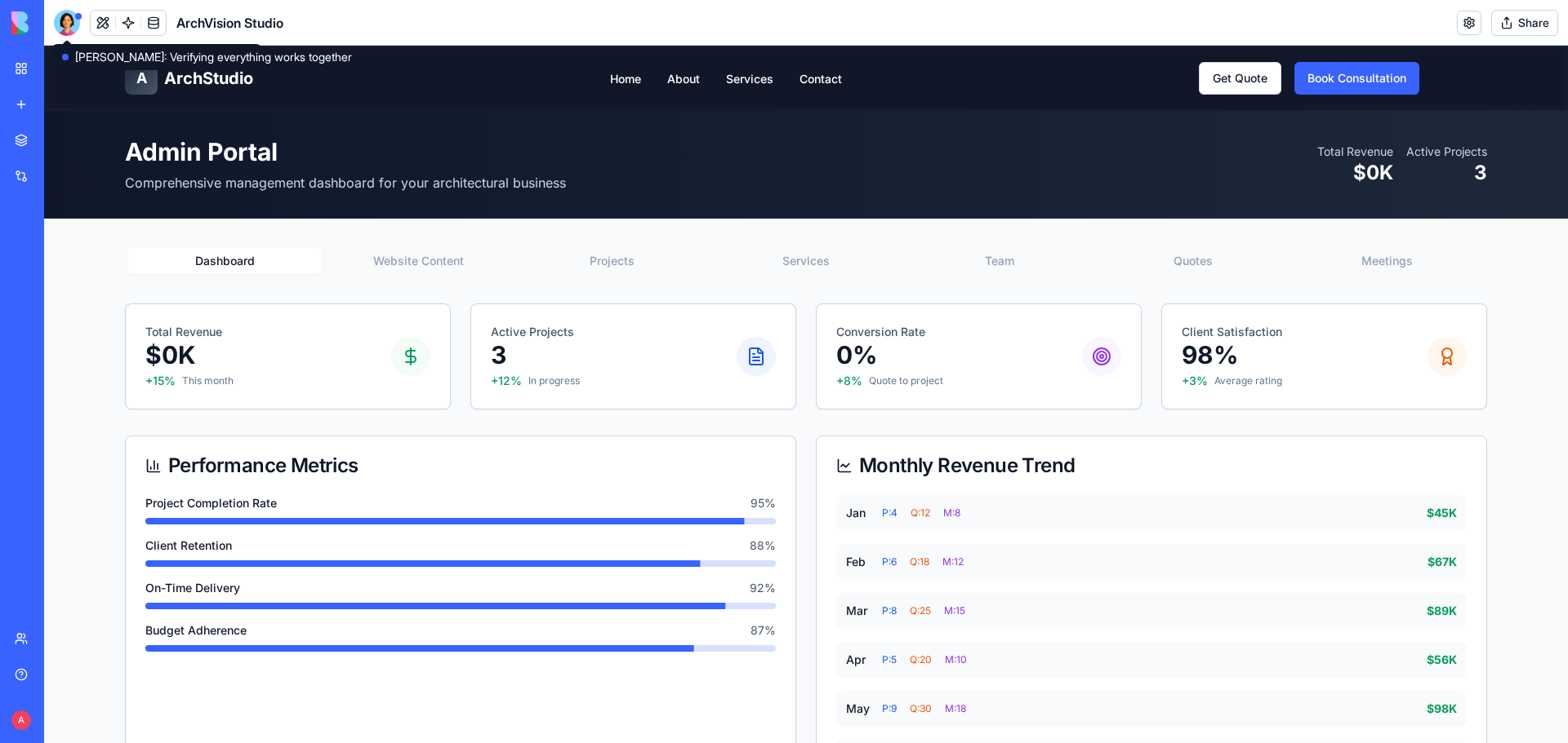
click at [63, 25] on div at bounding box center [67, 23] width 26 height 26
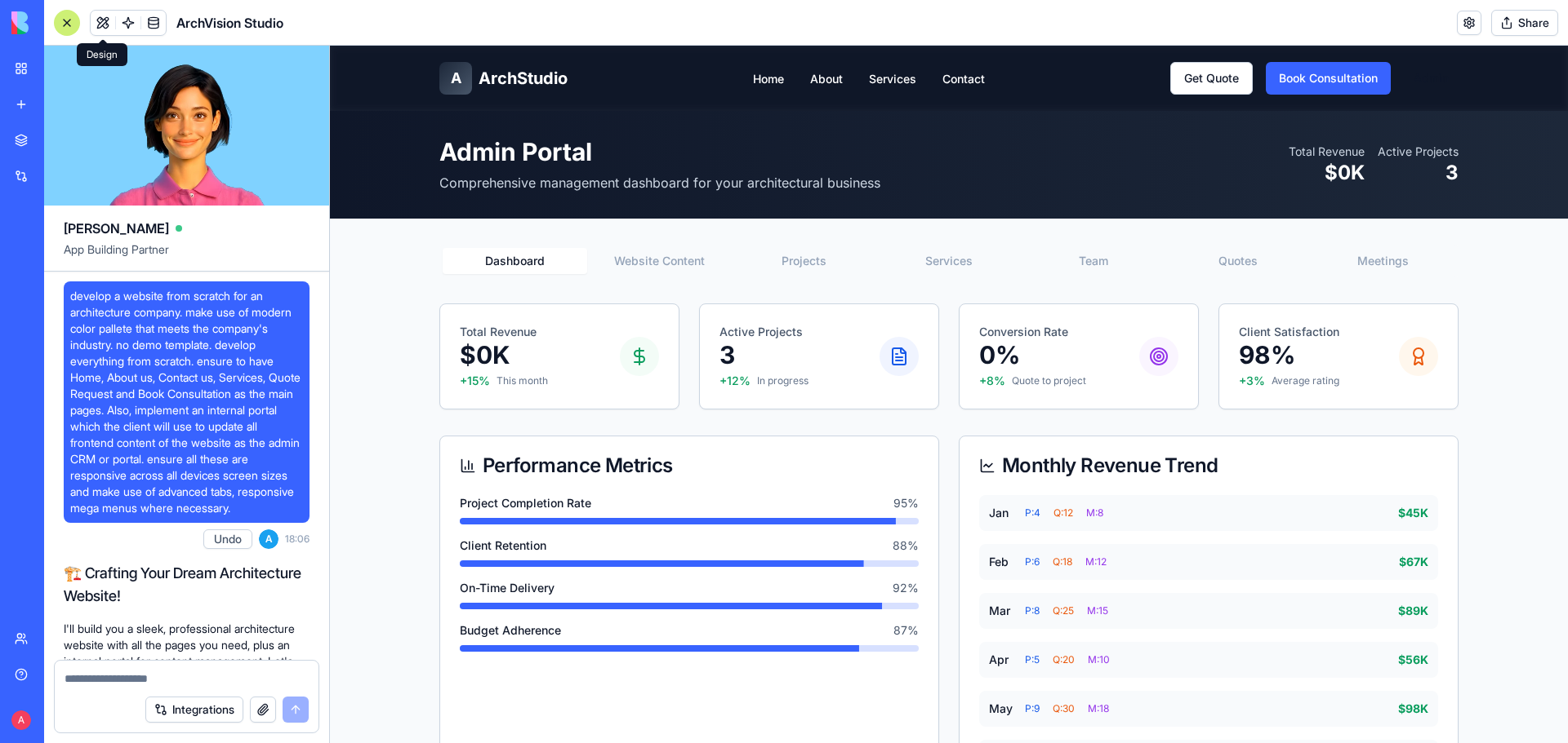
scroll to position [6741, 0]
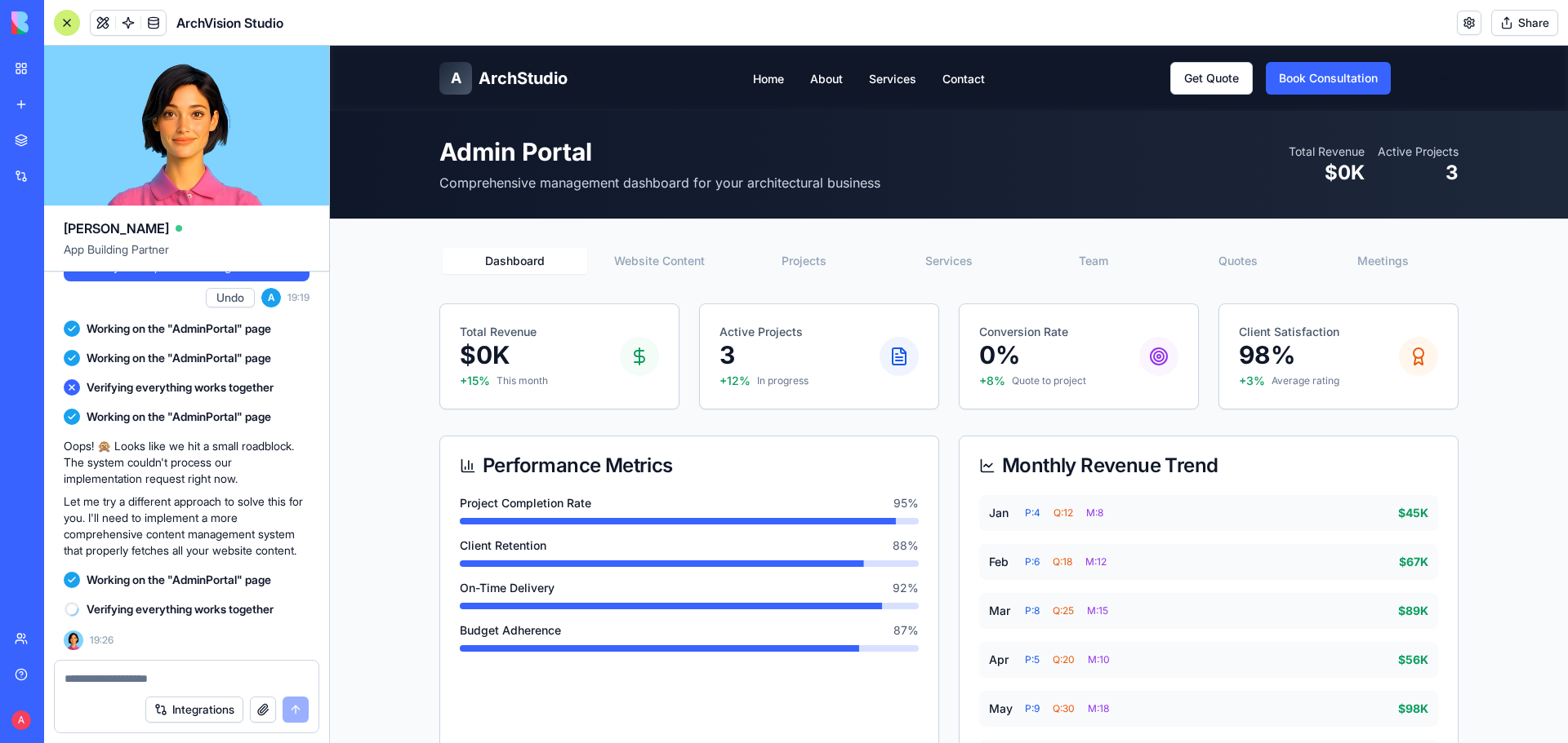
click at [1221, 244] on div "**********" at bounding box center [949, 733] width 1045 height 1028
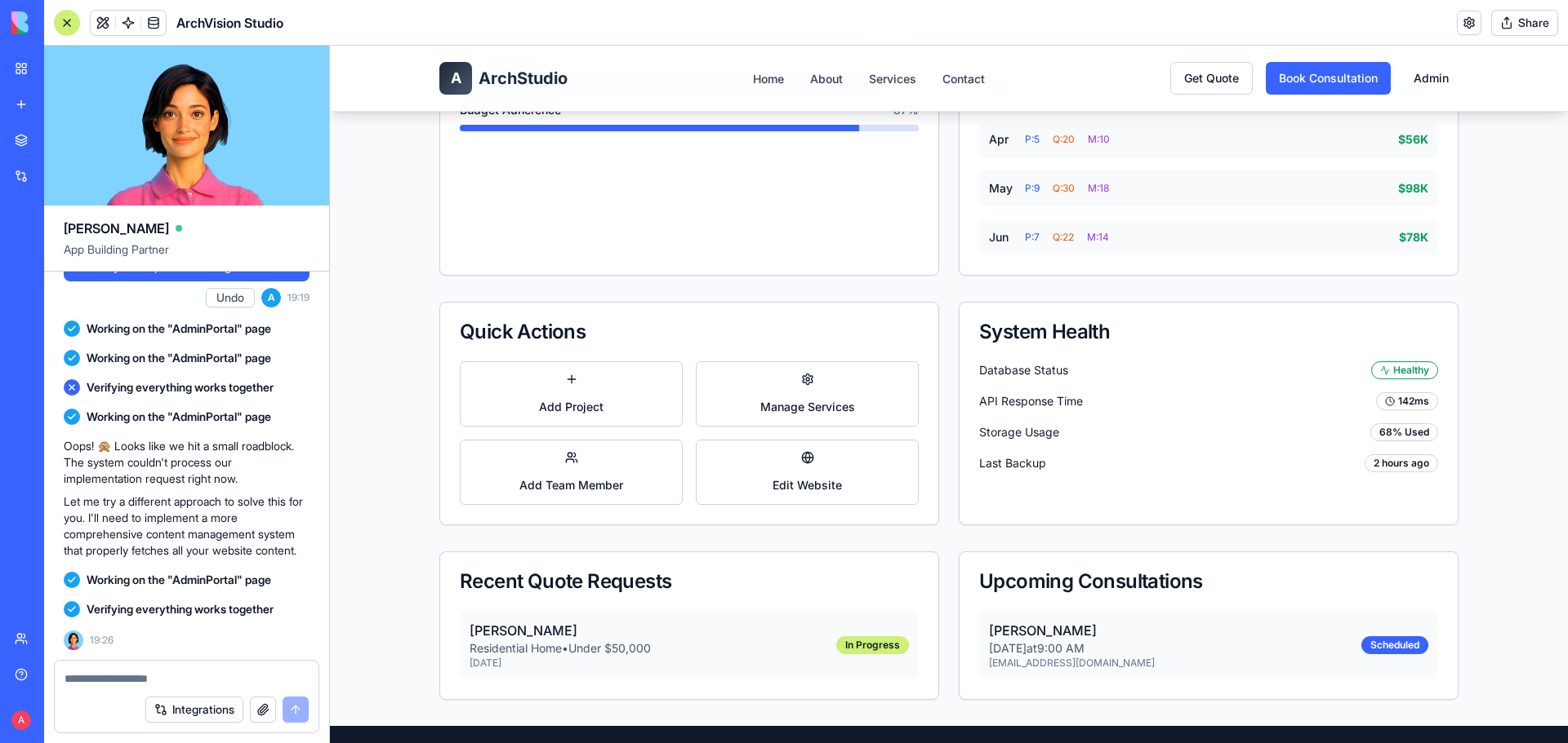
scroll to position [735, 0]
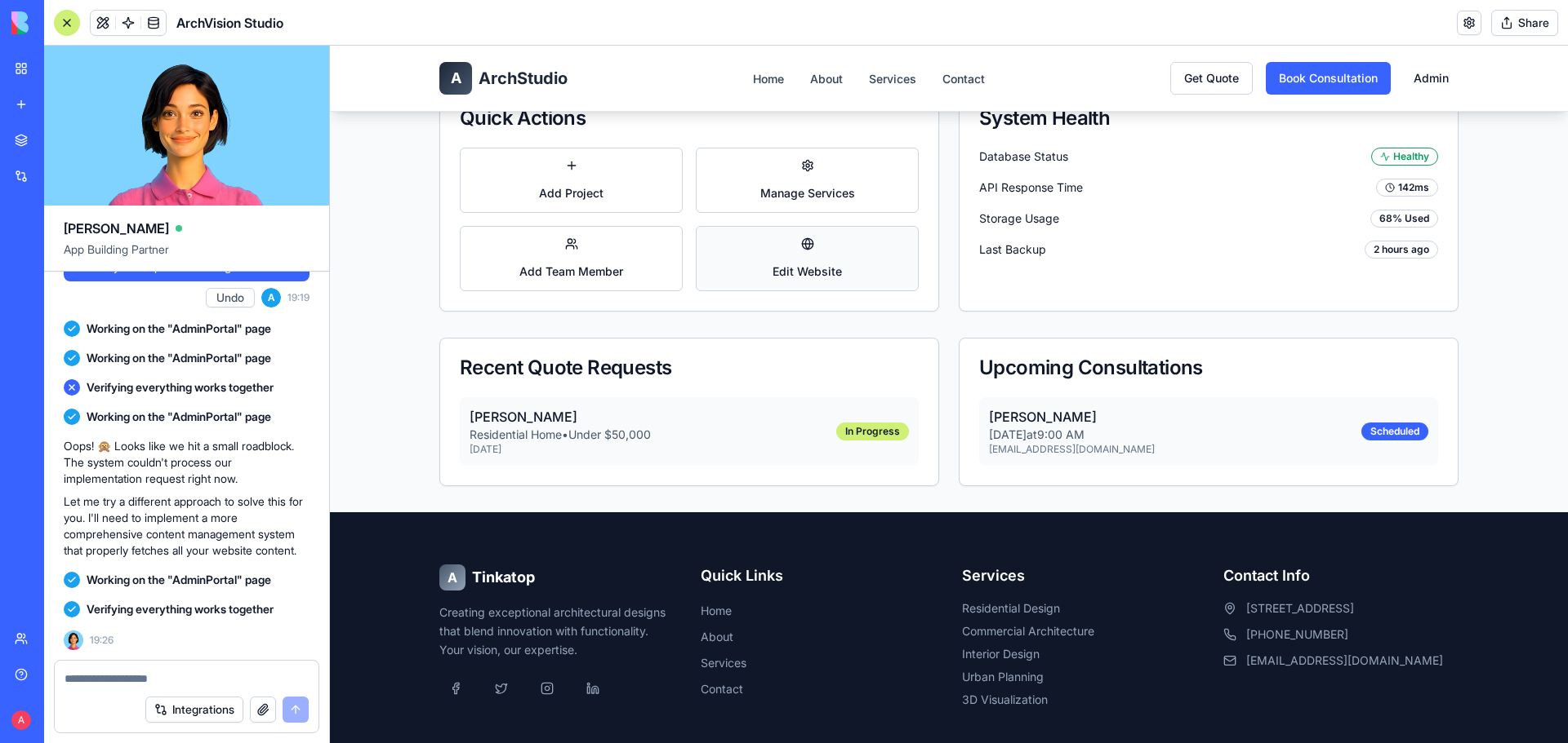
click at [796, 274] on button "Edit Website" at bounding box center [807, 258] width 223 height 65
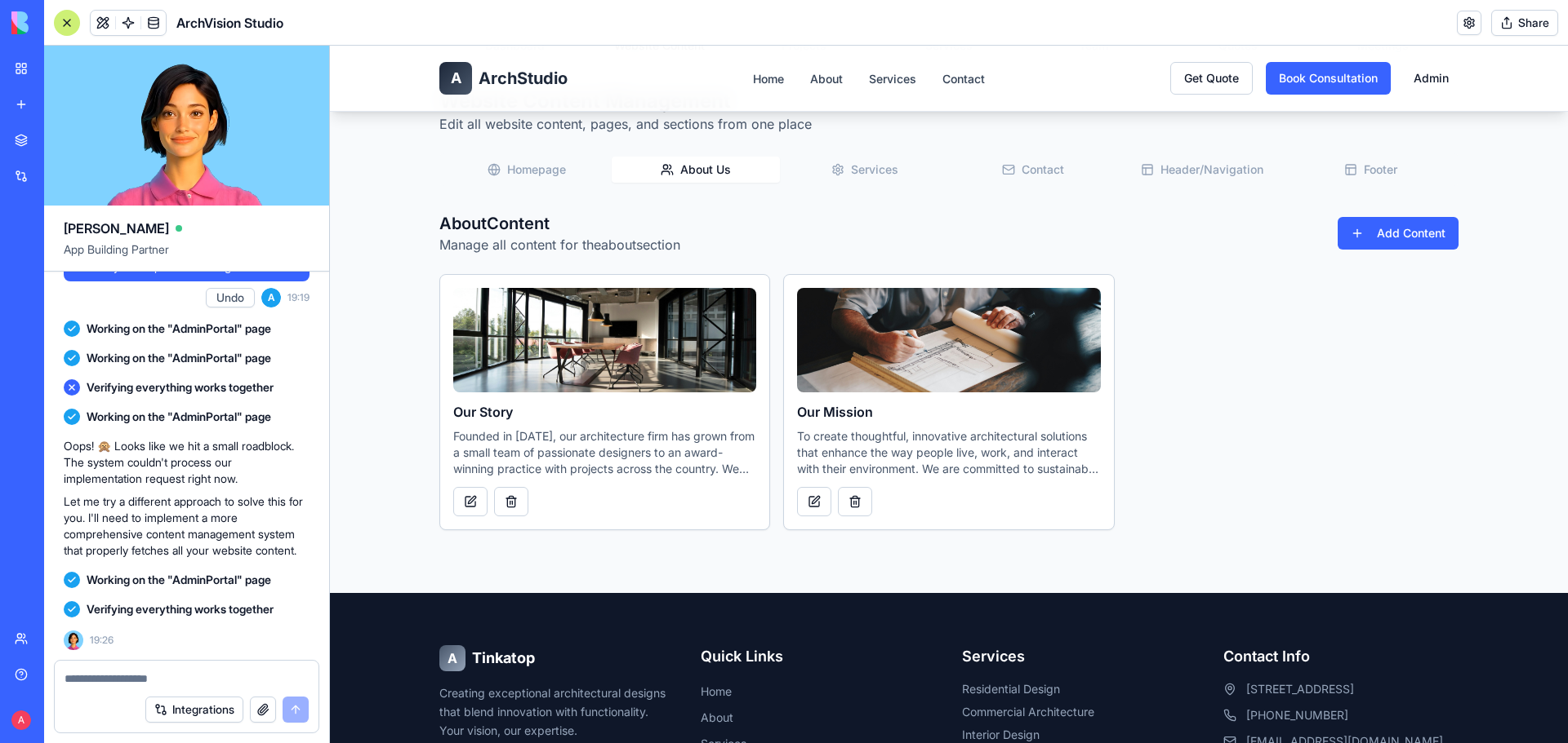
click at [691, 175] on button "About Us" at bounding box center [697, 169] width 169 height 26
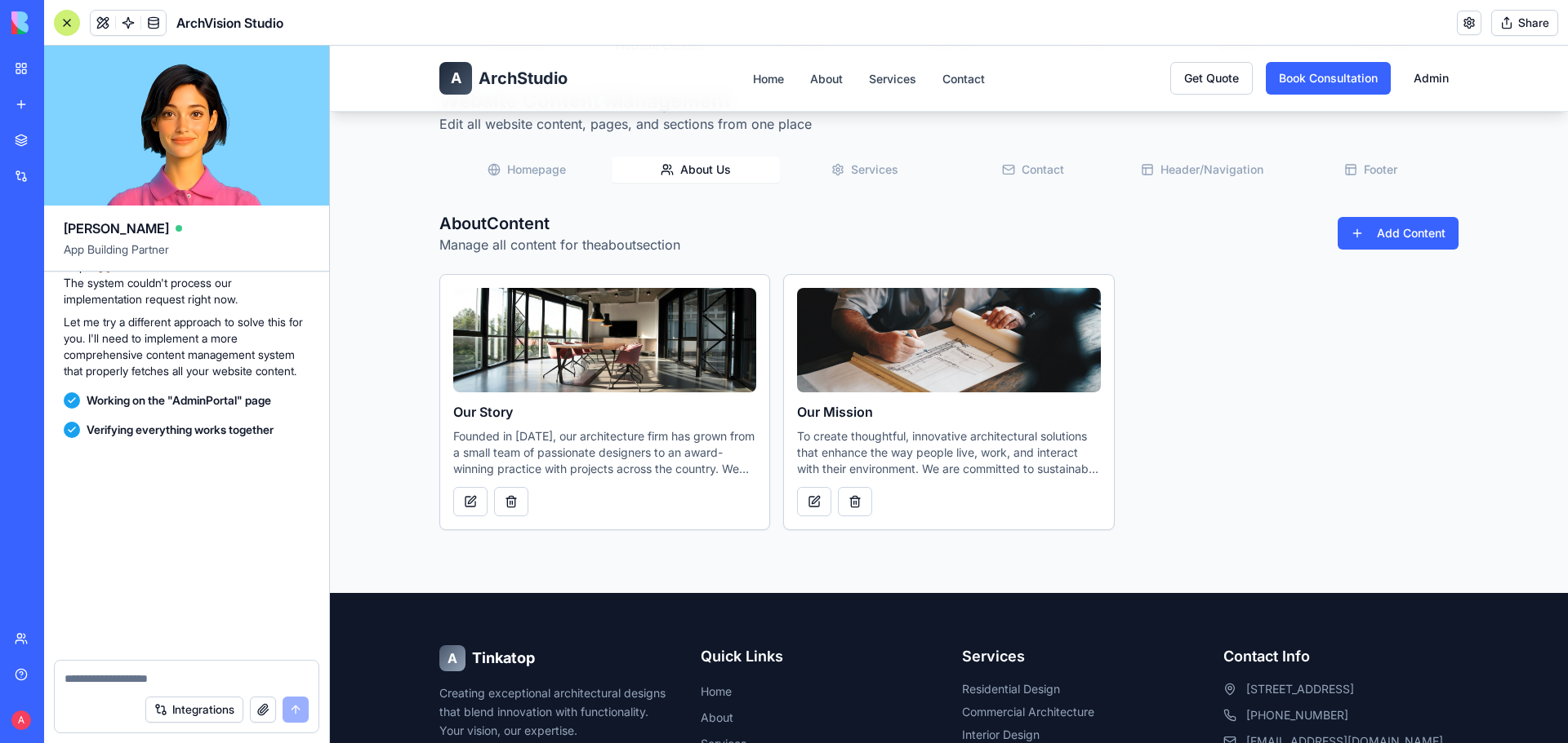
scroll to position [7332, 0]
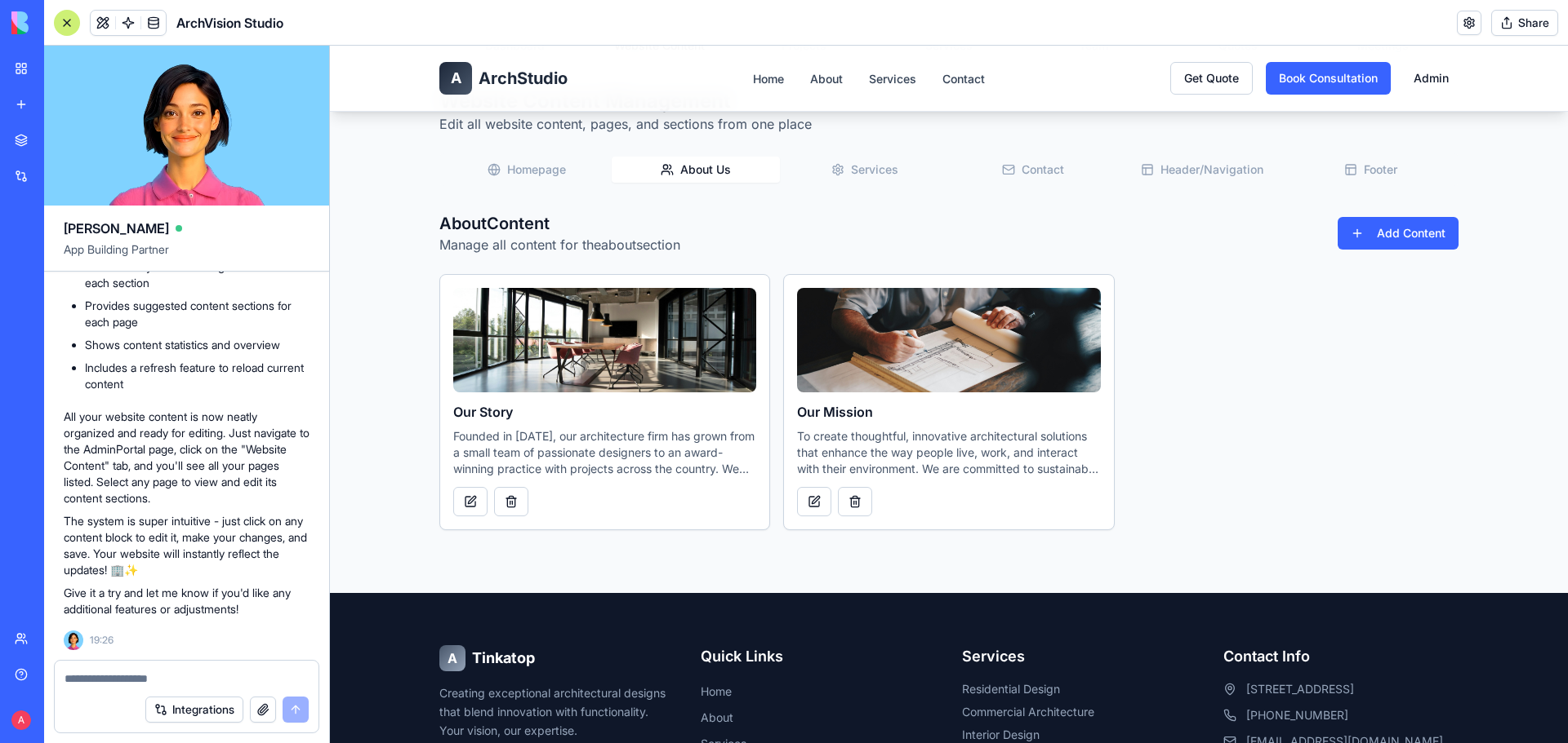
click at [522, 171] on button "Homepage" at bounding box center [527, 169] width 169 height 26
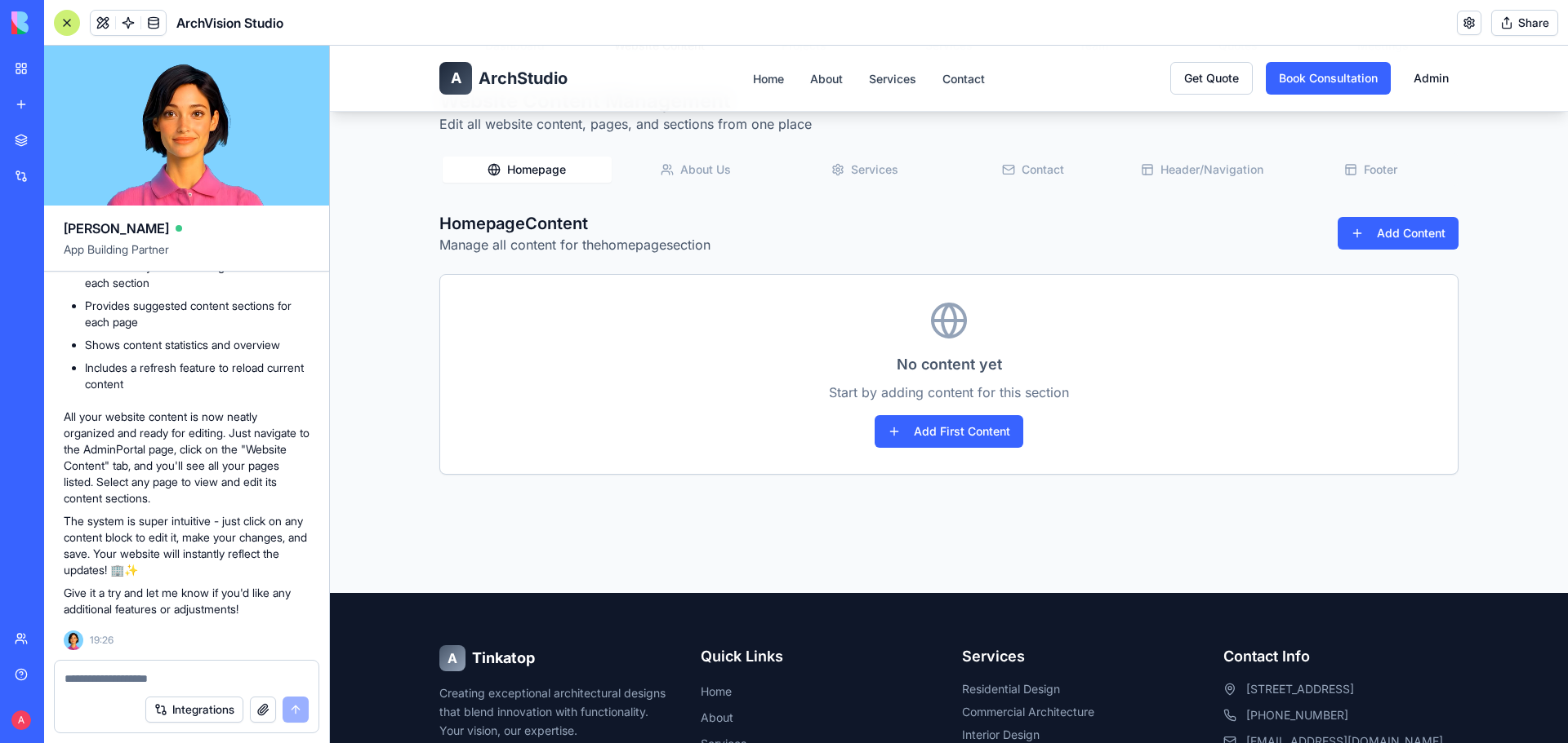
scroll to position [0, 0]
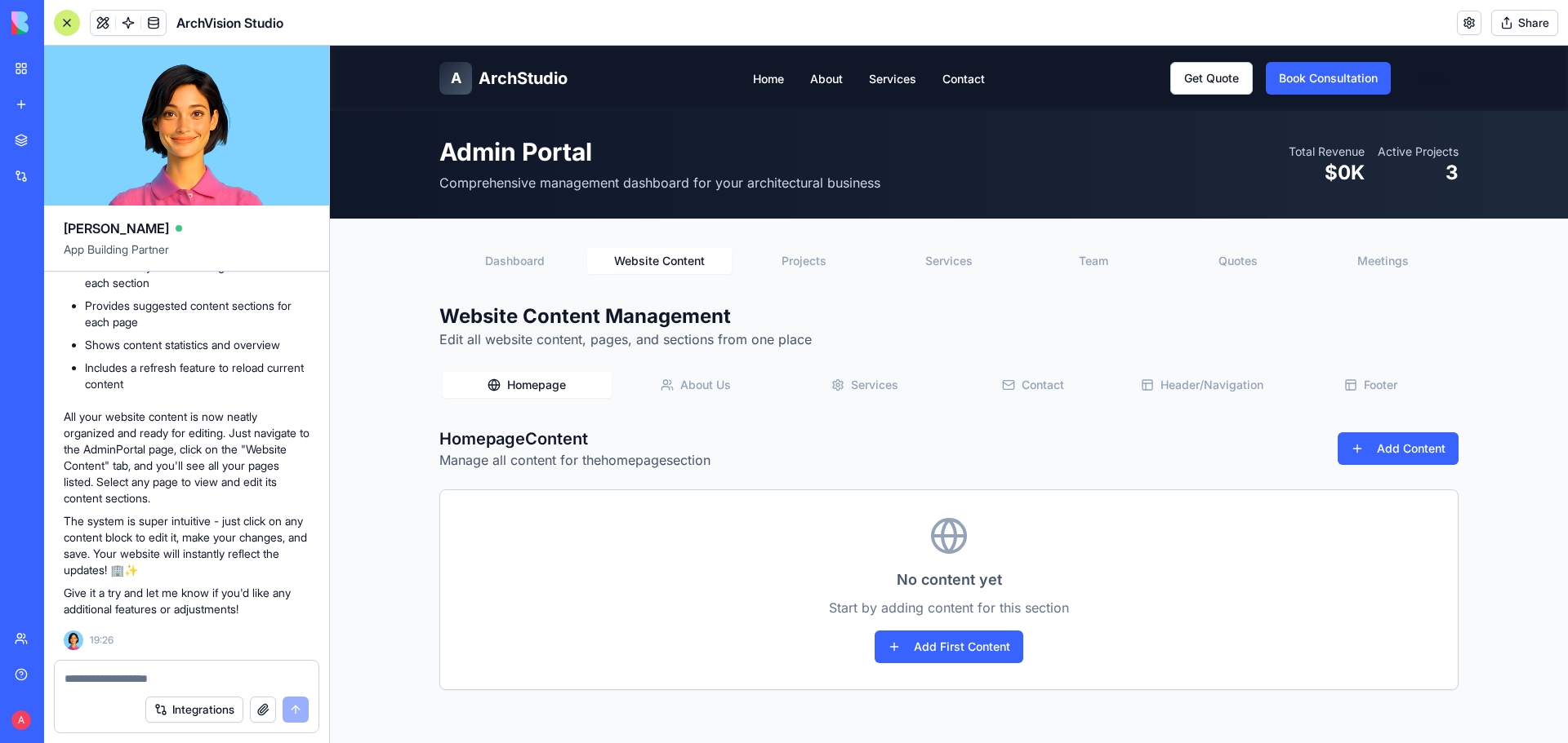
click at [526, 80] on span "ArchStudio" at bounding box center [523, 77] width 89 height 23
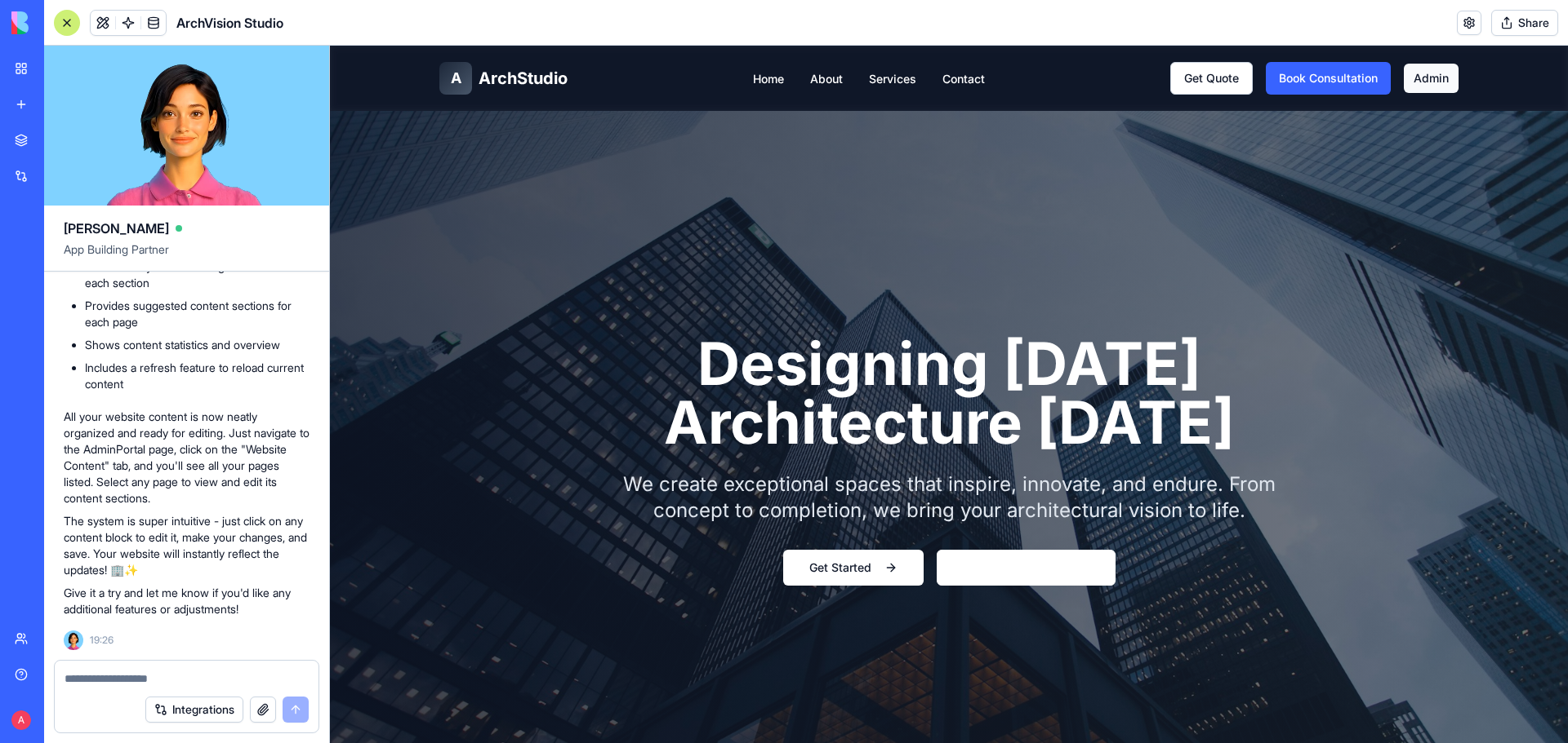
click at [1440, 87] on link "Admin" at bounding box center [1431, 78] width 55 height 30
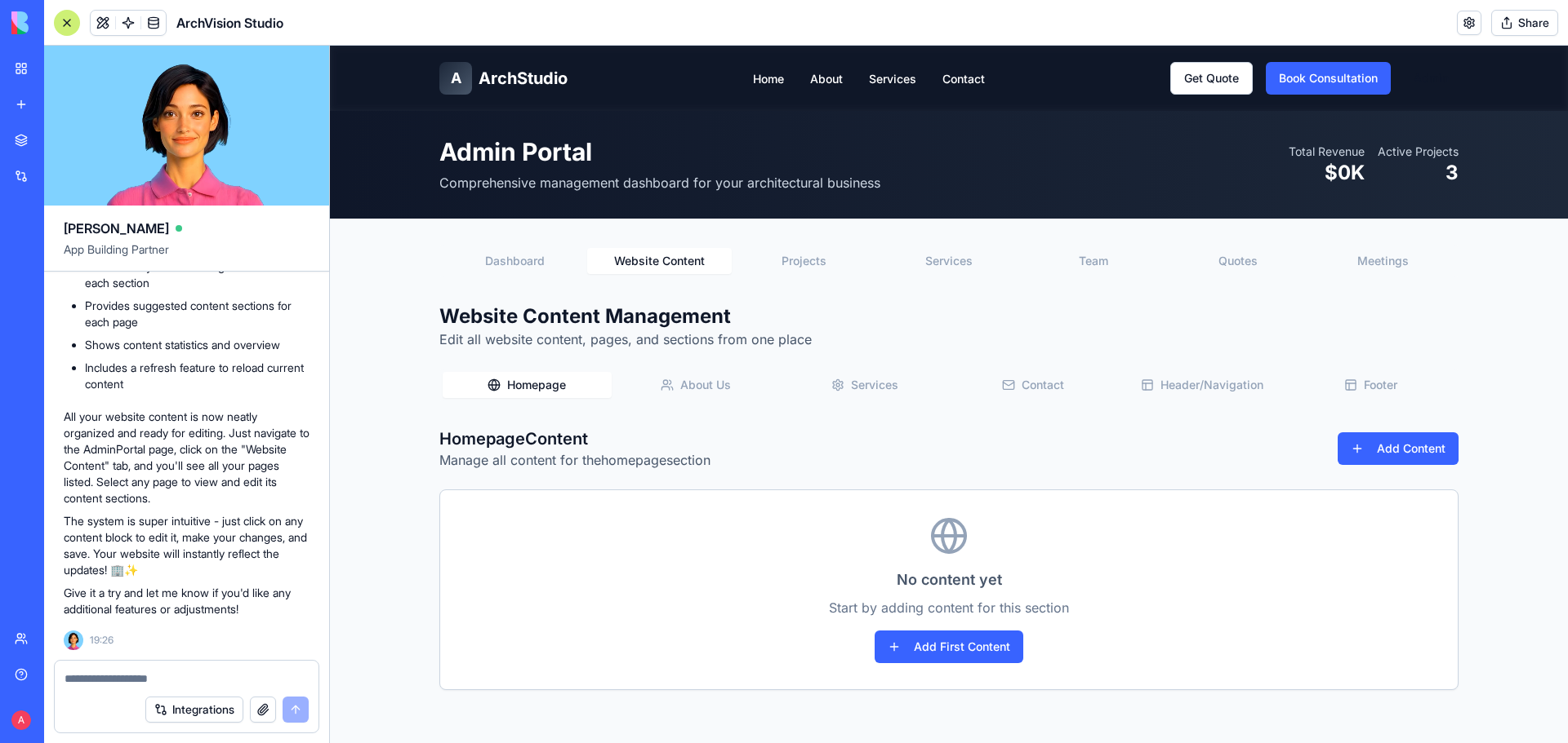
click at [639, 250] on button "Website Content" at bounding box center [660, 260] width 144 height 26
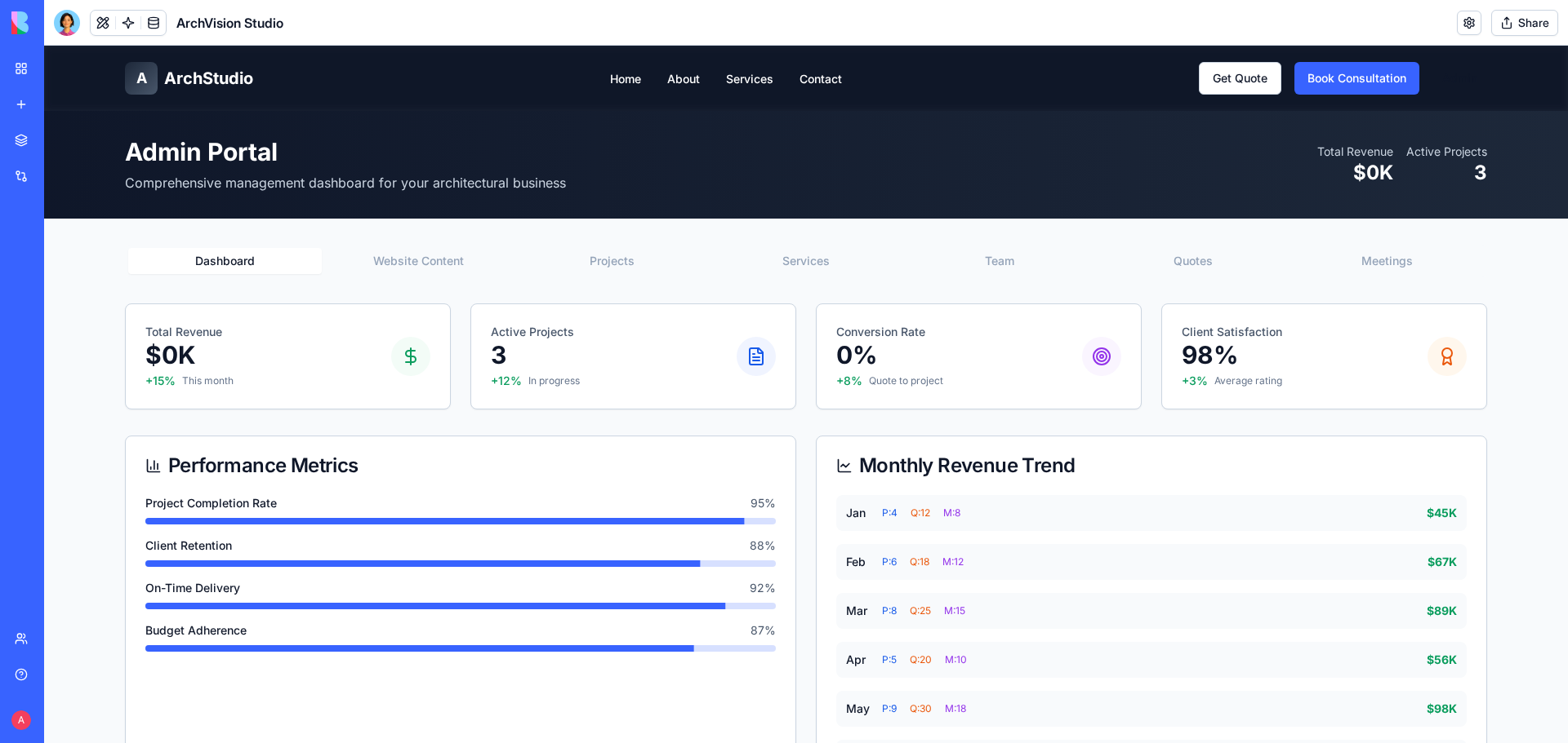
click at [447, 260] on button "Website Content" at bounding box center [418, 260] width 194 height 26
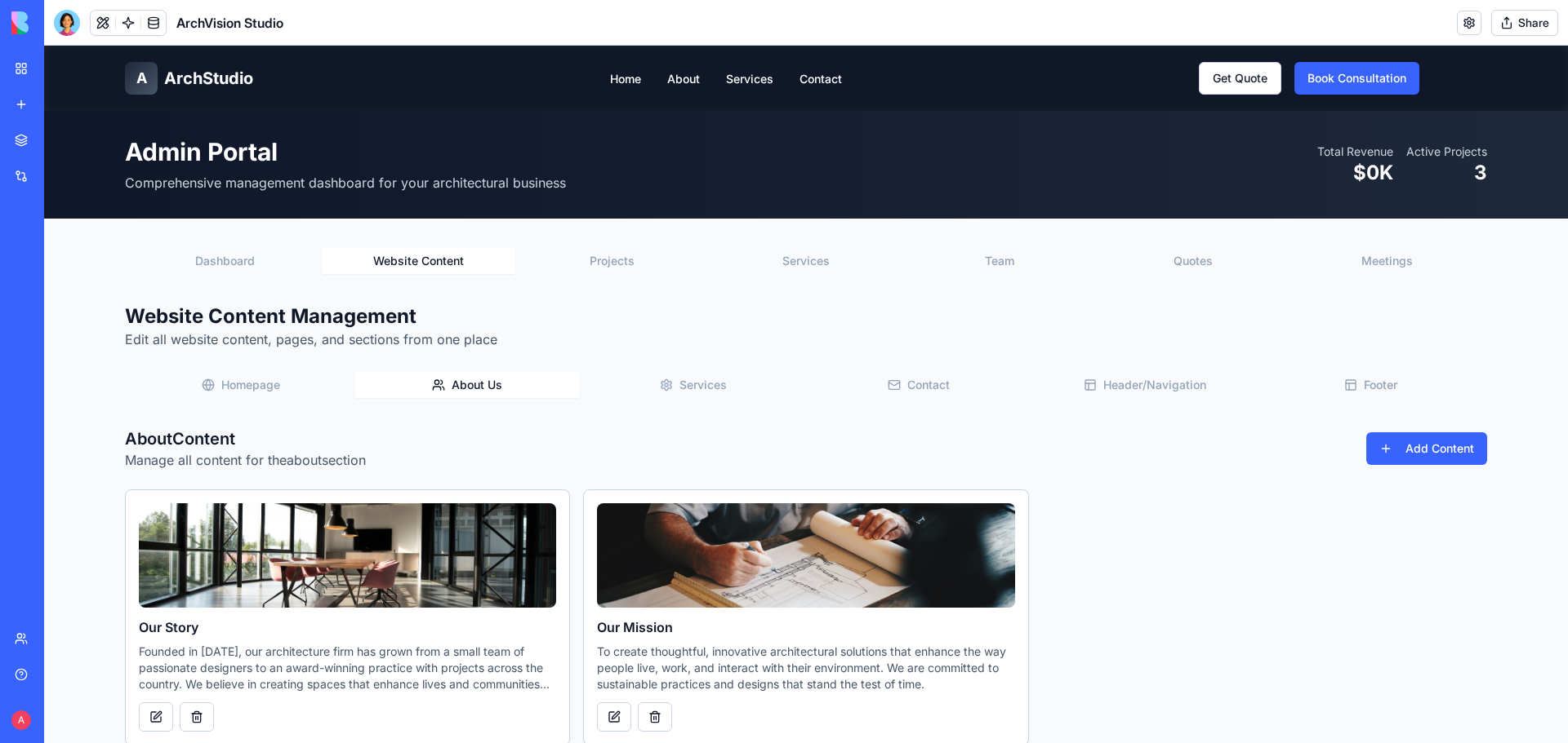
click at [458, 387] on button "About Us" at bounding box center [467, 385] width 226 height 26
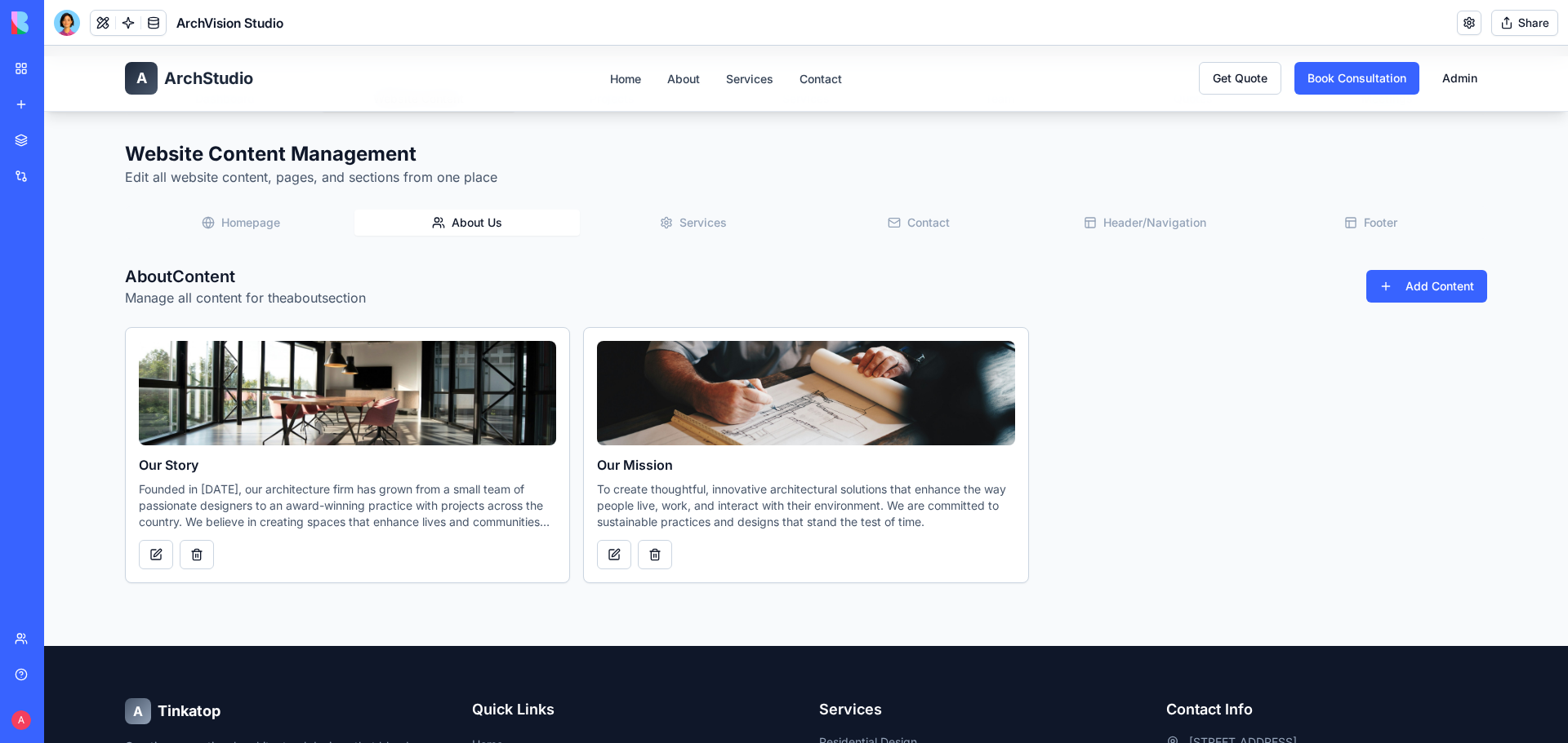
scroll to position [163, 0]
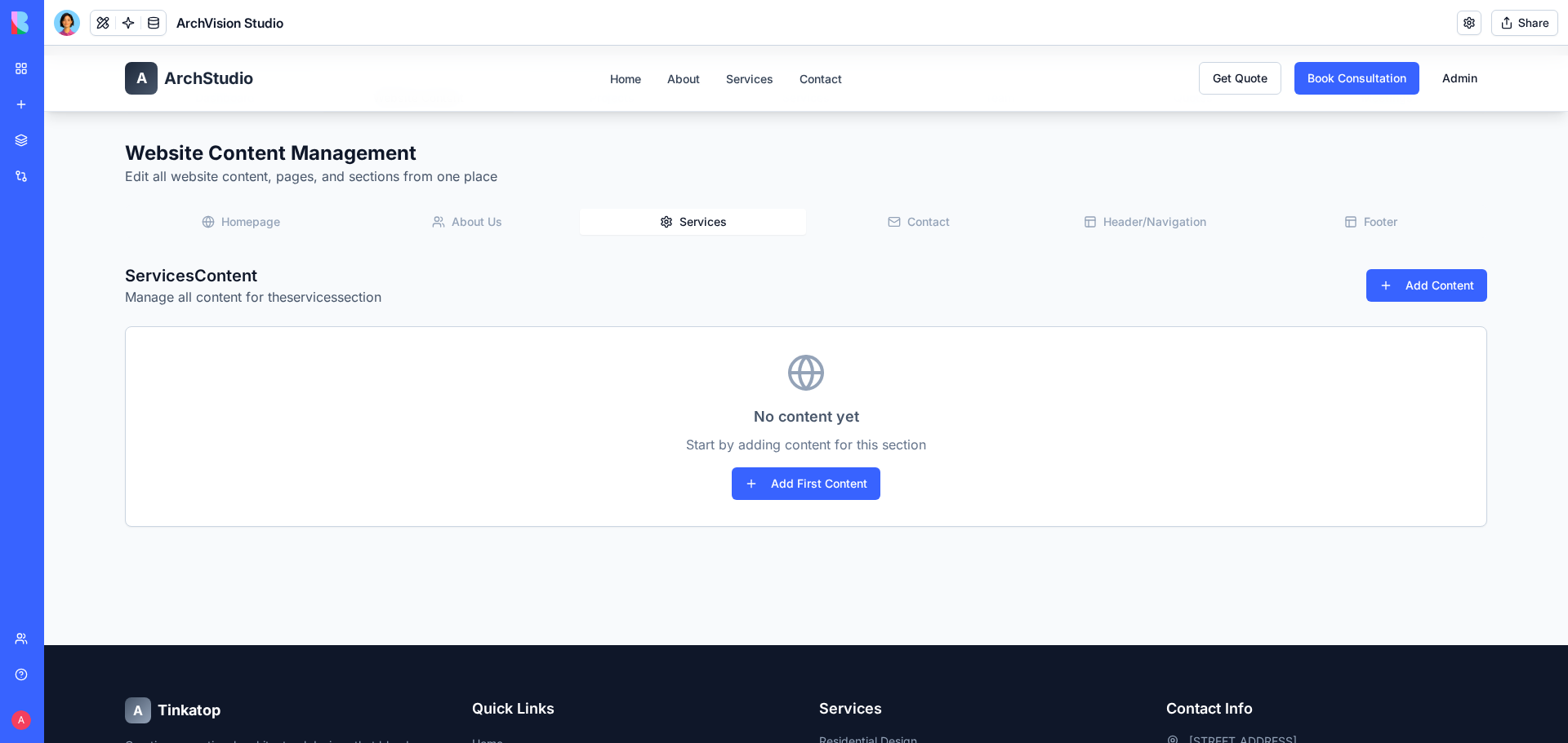
click at [694, 227] on button "Services" at bounding box center [692, 222] width 226 height 26
click at [891, 222] on icon "button" at bounding box center [894, 222] width 13 height 13
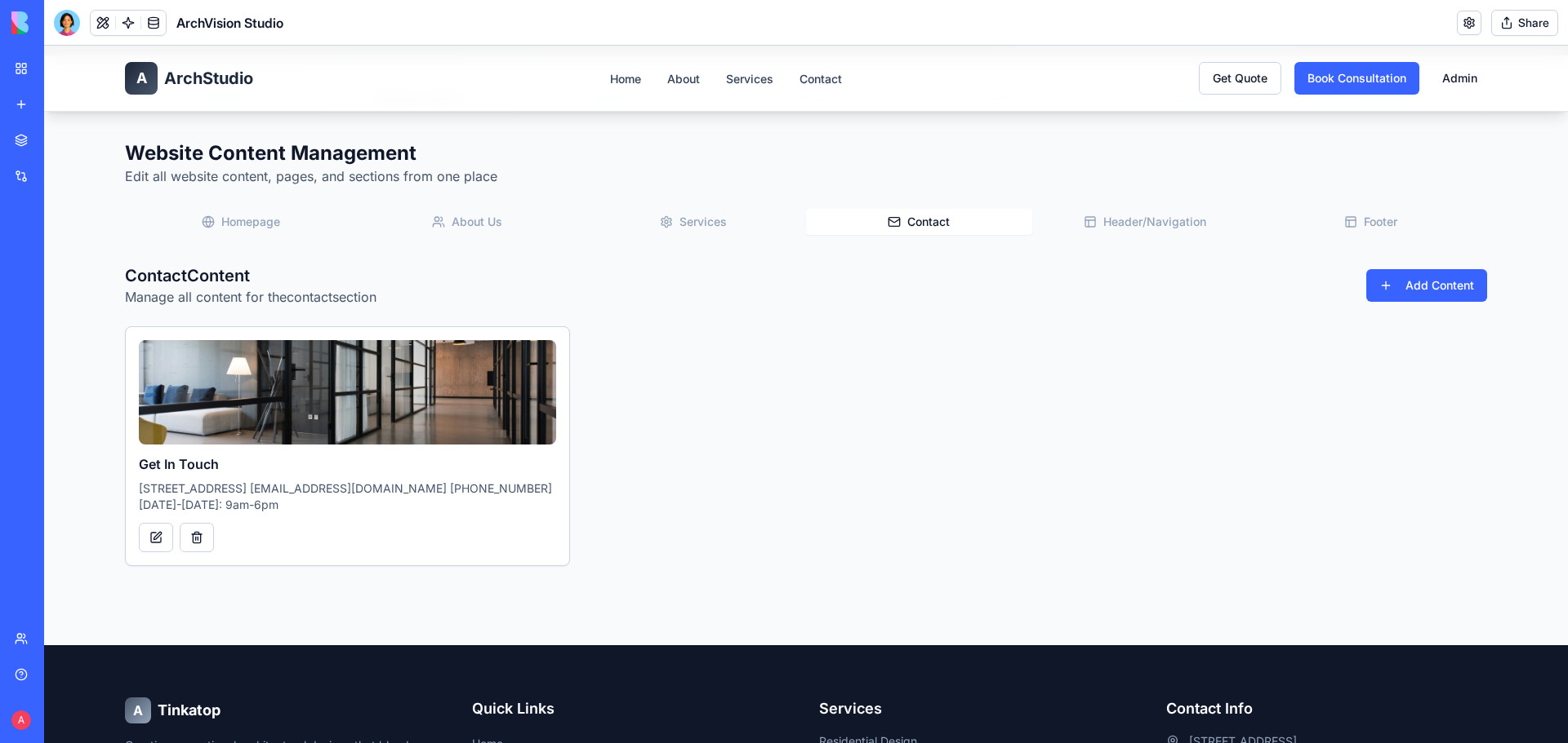
drag, startPoint x: 1097, startPoint y: 226, endPoint x: 1108, endPoint y: 229, distance: 11.4
click at [1100, 227] on button "Header/Navigation" at bounding box center [1144, 222] width 226 height 26
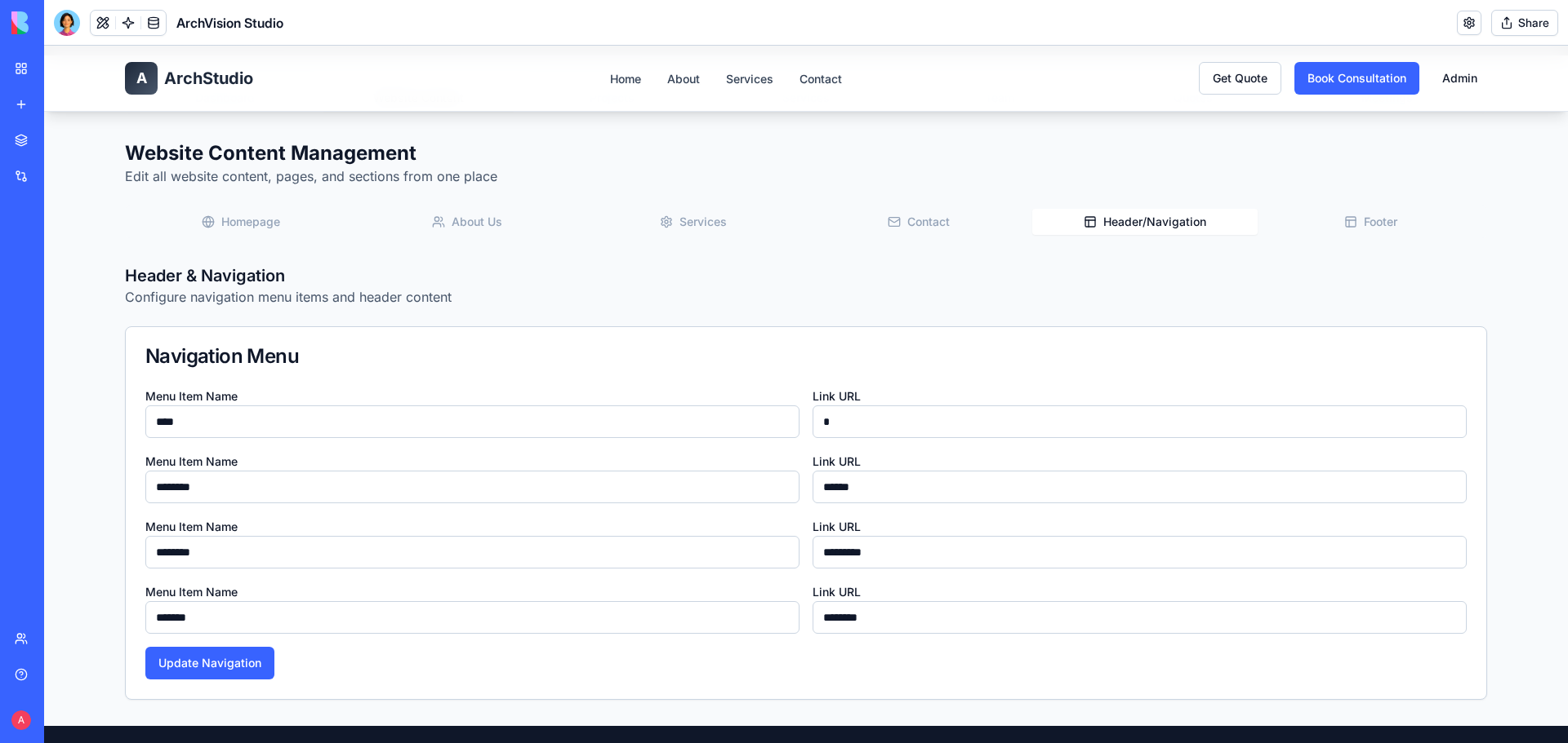
click at [1344, 224] on icon "button" at bounding box center [1350, 222] width 13 height 13
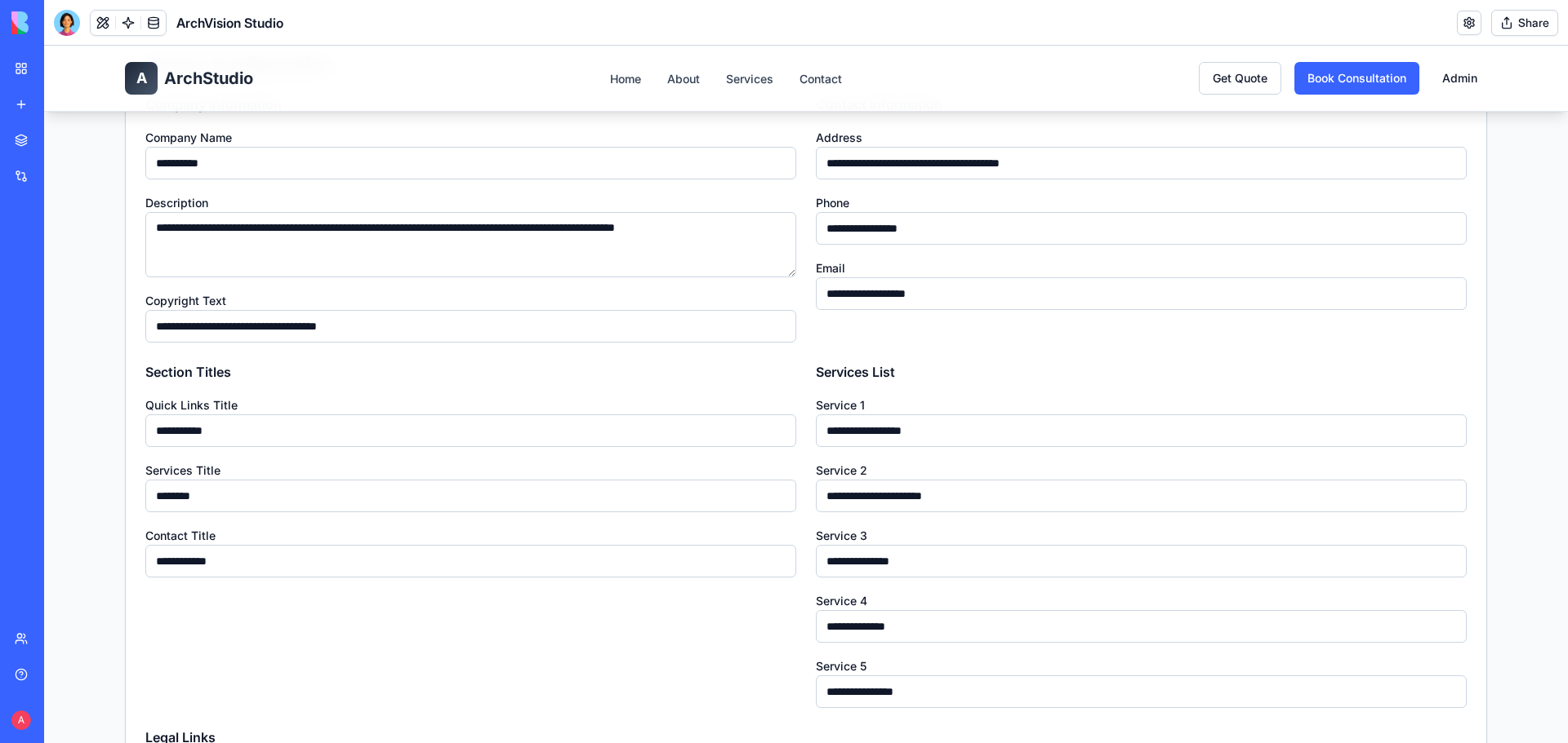
scroll to position [0, 0]
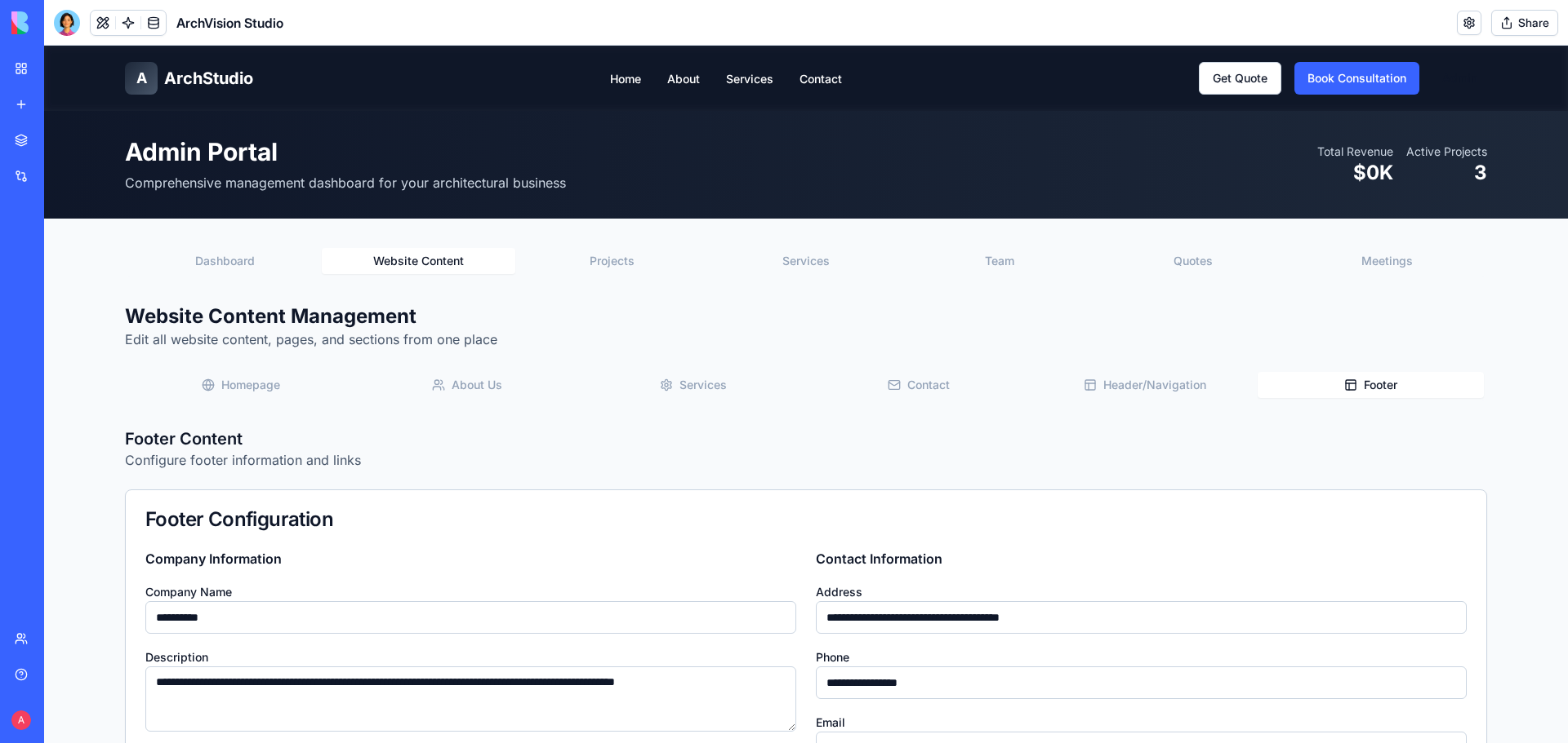
drag, startPoint x: 1563, startPoint y: 217, endPoint x: 1493, endPoint y: 91, distance: 144.1
click at [101, 24] on button at bounding box center [103, 23] width 24 height 24
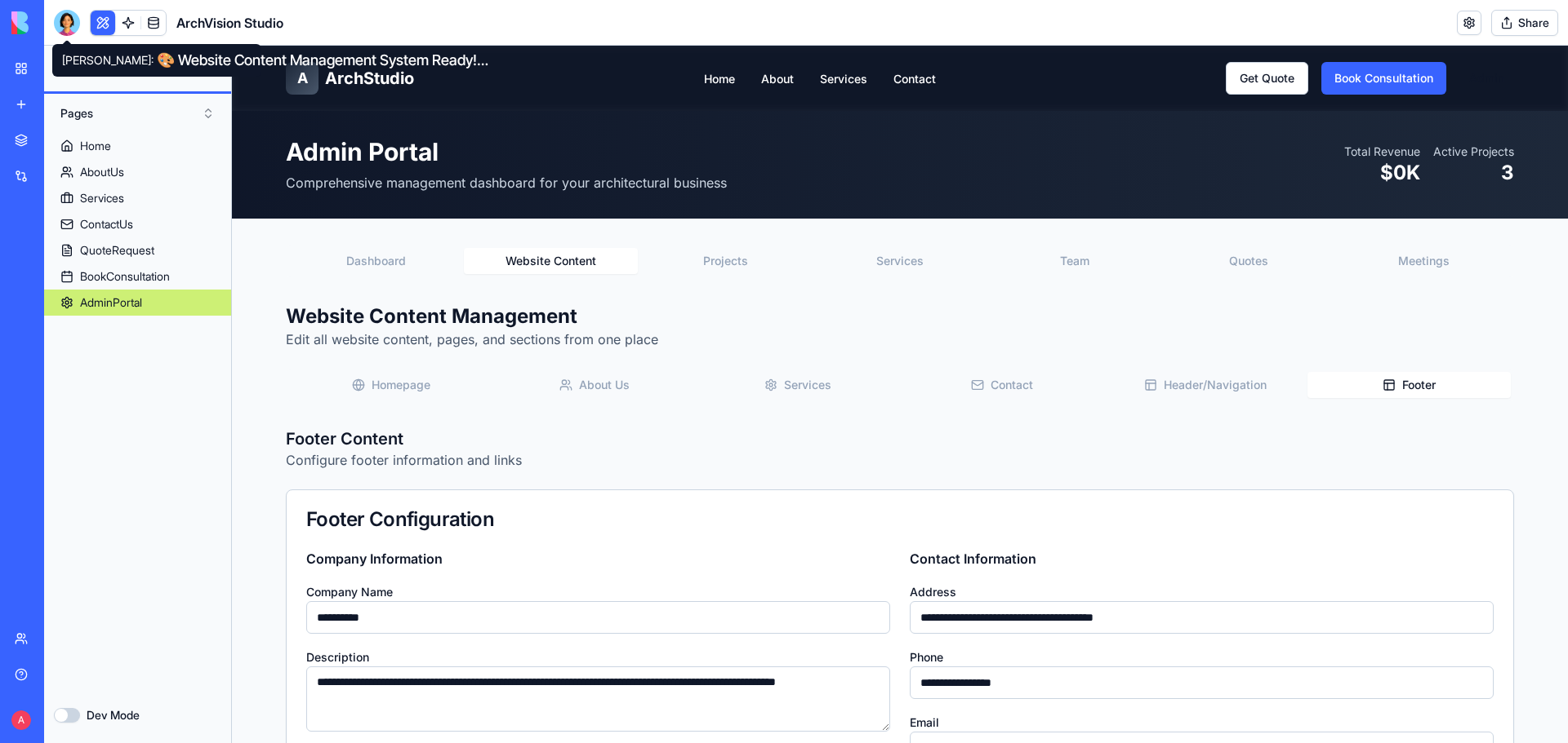
click at [70, 21] on div at bounding box center [67, 23] width 26 height 26
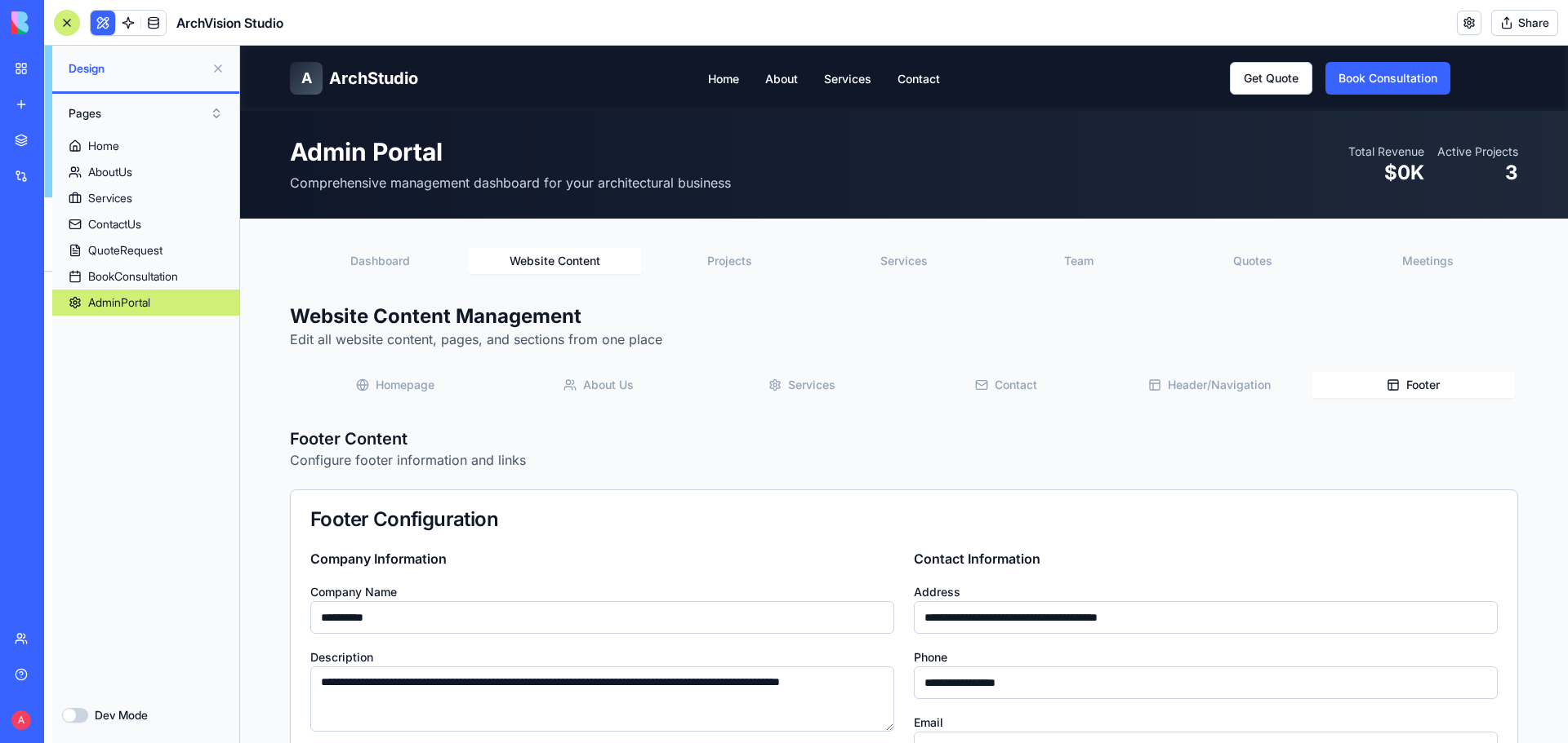
scroll to position [7332, 0]
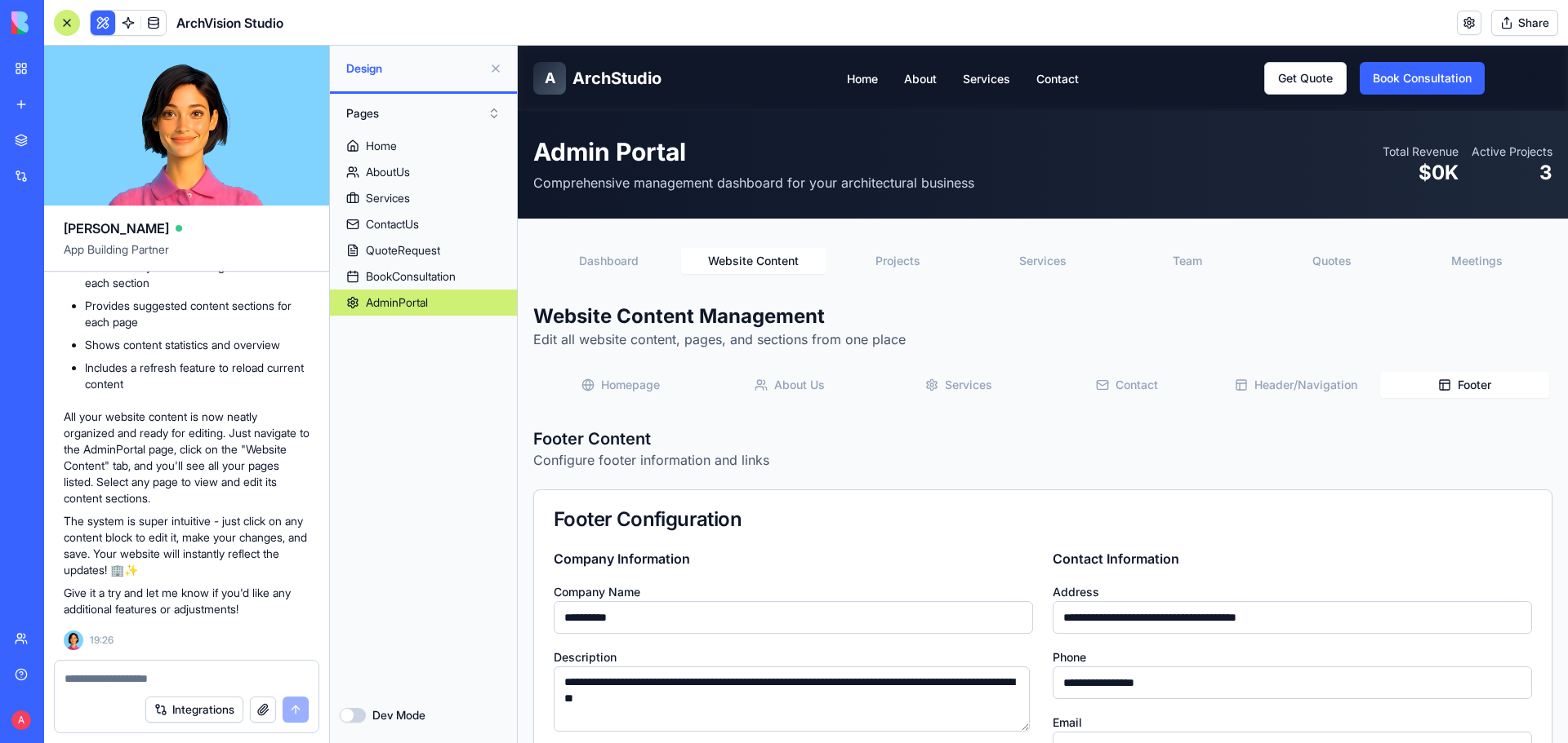
click at [1517, 26] on button "Share" at bounding box center [1525, 23] width 67 height 26
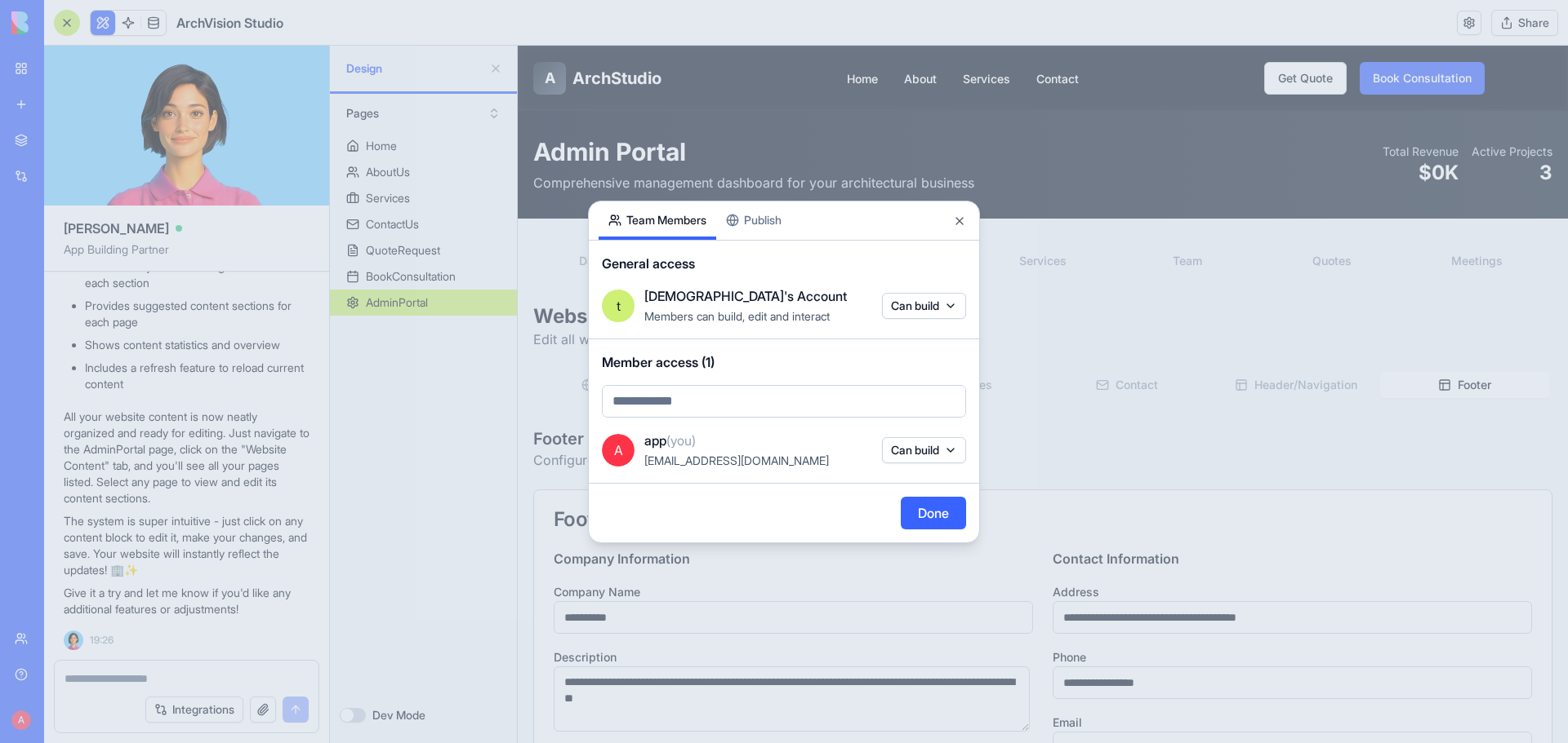
click at [771, 218] on button "Publish" at bounding box center [753, 221] width 75 height 39
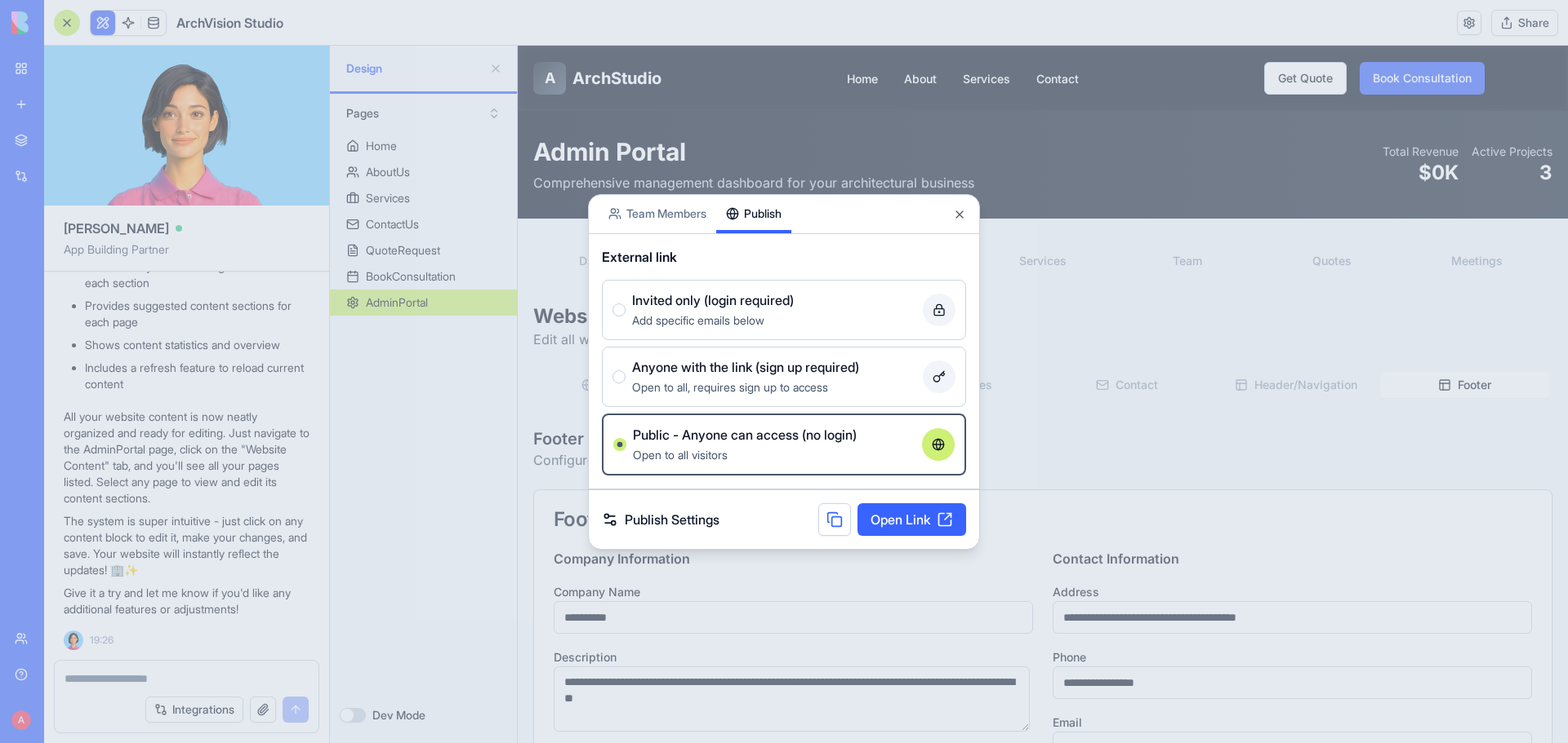
click at [922, 517] on link "Open Link" at bounding box center [911, 520] width 109 height 32
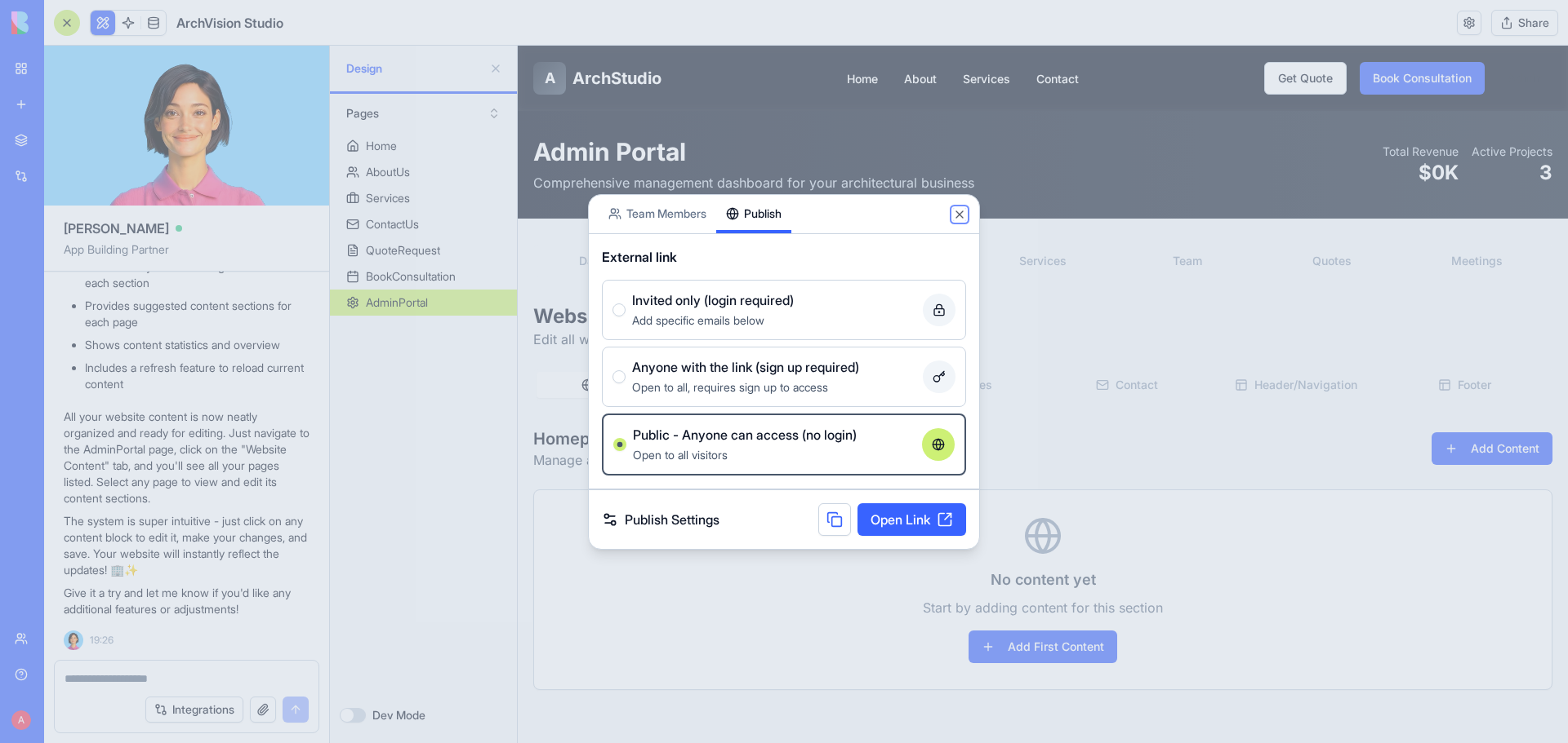
click at [954, 211] on button "Close" at bounding box center [959, 214] width 13 height 13
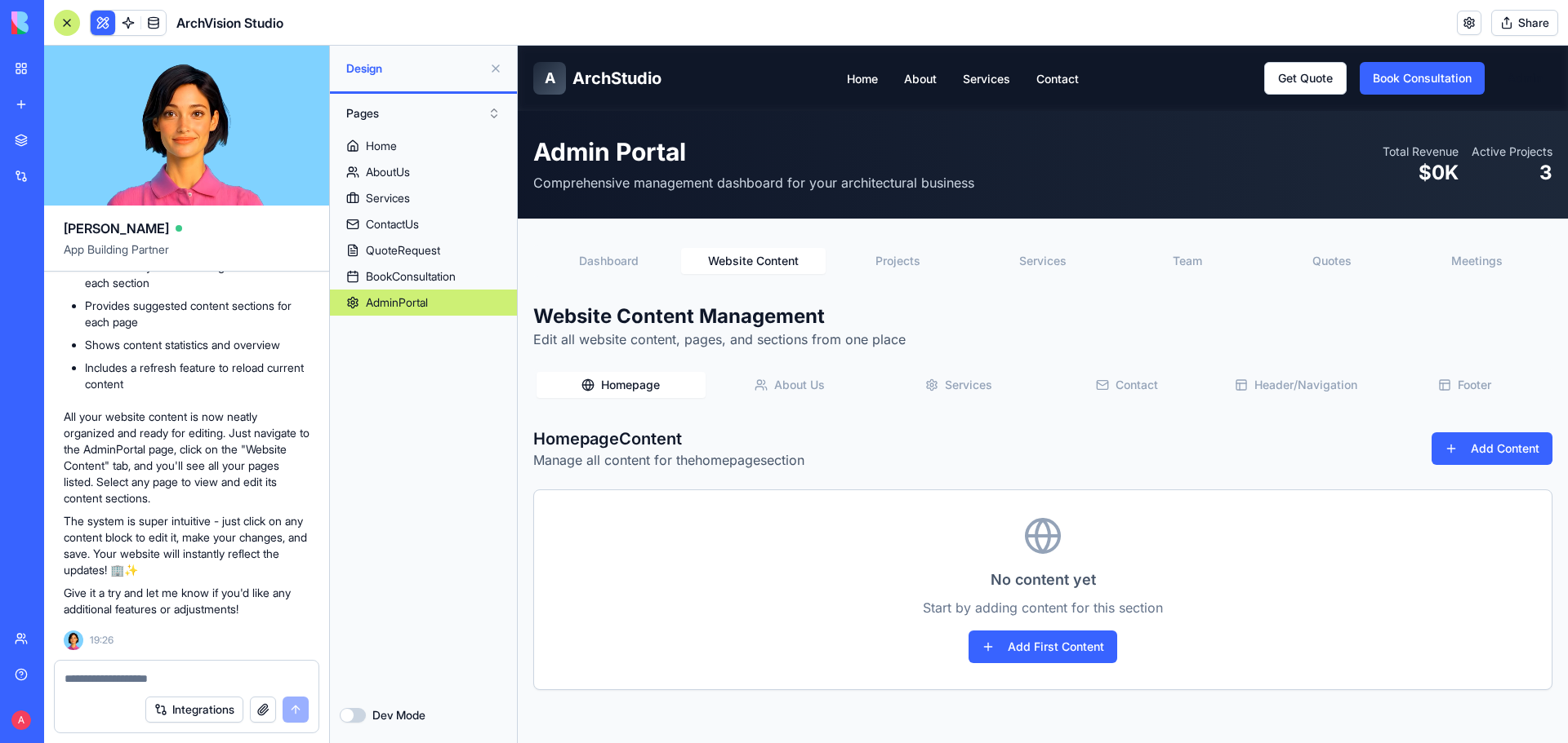
click at [262, 706] on button "button" at bounding box center [262, 710] width 26 height 26
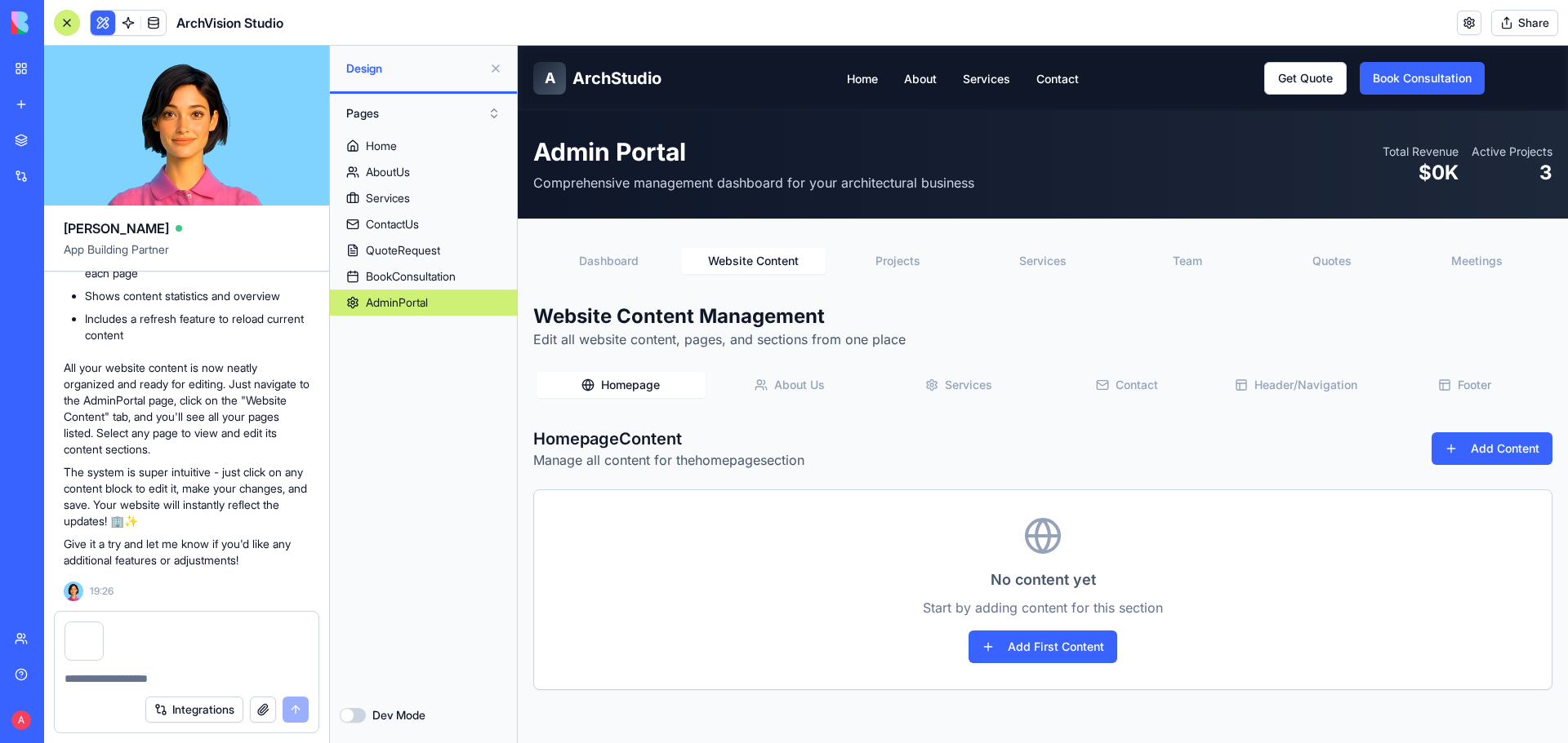
click at [164, 684] on textarea at bounding box center [187, 679] width 244 height 16
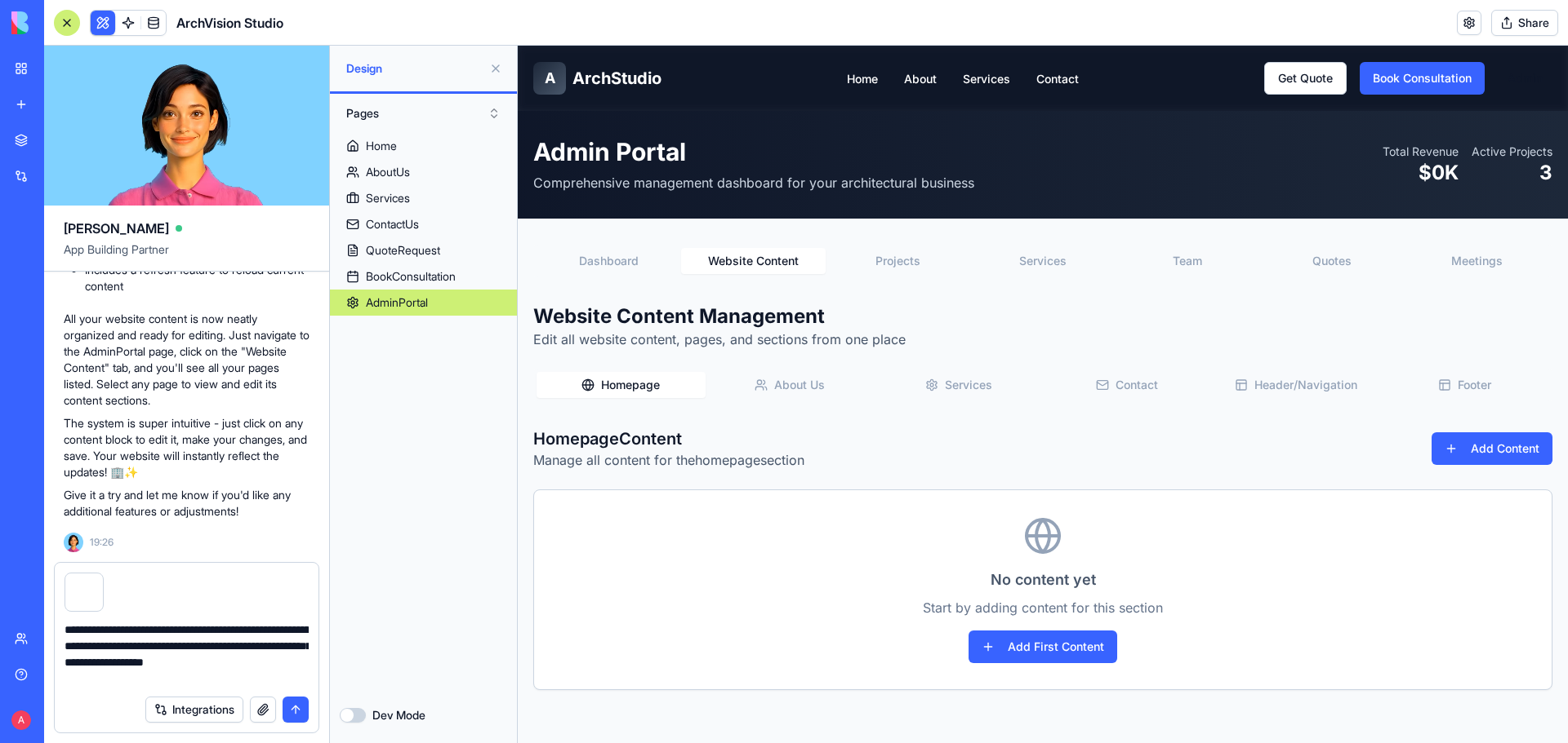
click at [208, 664] on textarea "**********" at bounding box center [187, 654] width 244 height 65
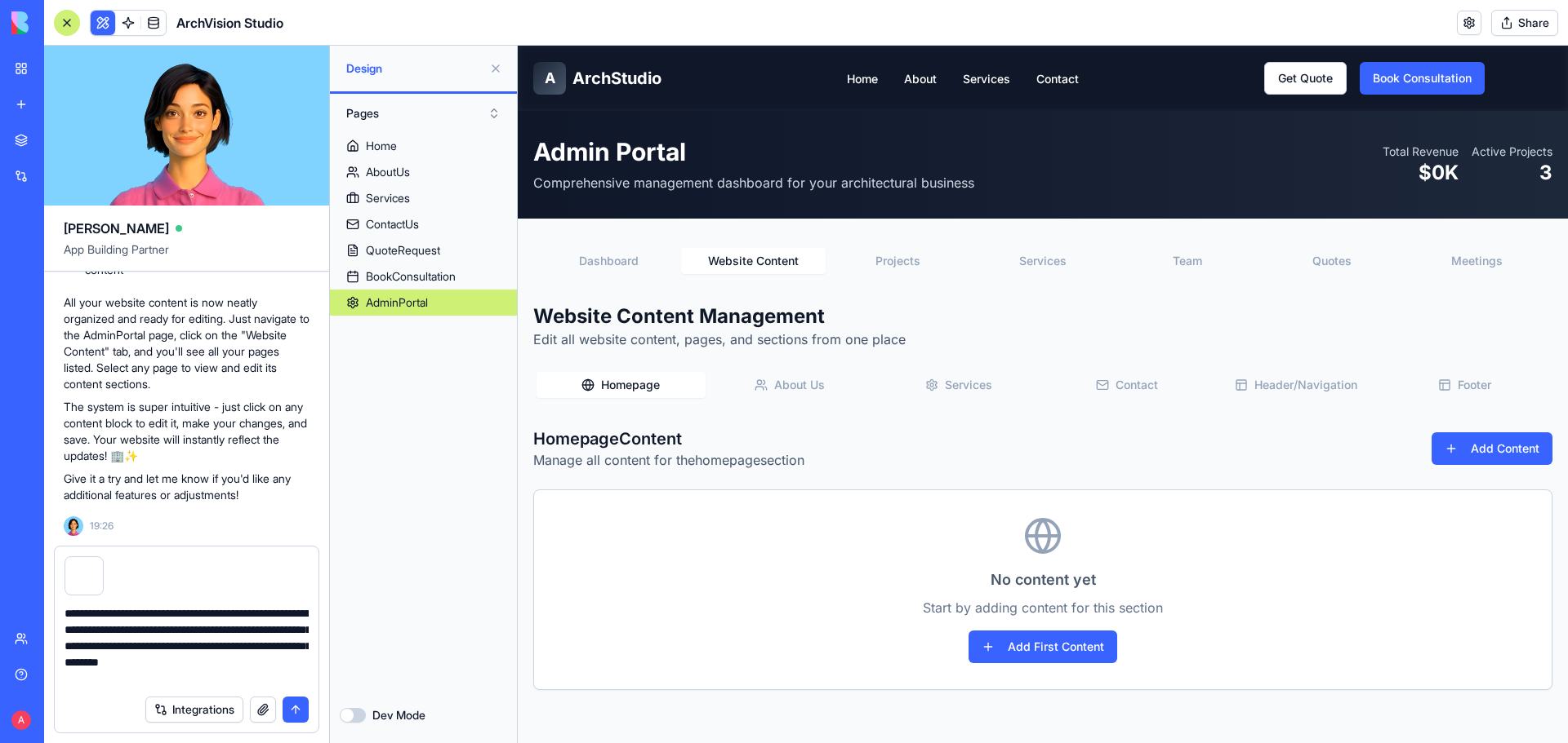
click at [205, 682] on textarea "**********" at bounding box center [187, 646] width 244 height 82
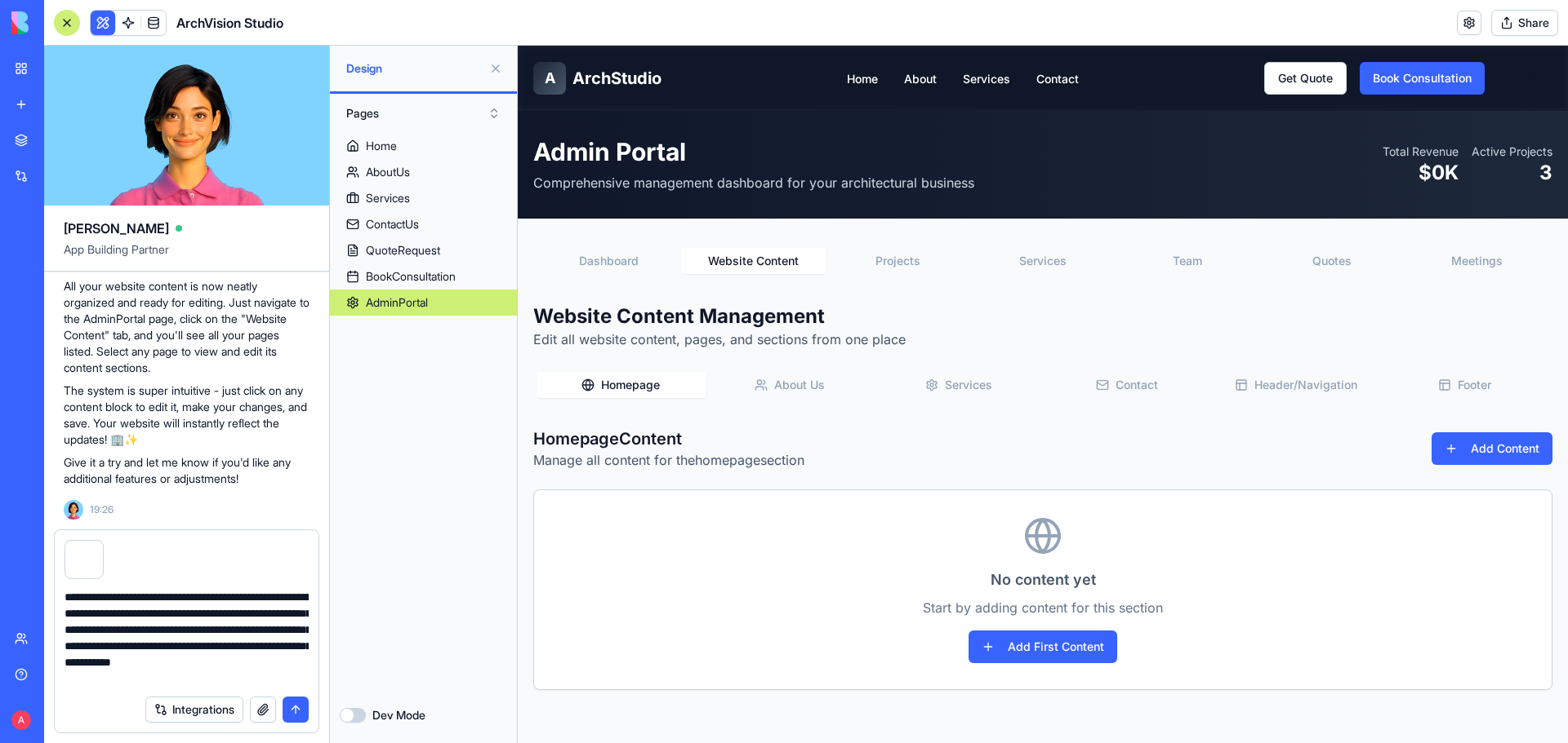
scroll to position [14, 0]
type textarea "**********"
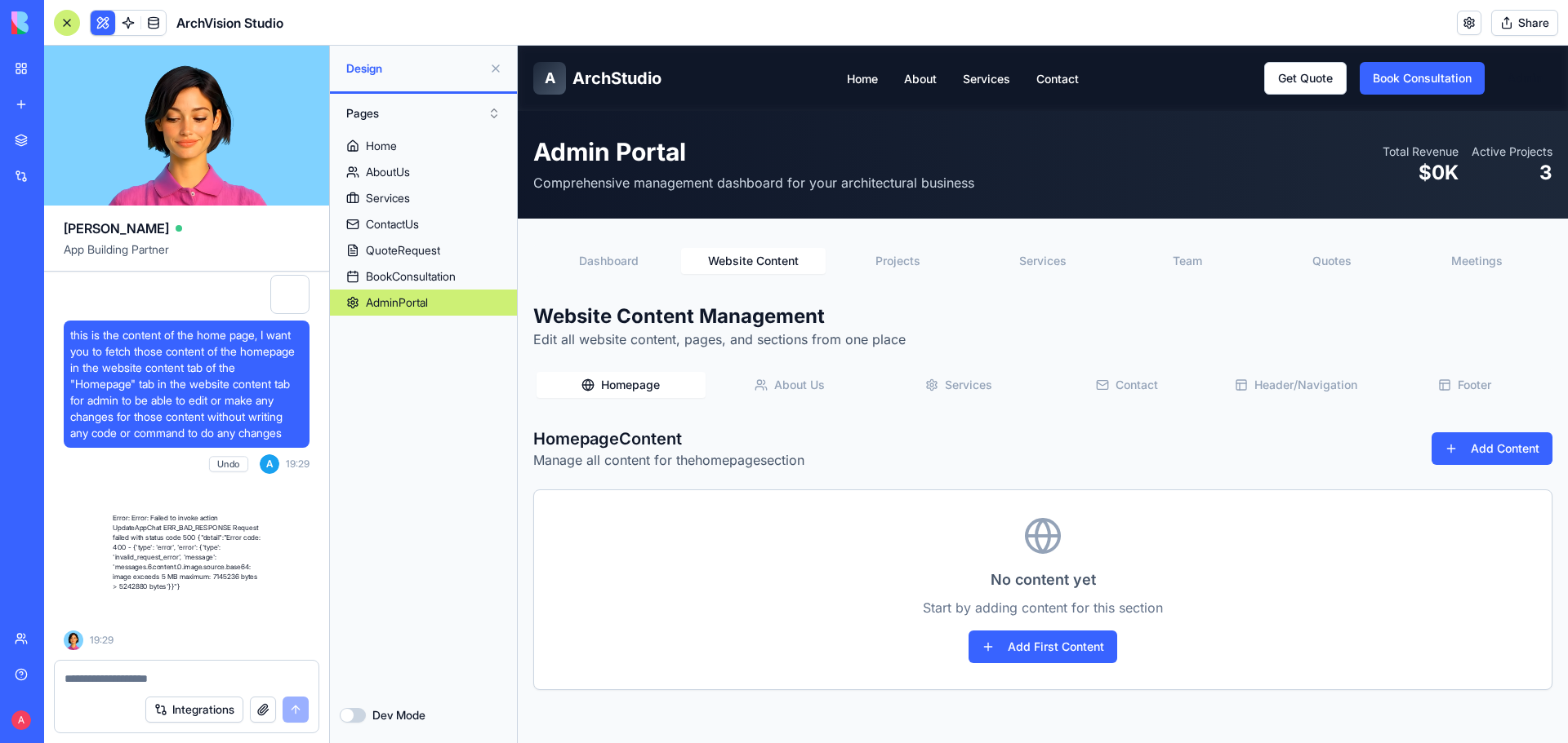
scroll to position [7746, 0]
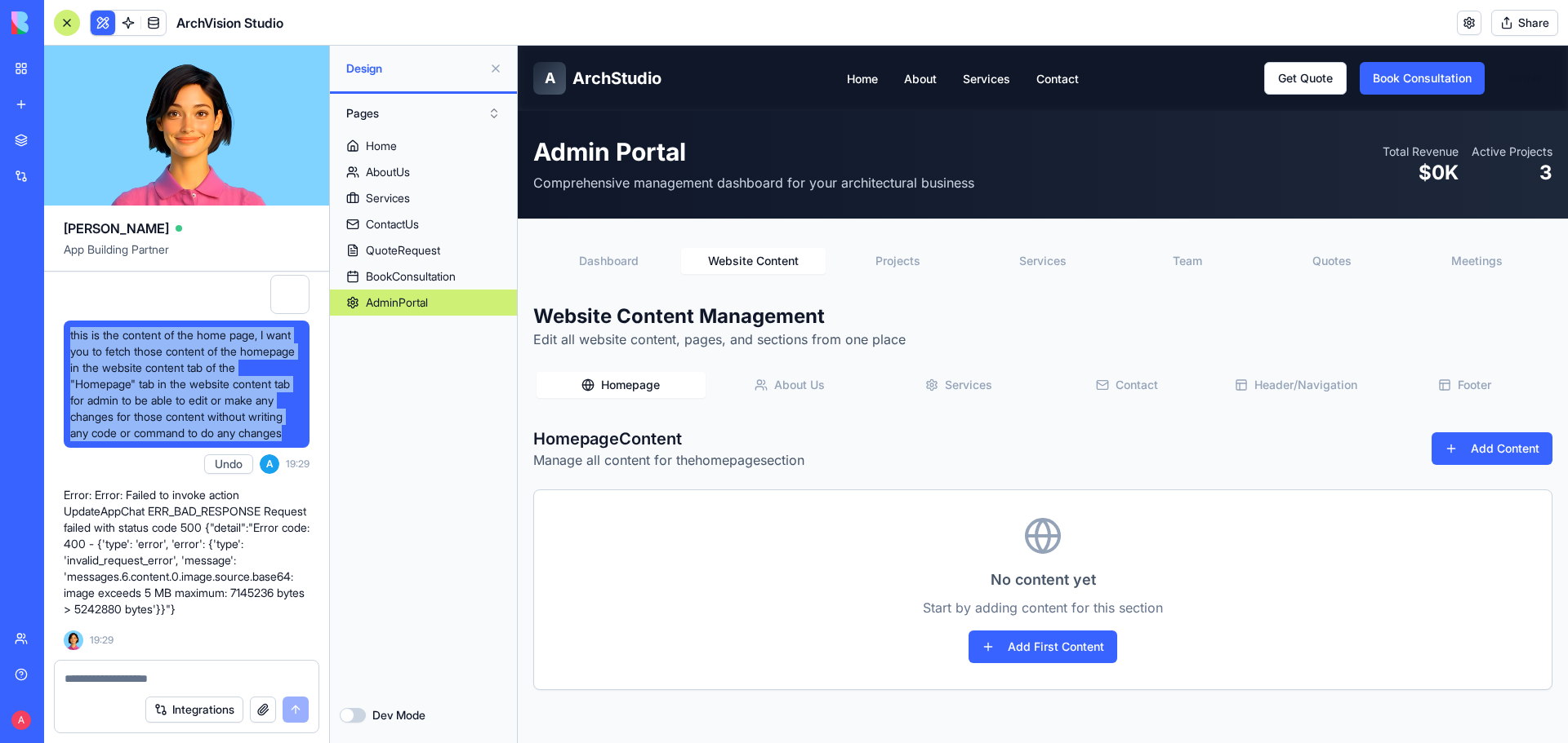
drag, startPoint x: 209, startPoint y: 419, endPoint x: 63, endPoint y: 283, distance: 199.5
click at [119, 441] on span "this is the content of the home page, I want you to fetch those content of the …" at bounding box center [187, 384] width 232 height 114
drag, startPoint x: 159, startPoint y: 586, endPoint x: 74, endPoint y: 473, distance: 141.4
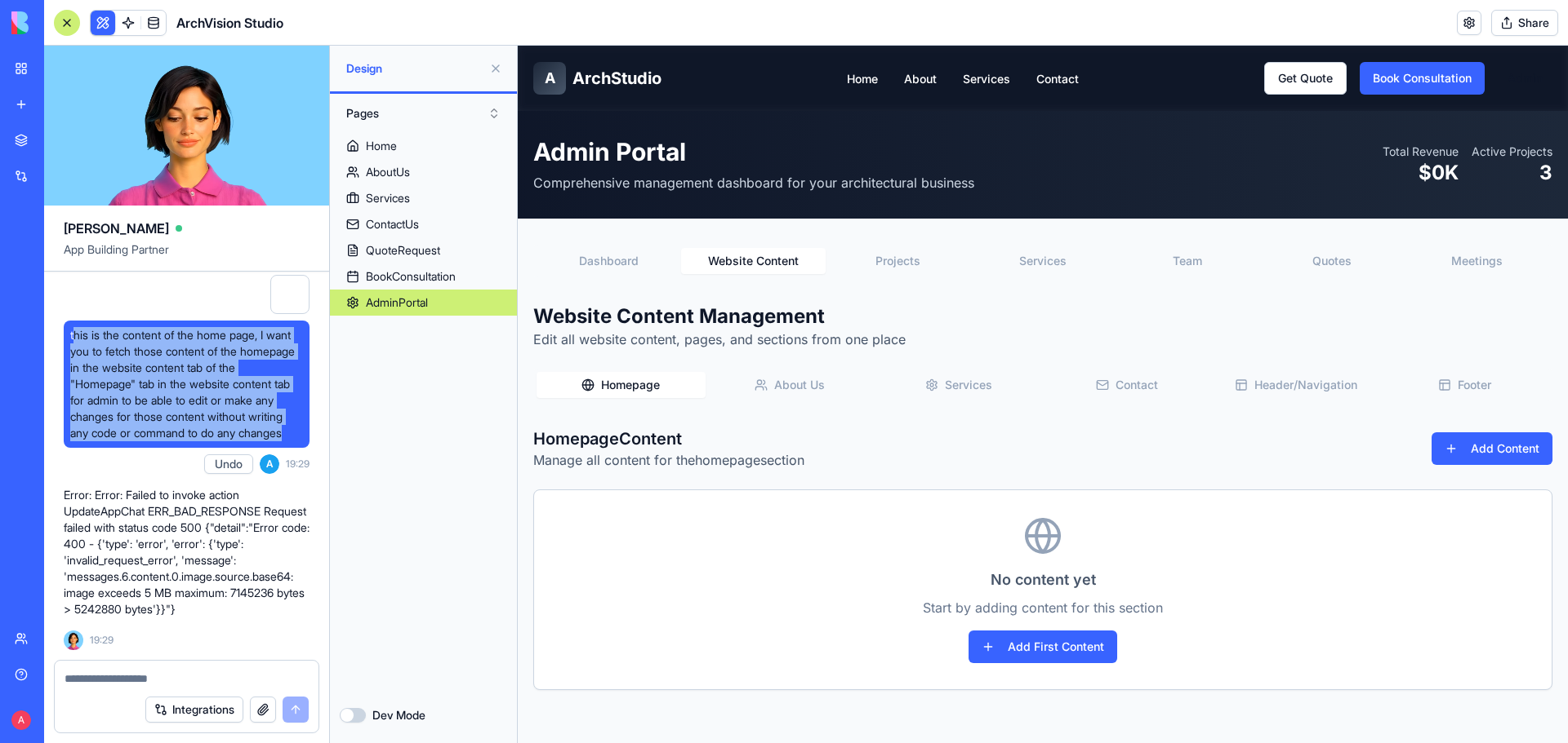
click at [74, 441] on span "this is the content of the home page, I want you to fetch those content of the …" at bounding box center [187, 384] width 232 height 114
click at [240, 474] on button "Undo" at bounding box center [229, 465] width 49 height 20
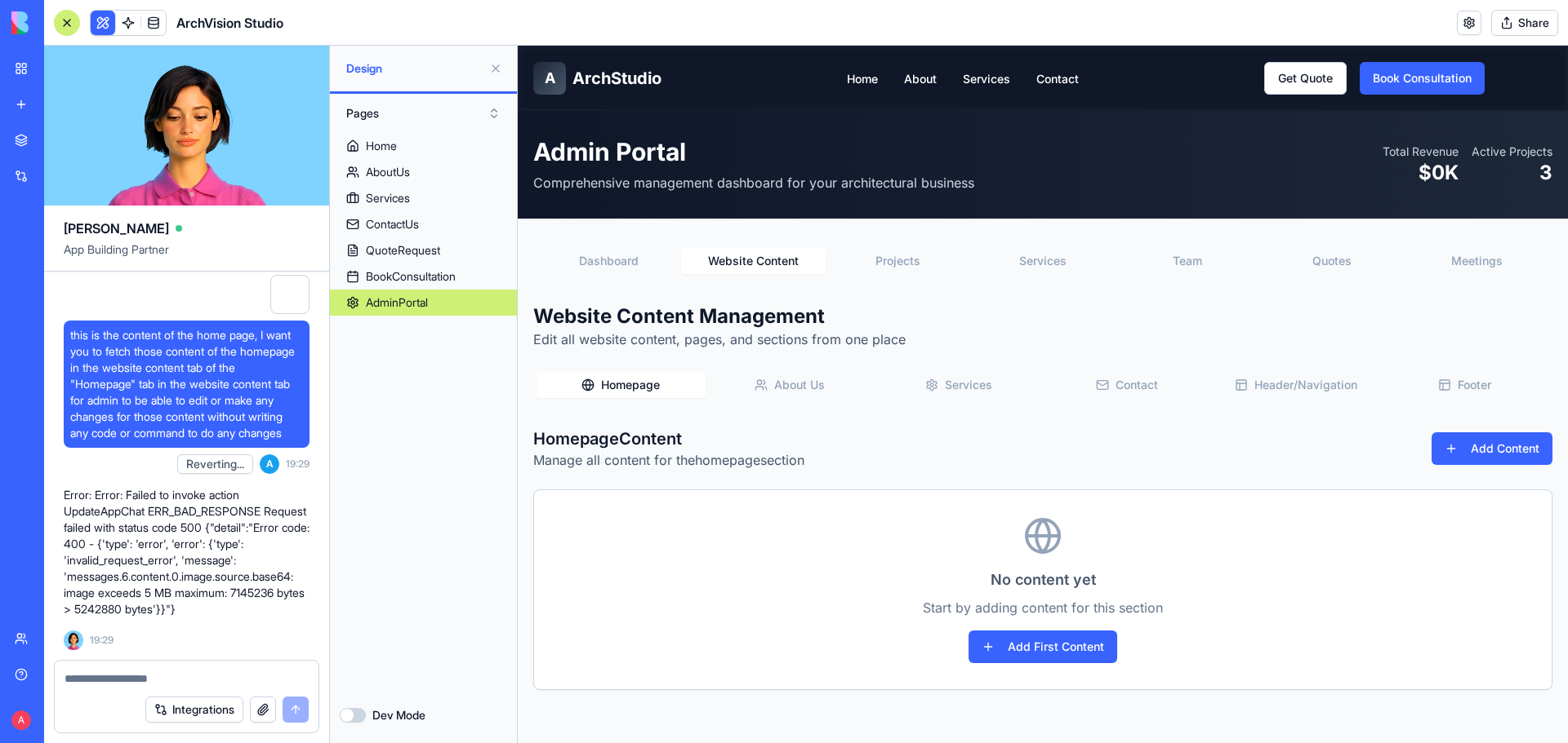
click at [220, 481] on div "Reverting... A 19:29" at bounding box center [243, 464] width 132 height 32
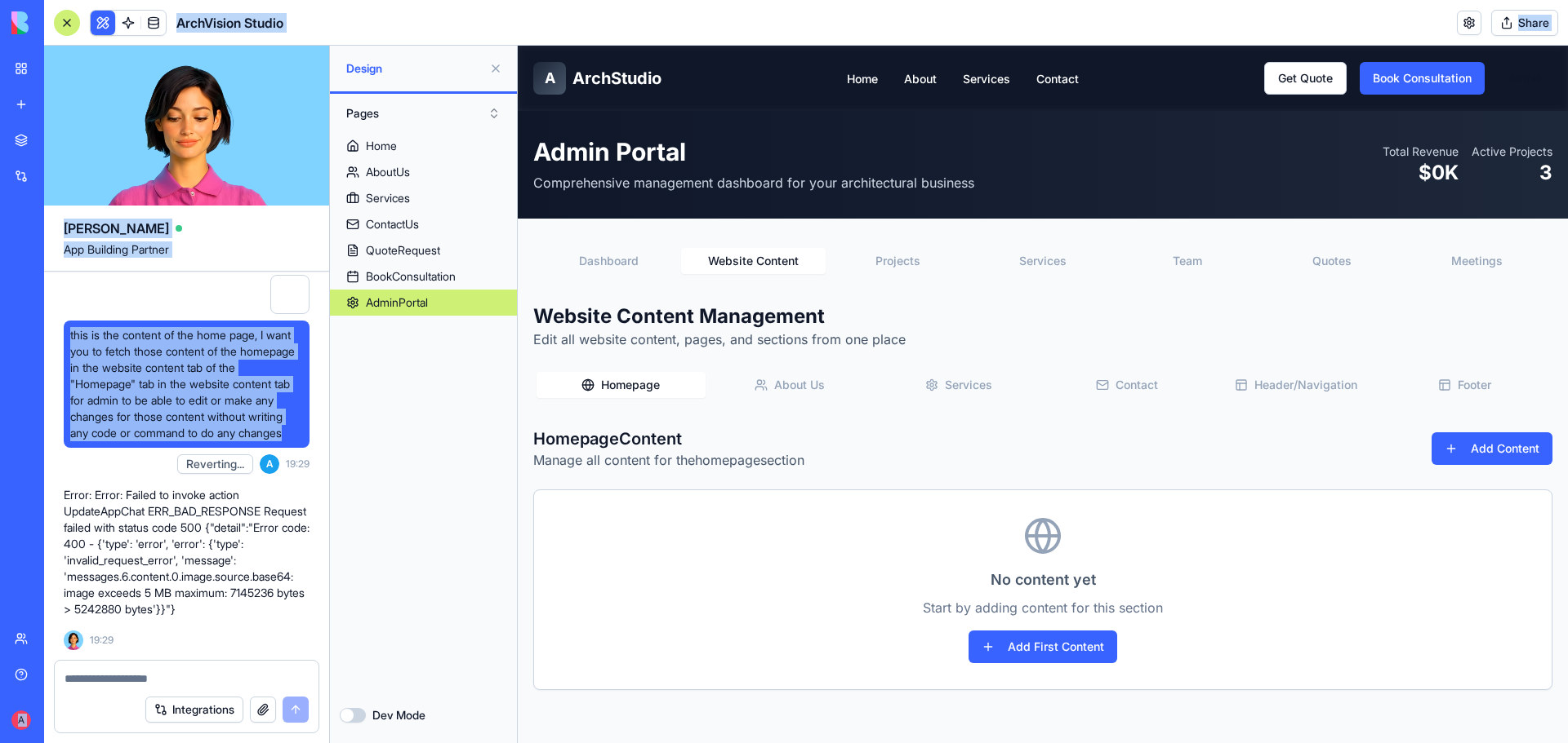
drag, startPoint x: 158, startPoint y: 576, endPoint x: 43, endPoint y: 465, distance: 159.8
click at [43, 465] on div "BETA My workspace New app Marketplace Integrations Recent ArchVision Studio Soc…" at bounding box center [784, 371] width 1568 height 743
click at [236, 441] on span "this is the content of the home page, I want you to fetch those content of the …" at bounding box center [187, 384] width 232 height 114
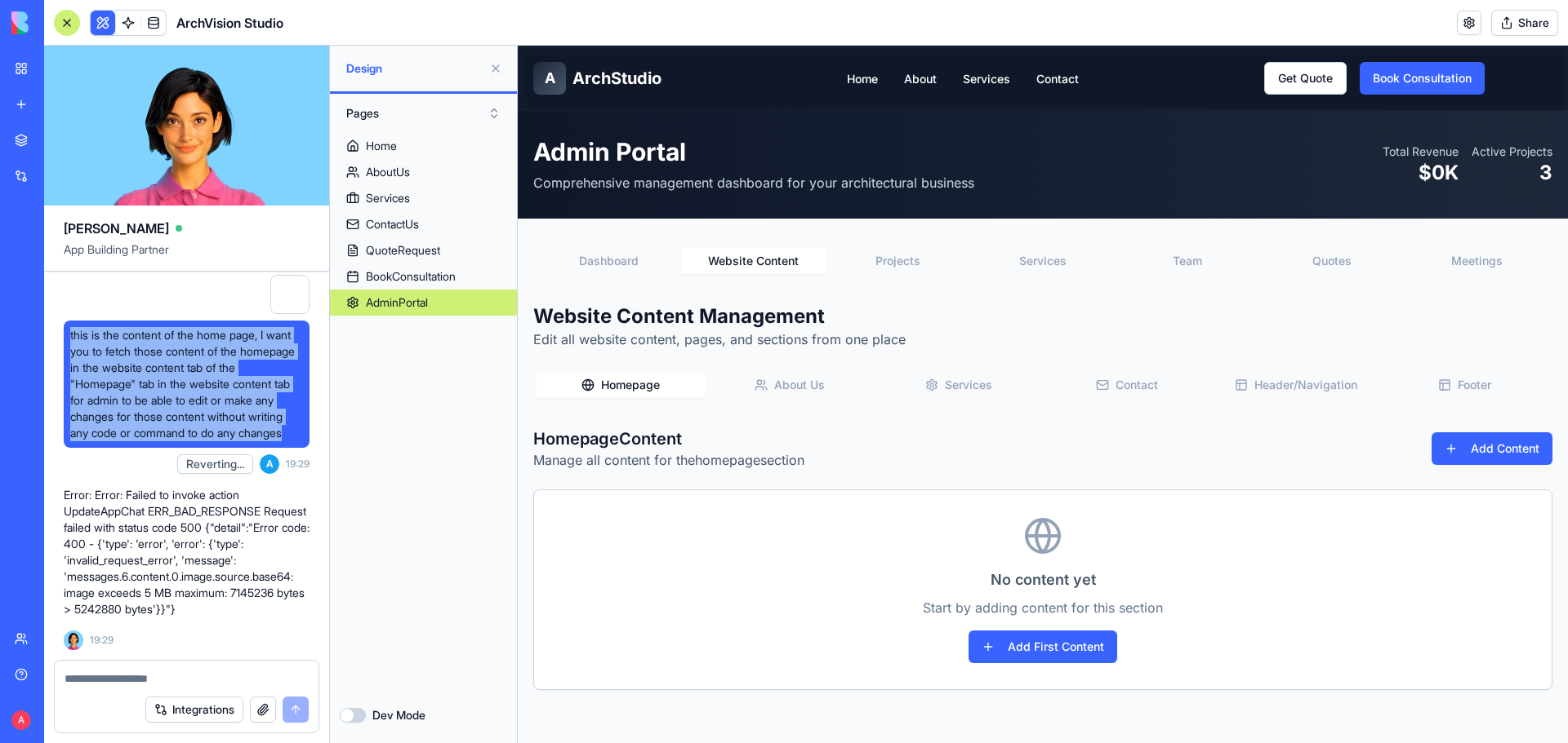
drag, startPoint x: 155, startPoint y: 540, endPoint x: 65, endPoint y: 467, distance: 115.9
click at [65, 448] on div "this is the content of the home page, I want you to fetch those content of the …" at bounding box center [187, 384] width 246 height 127
copy span "this is the content of the home page, I want you to fetch those content of the …"
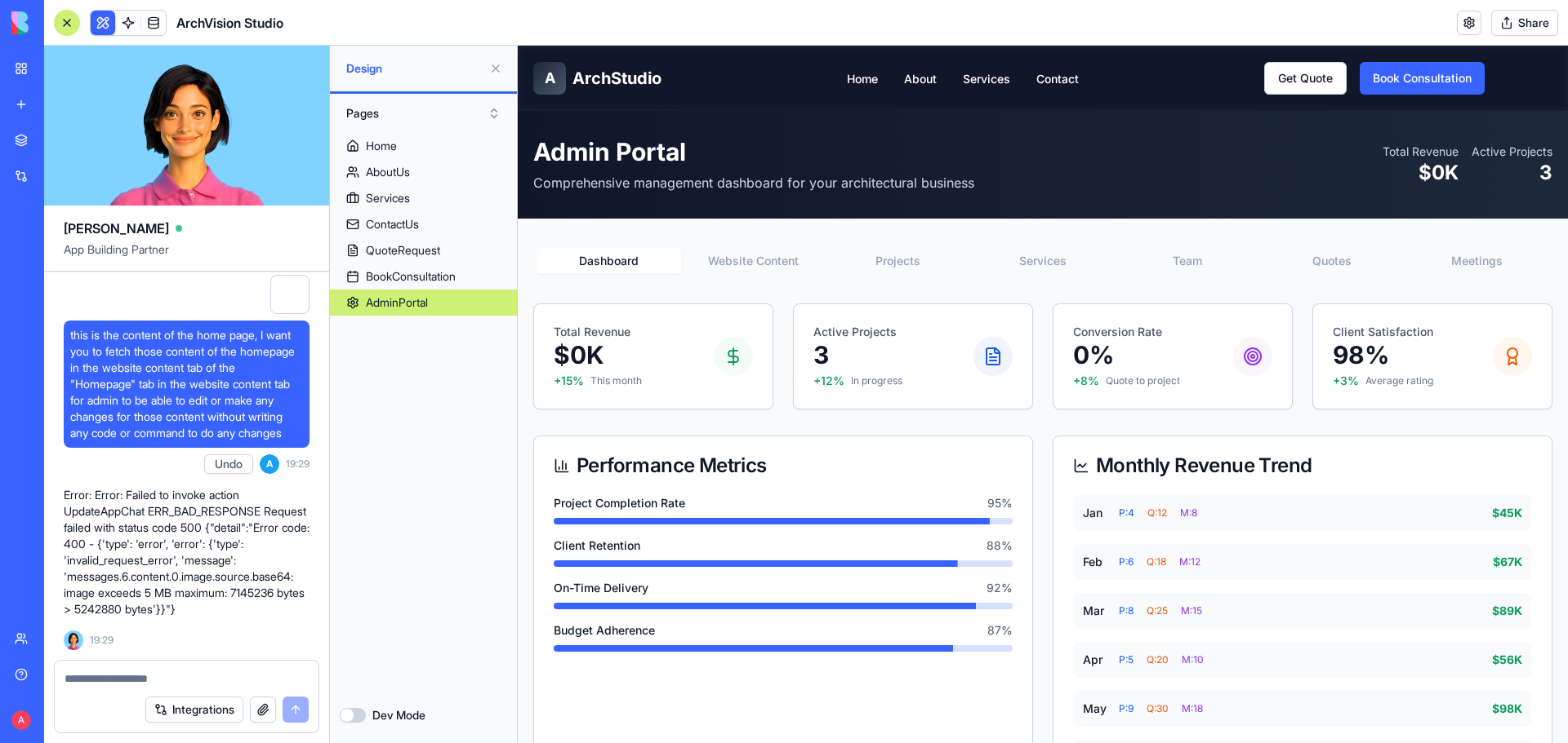
click at [176, 679] on textarea at bounding box center [187, 679] width 244 height 16
paste textarea "**********"
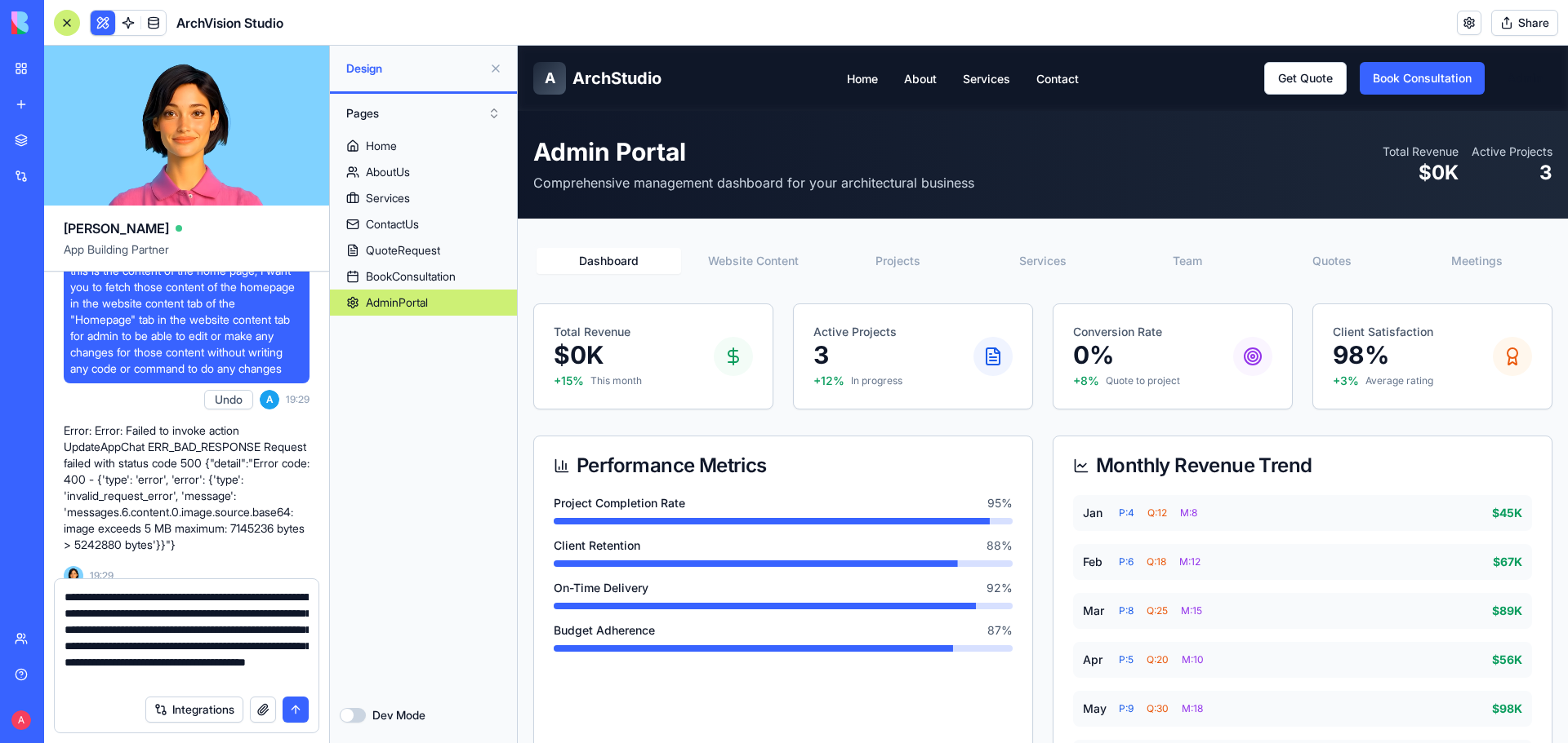
scroll to position [14, 0]
type textarea "**********"
click at [769, 267] on button "Website Content" at bounding box center [753, 260] width 144 height 26
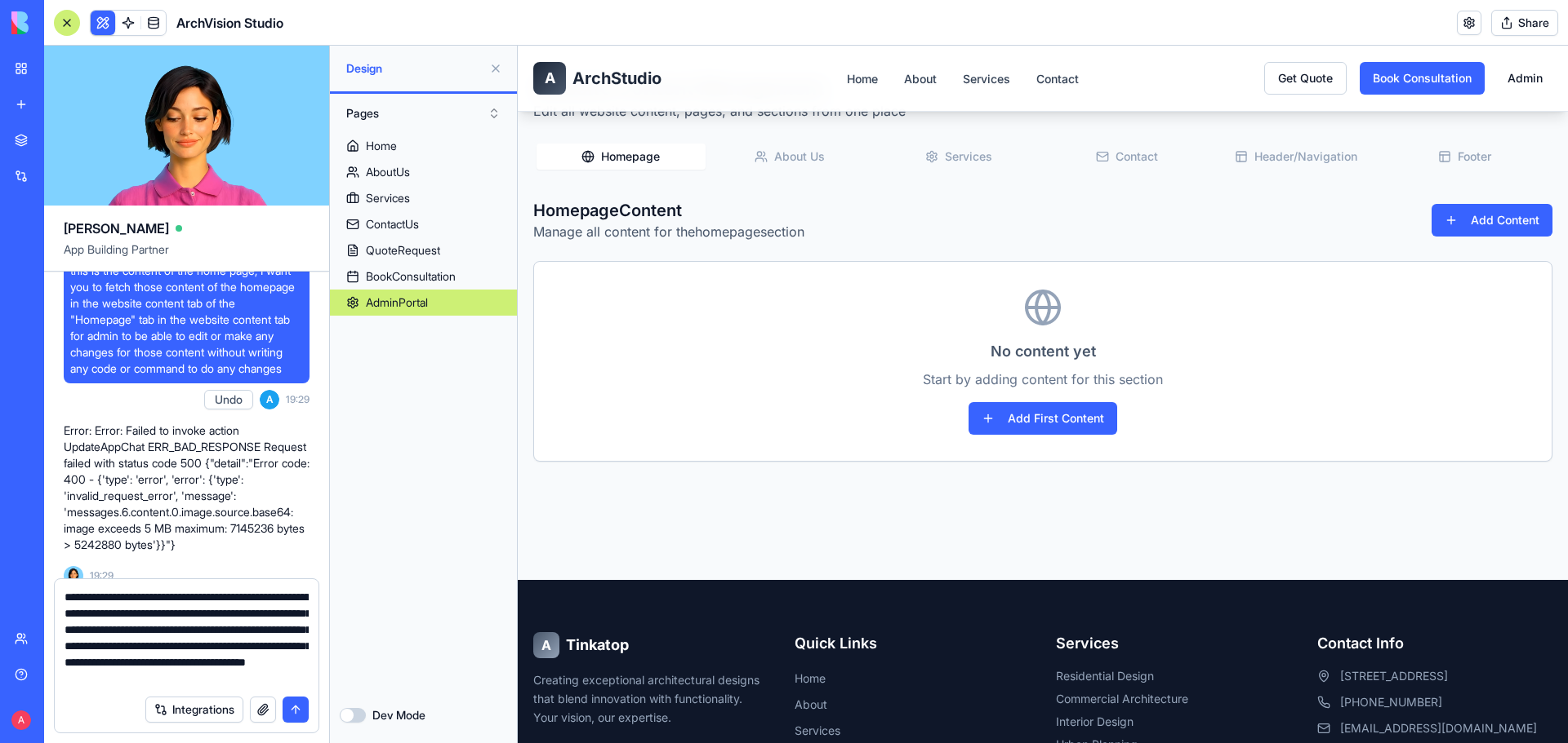
scroll to position [245, 0]
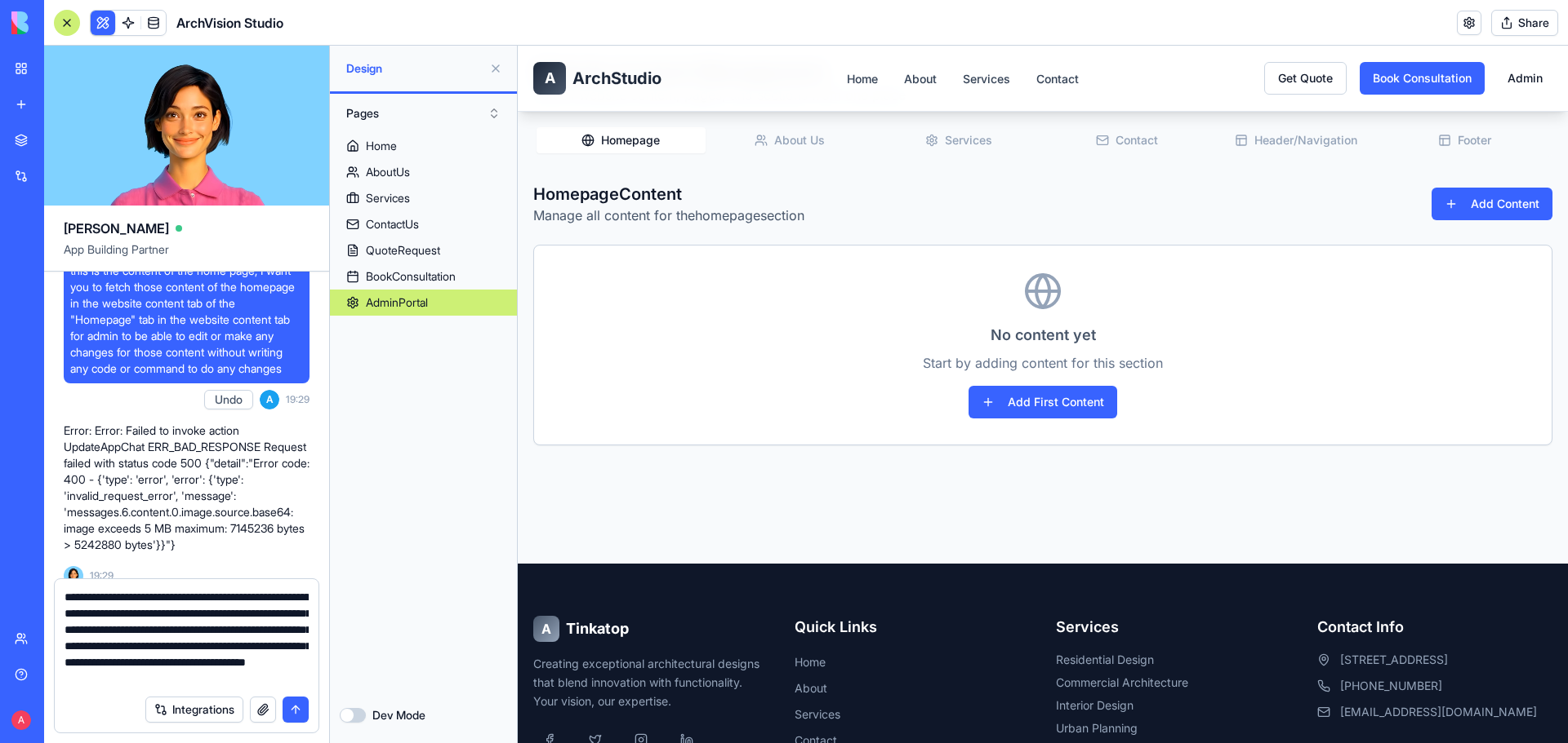
click at [296, 710] on button "submit" at bounding box center [296, 710] width 26 height 26
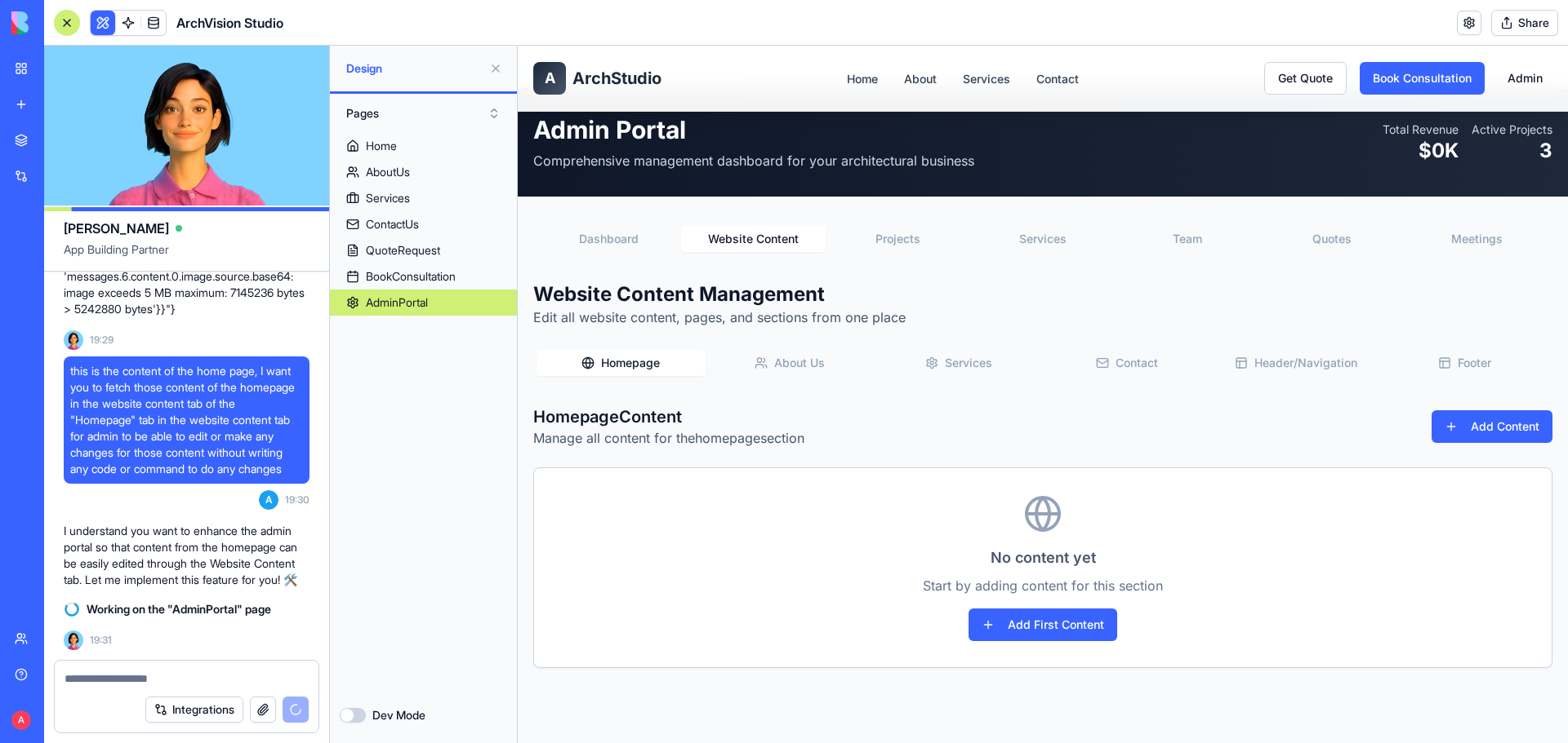
scroll to position [0, 0]
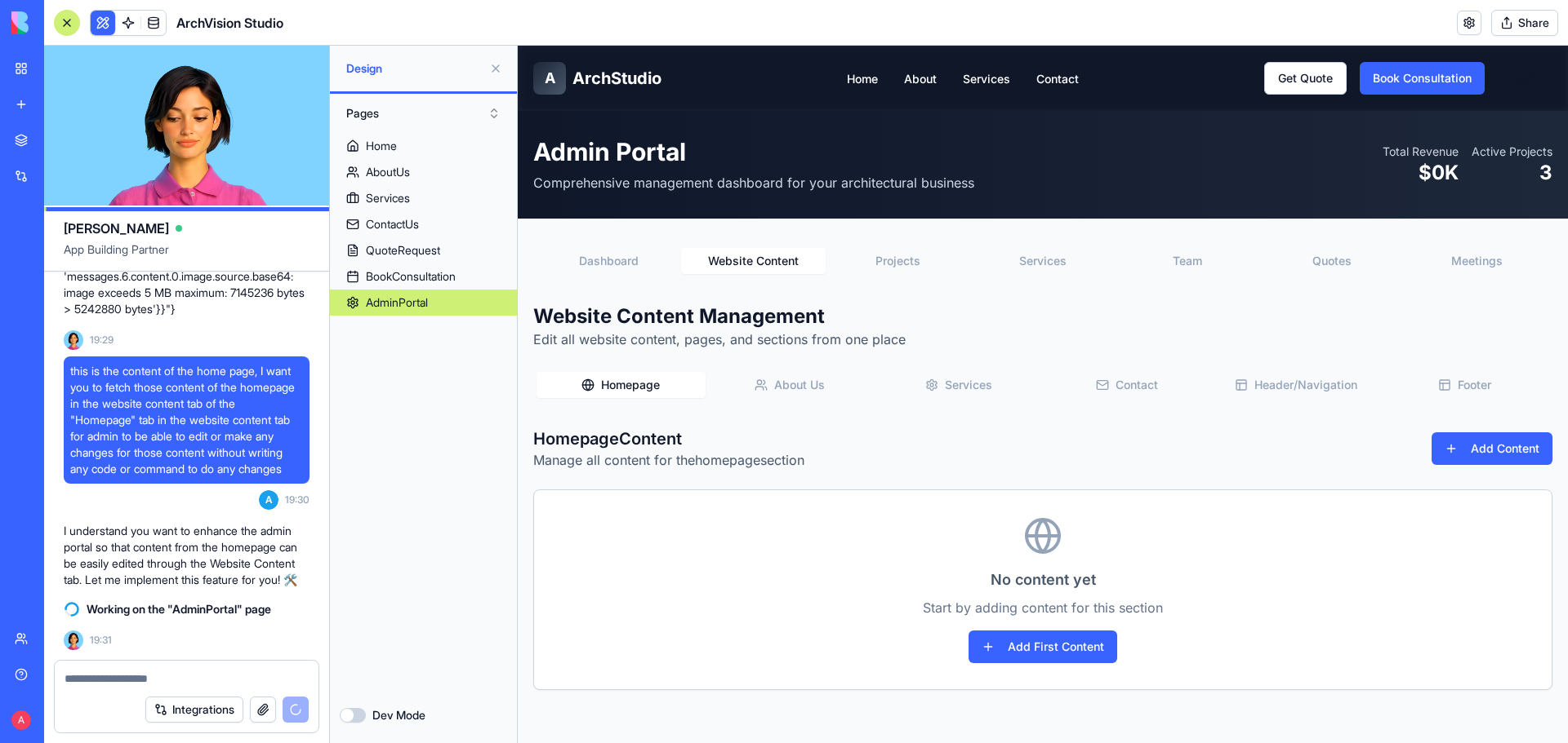
click at [781, 393] on button "About Us" at bounding box center [790, 385] width 169 height 26
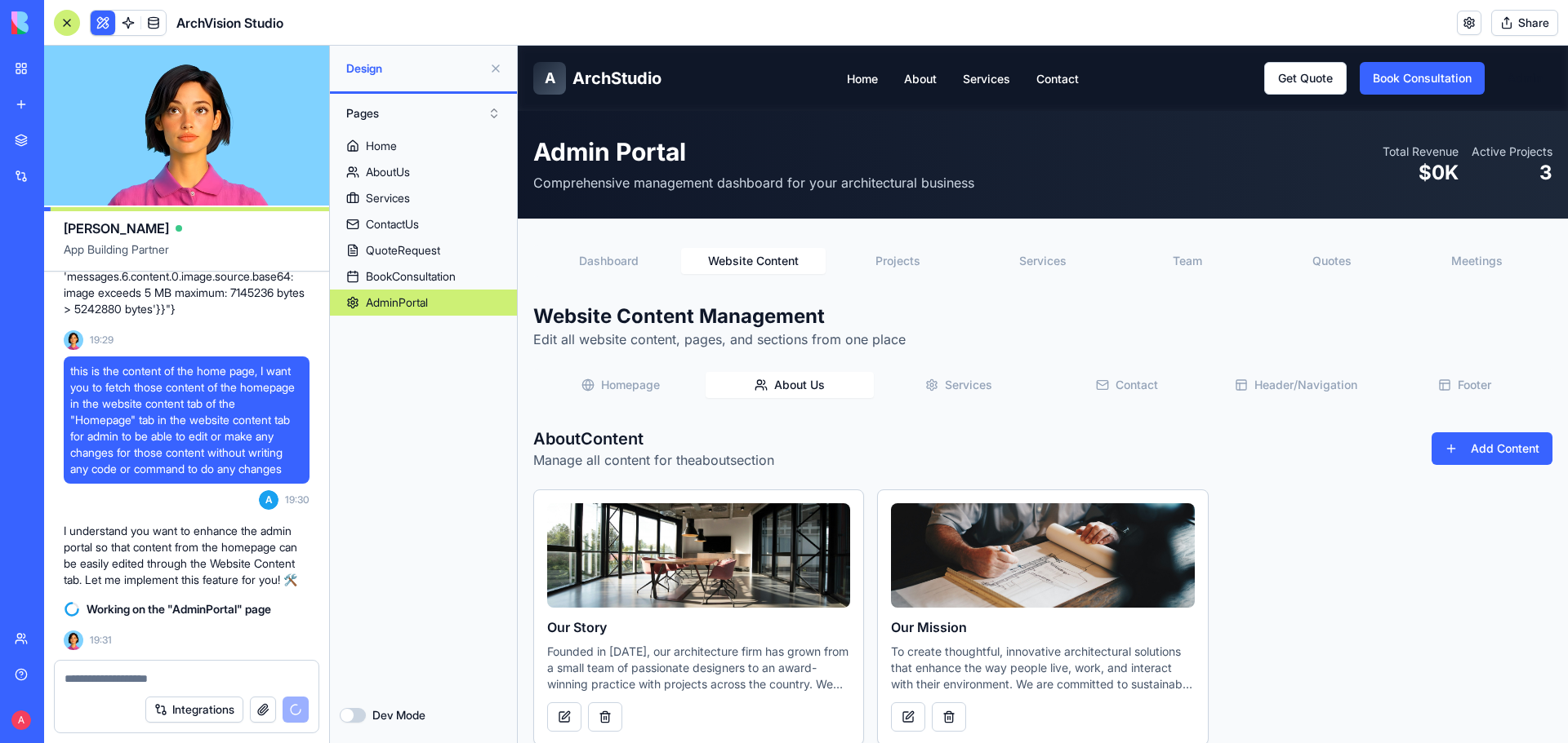
click at [896, 388] on button "Services" at bounding box center [959, 385] width 169 height 26
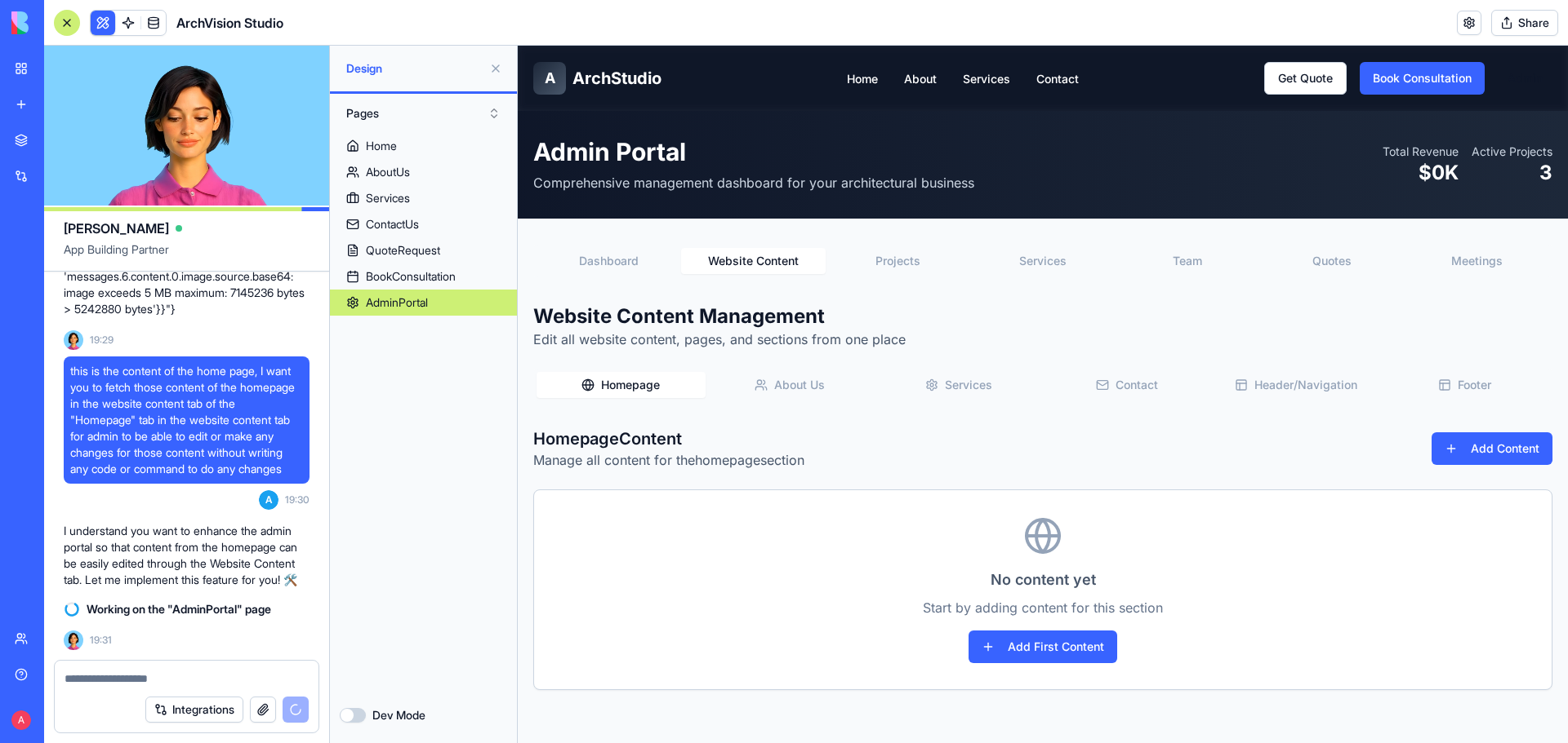
click at [672, 380] on button "Homepage" at bounding box center [621, 385] width 169 height 26
click at [607, 244] on div "**********" at bounding box center [1043, 467] width 1045 height 498
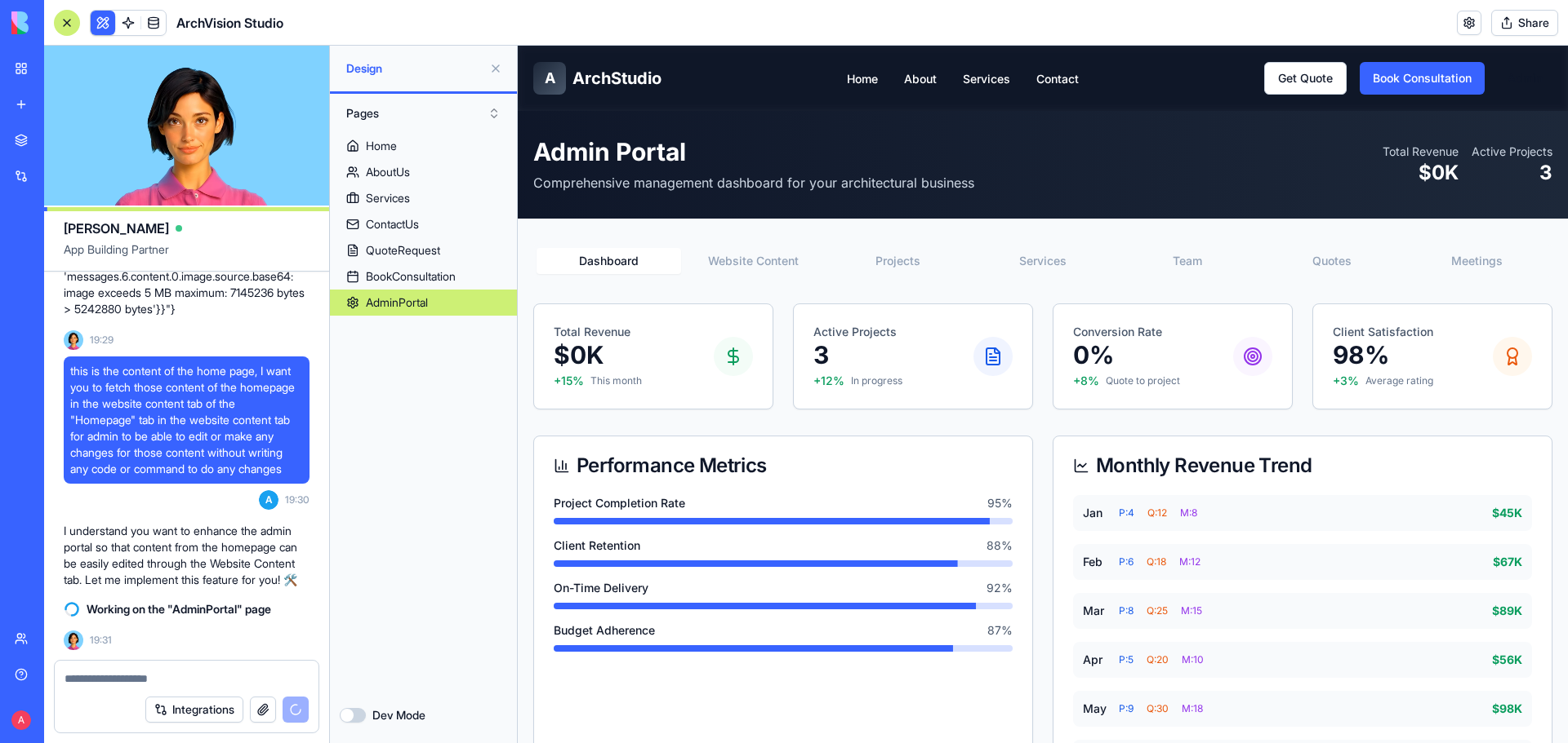
click at [605, 267] on button "Dashboard" at bounding box center [608, 260] width 144 height 26
click at [1302, 76] on link "Get Quote" at bounding box center [1306, 78] width 83 height 32
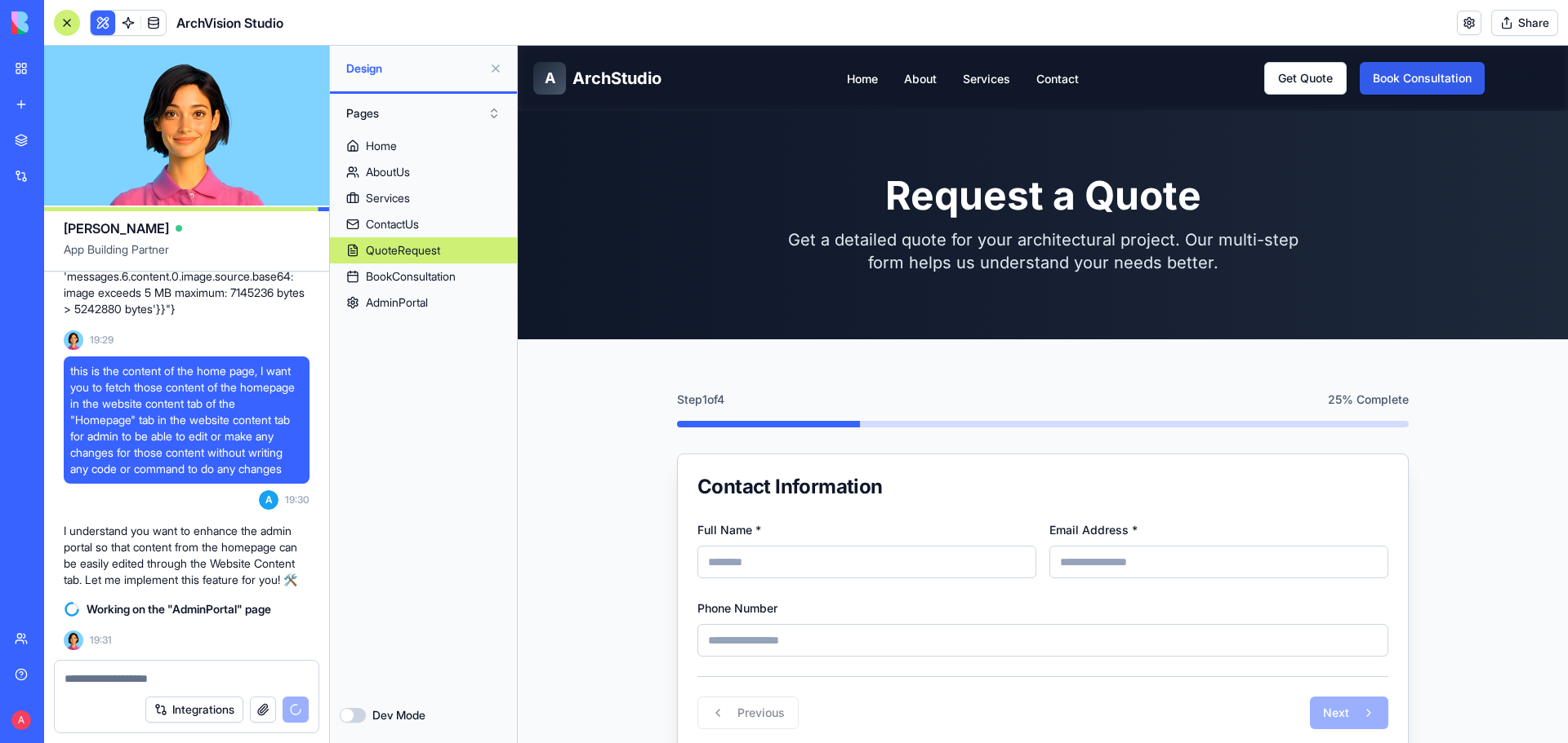
click at [1404, 82] on link "Book Consultation" at bounding box center [1422, 78] width 125 height 32
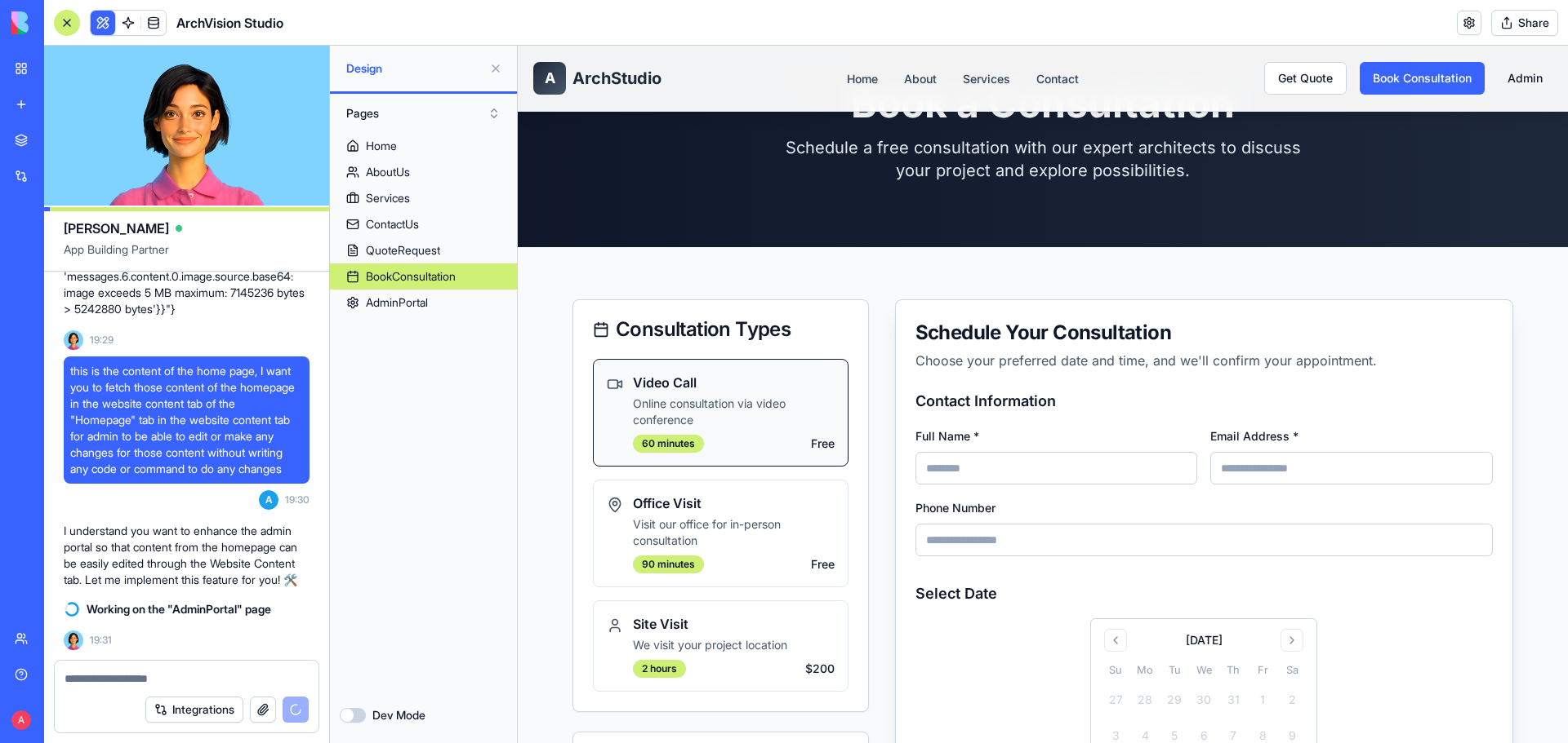
scroll to position [326, 0]
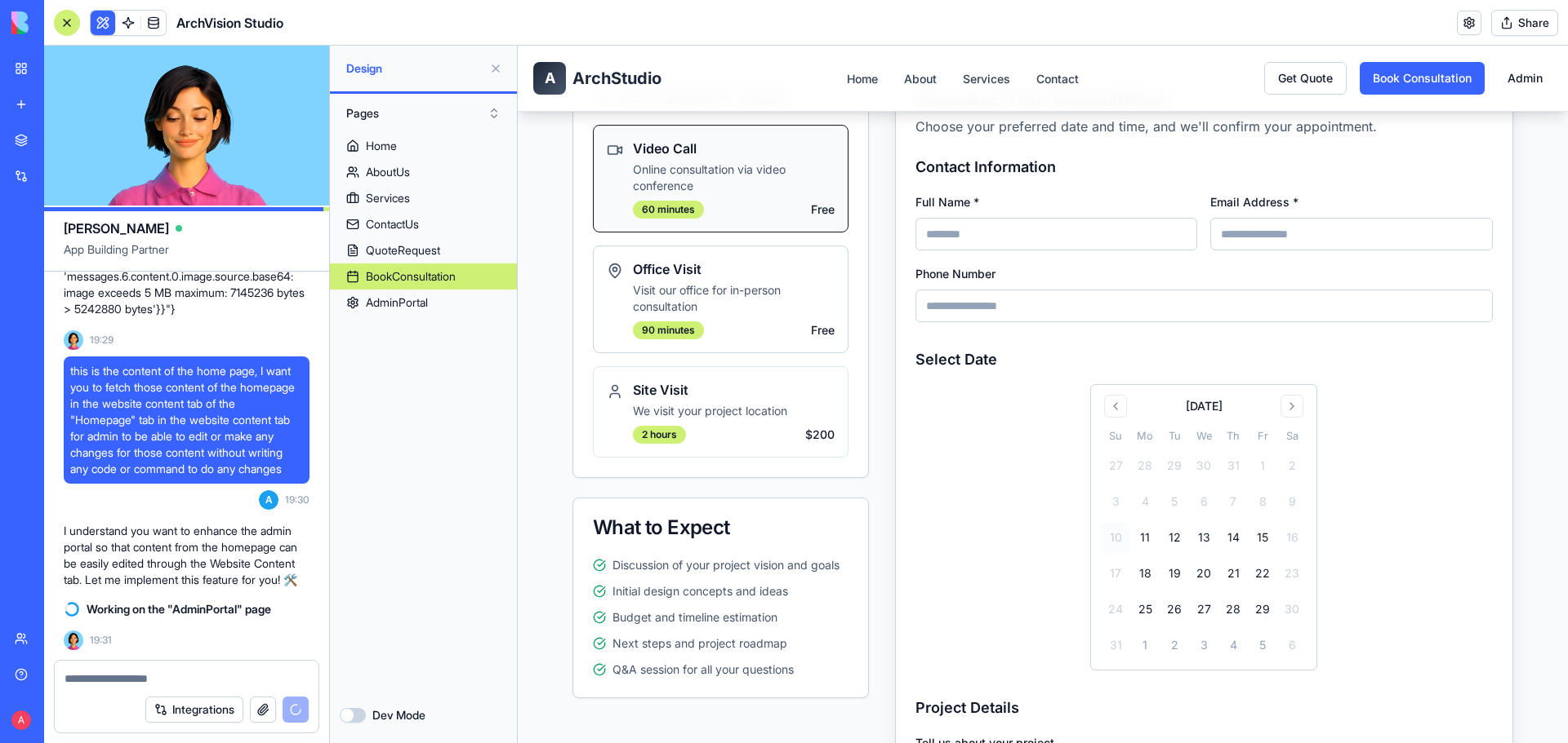
click at [732, 276] on h3 "Office Visit" at bounding box center [734, 269] width 202 height 20
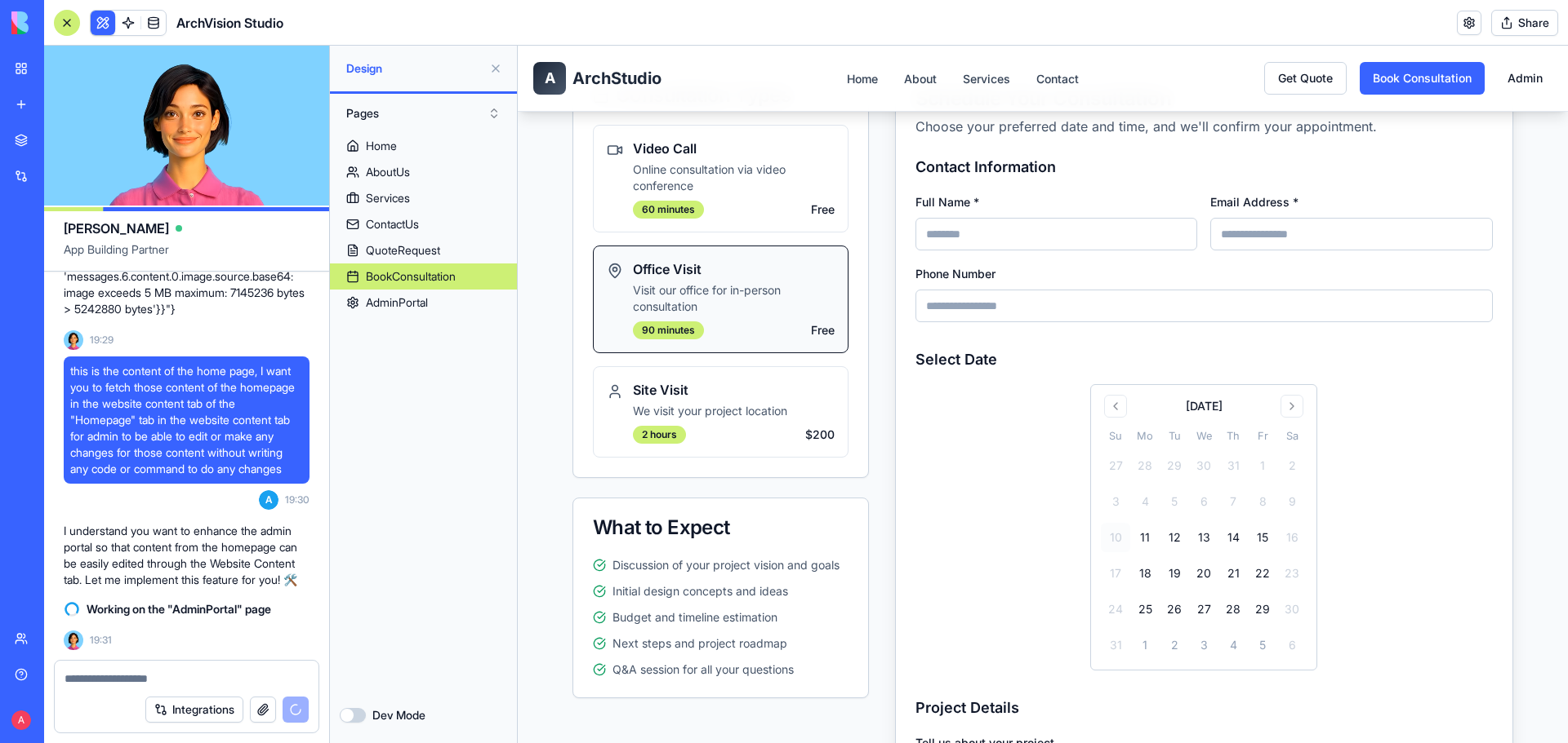
click at [1038, 236] on input "Full Name *" at bounding box center [1057, 234] width 283 height 32
type input "**********"
click at [1388, 231] on input "Email Address *" at bounding box center [1352, 234] width 283 height 32
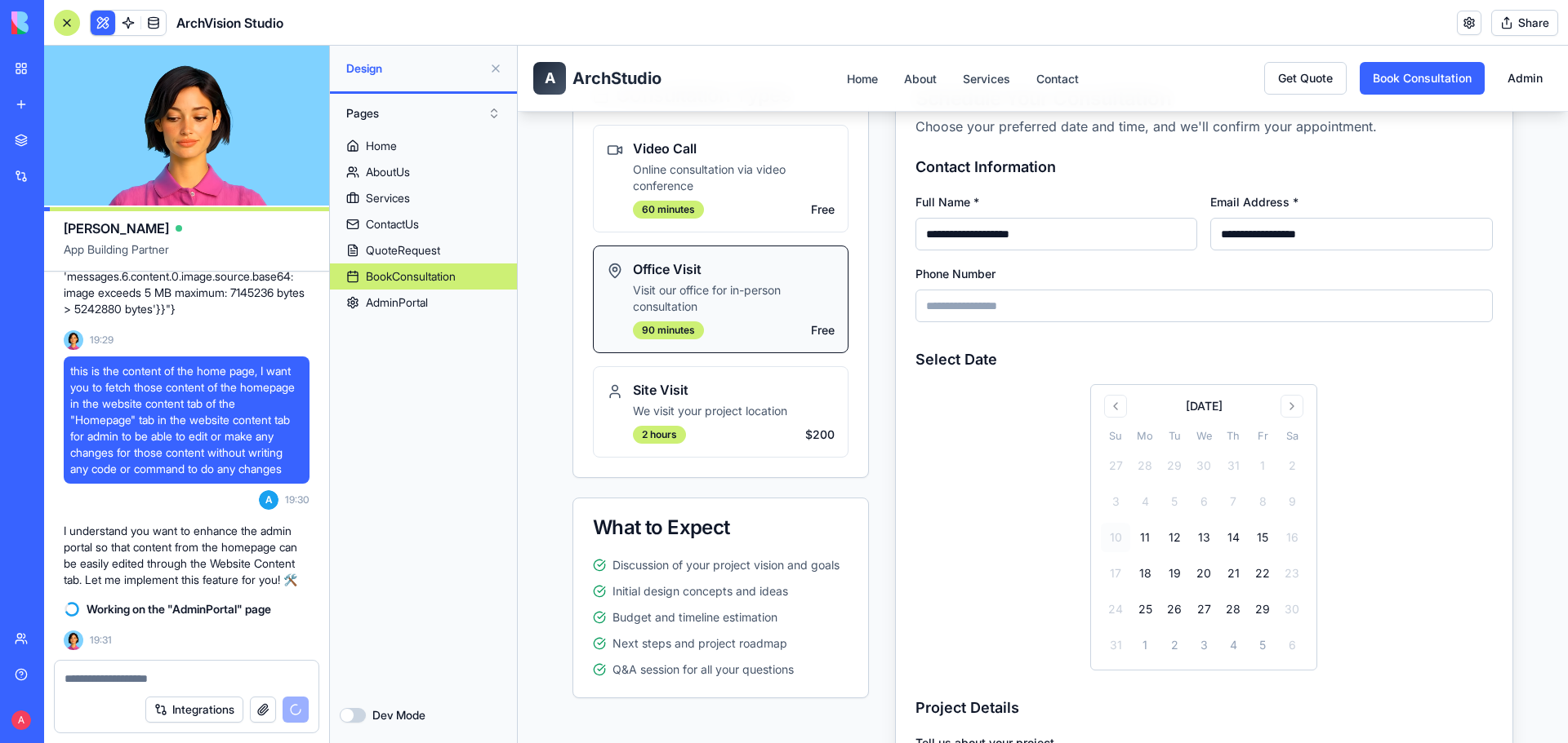
drag, startPoint x: 1248, startPoint y: 233, endPoint x: 1211, endPoint y: 233, distance: 37.0
click at [1211, 233] on input "**********" at bounding box center [1352, 234] width 283 height 32
type input "**********"
click at [1135, 296] on input "Phone Number" at bounding box center [1204, 306] width 578 height 32
type input "**********"
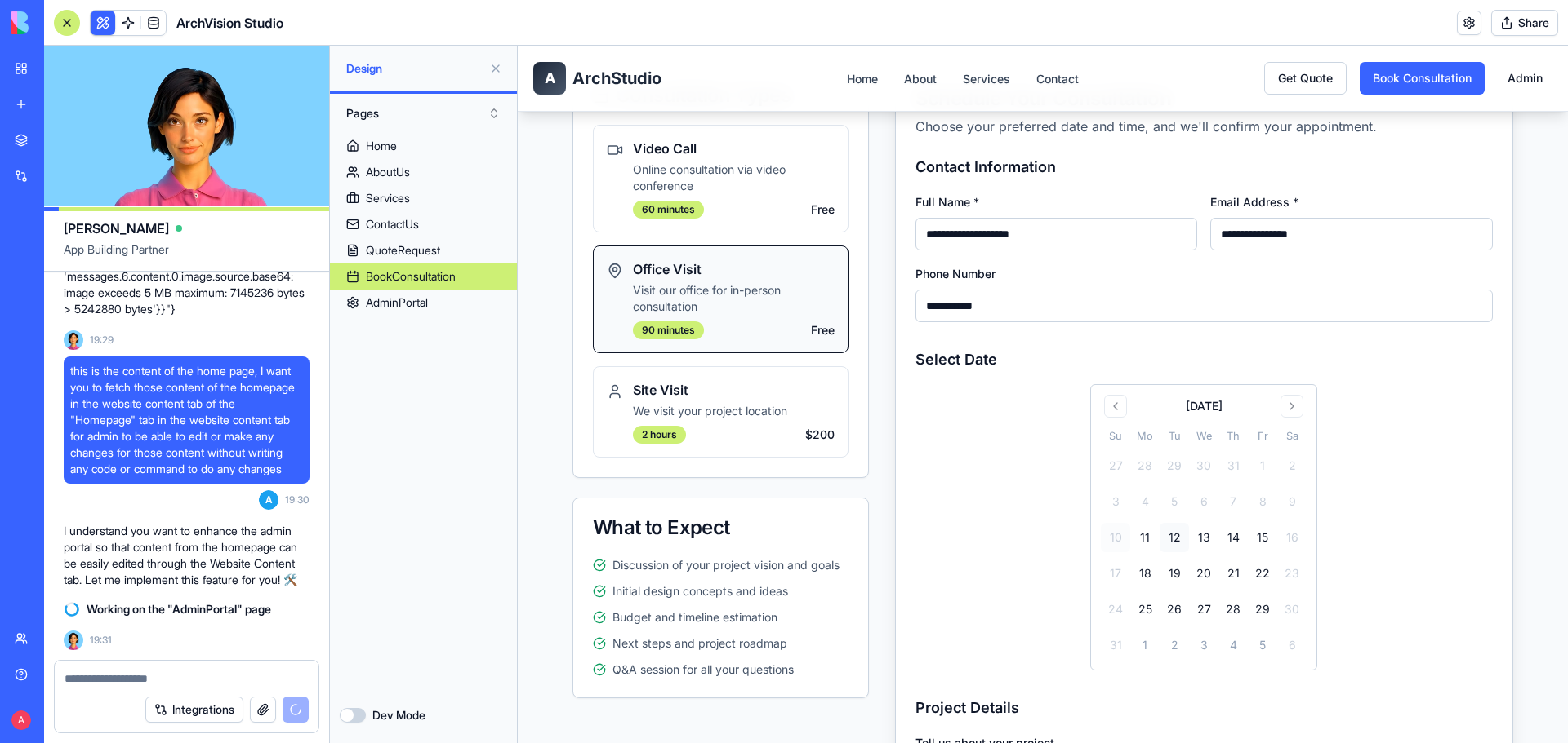
click at [1167, 536] on button "12" at bounding box center [1174, 538] width 30 height 30
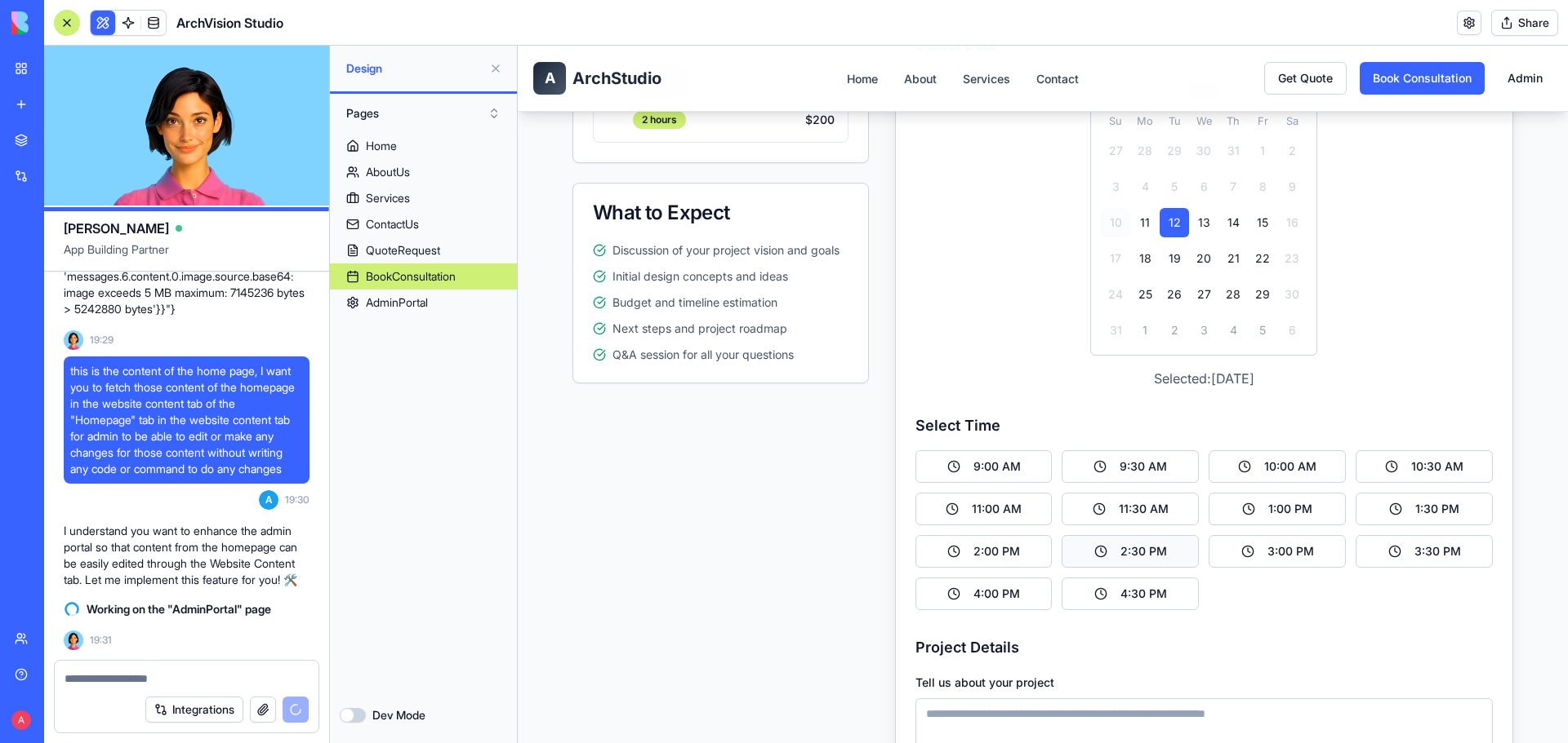
scroll to position [653, 0]
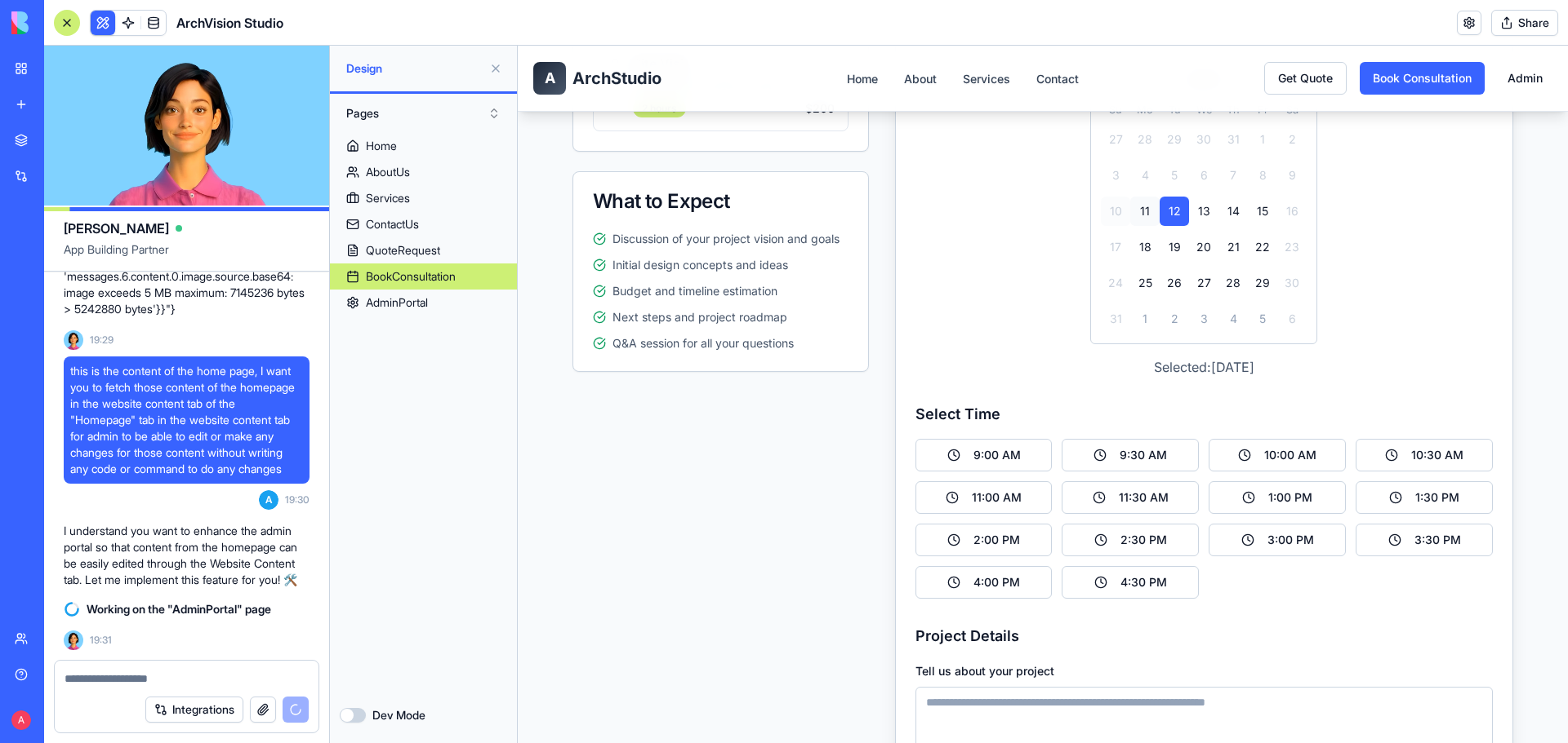
click at [1133, 207] on button "11" at bounding box center [1144, 211] width 30 height 30
click at [1165, 208] on button "12" at bounding box center [1174, 211] width 30 height 30
click at [1035, 447] on button "9:00 AM" at bounding box center [984, 455] width 137 height 32
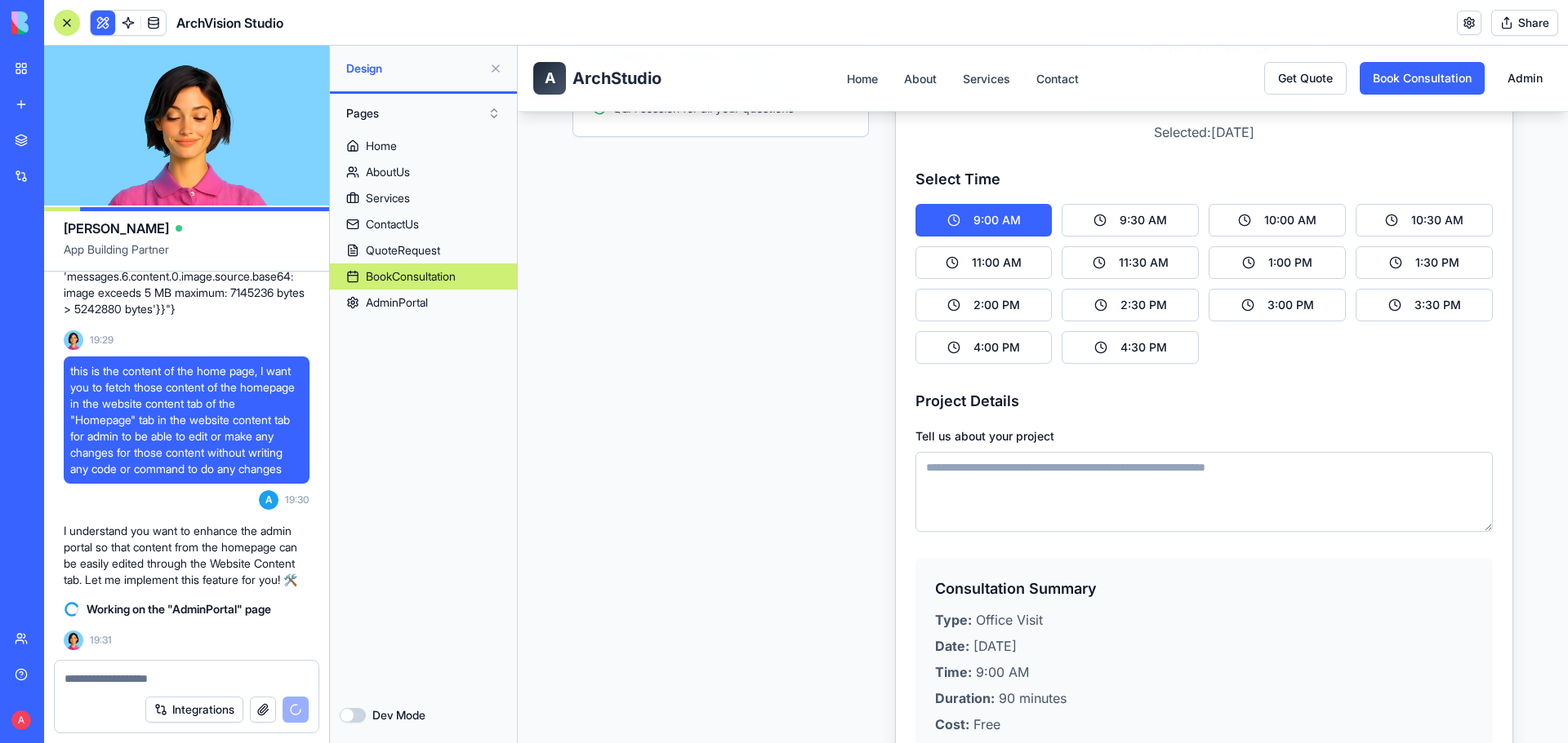
scroll to position [979, 0]
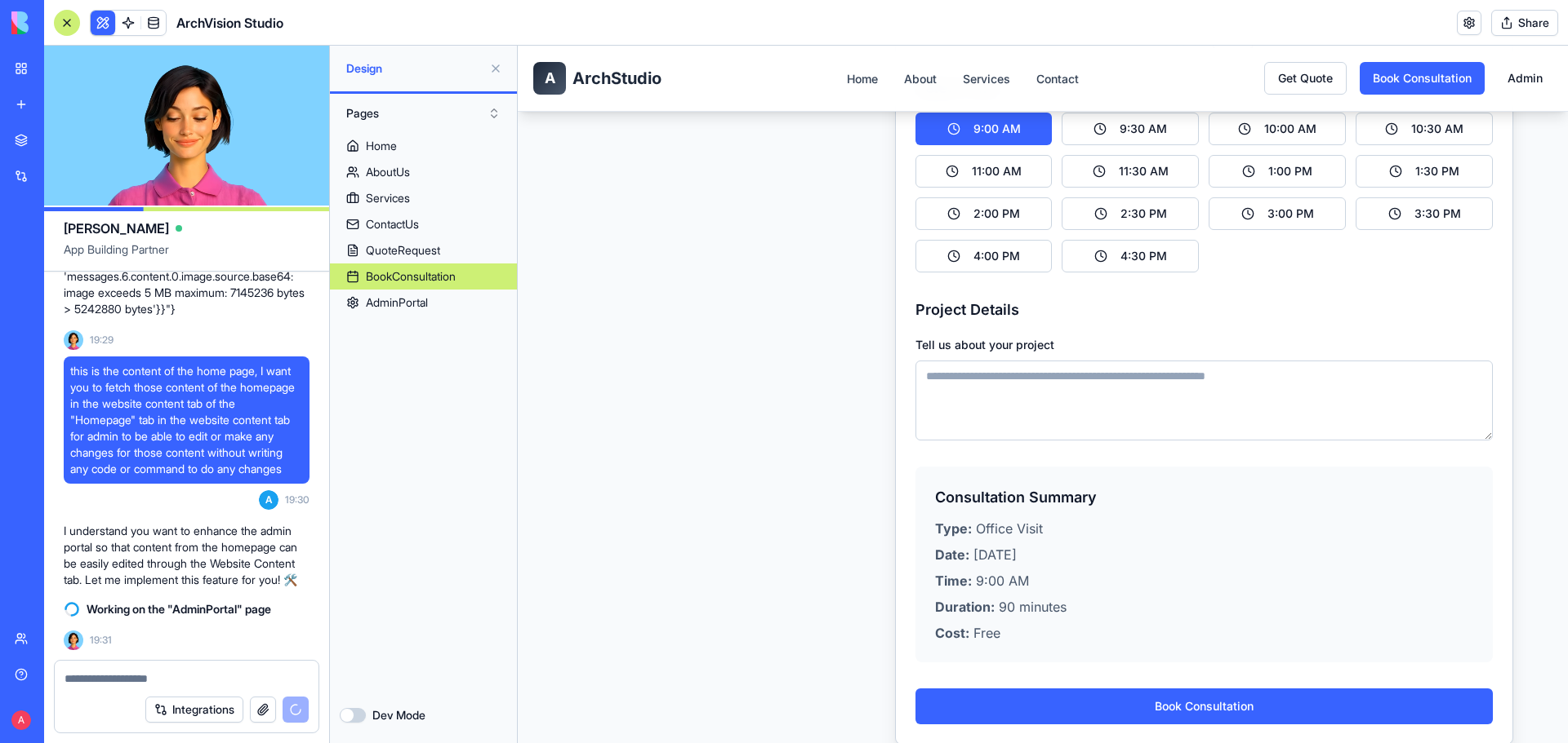
click at [1062, 399] on textarea "Tell us about your project" at bounding box center [1204, 401] width 578 height 80
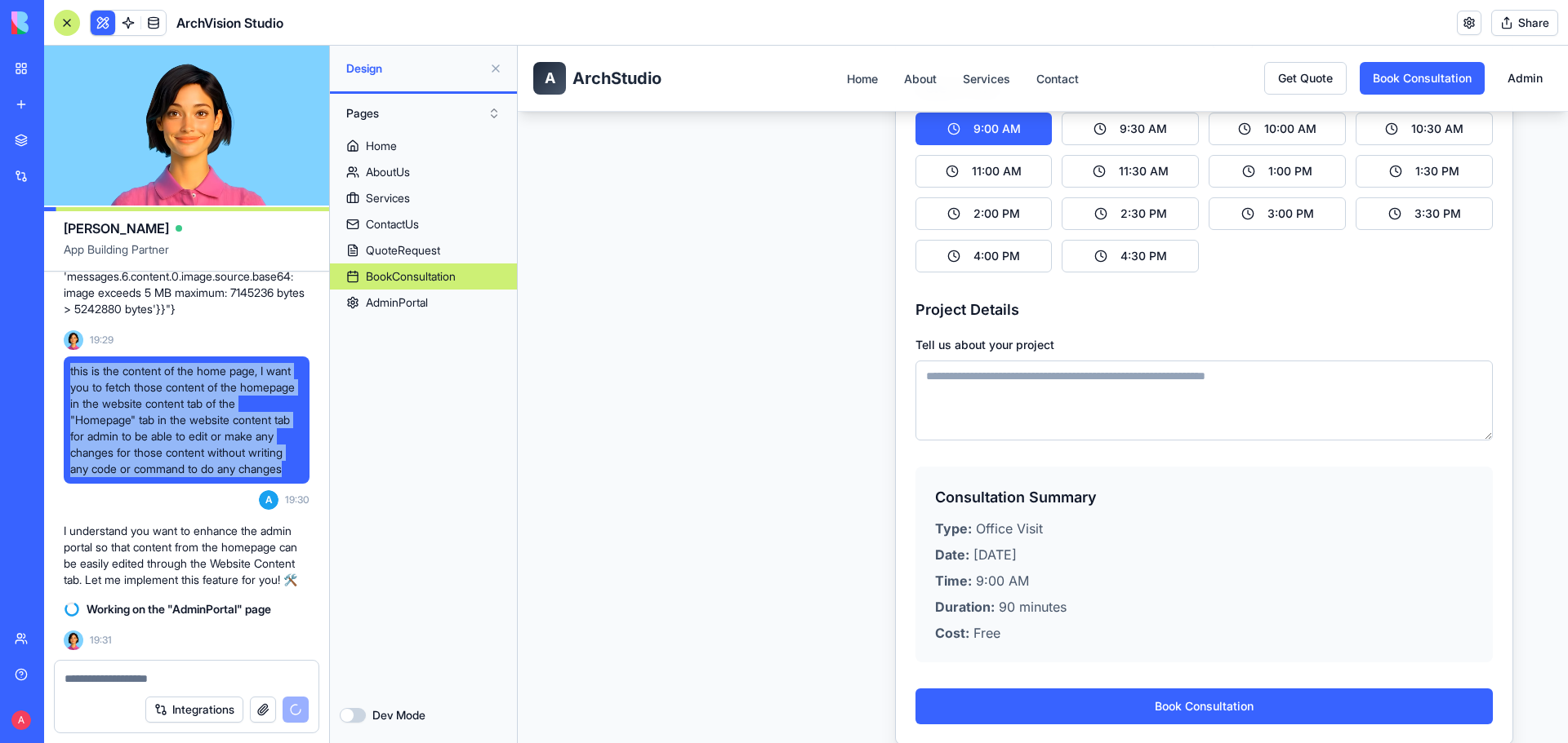
drag, startPoint x: 161, startPoint y: 454, endPoint x: 57, endPoint y: 325, distance: 165.7
copy span "this is the content of the home page, I want you to fetch those content of the …"
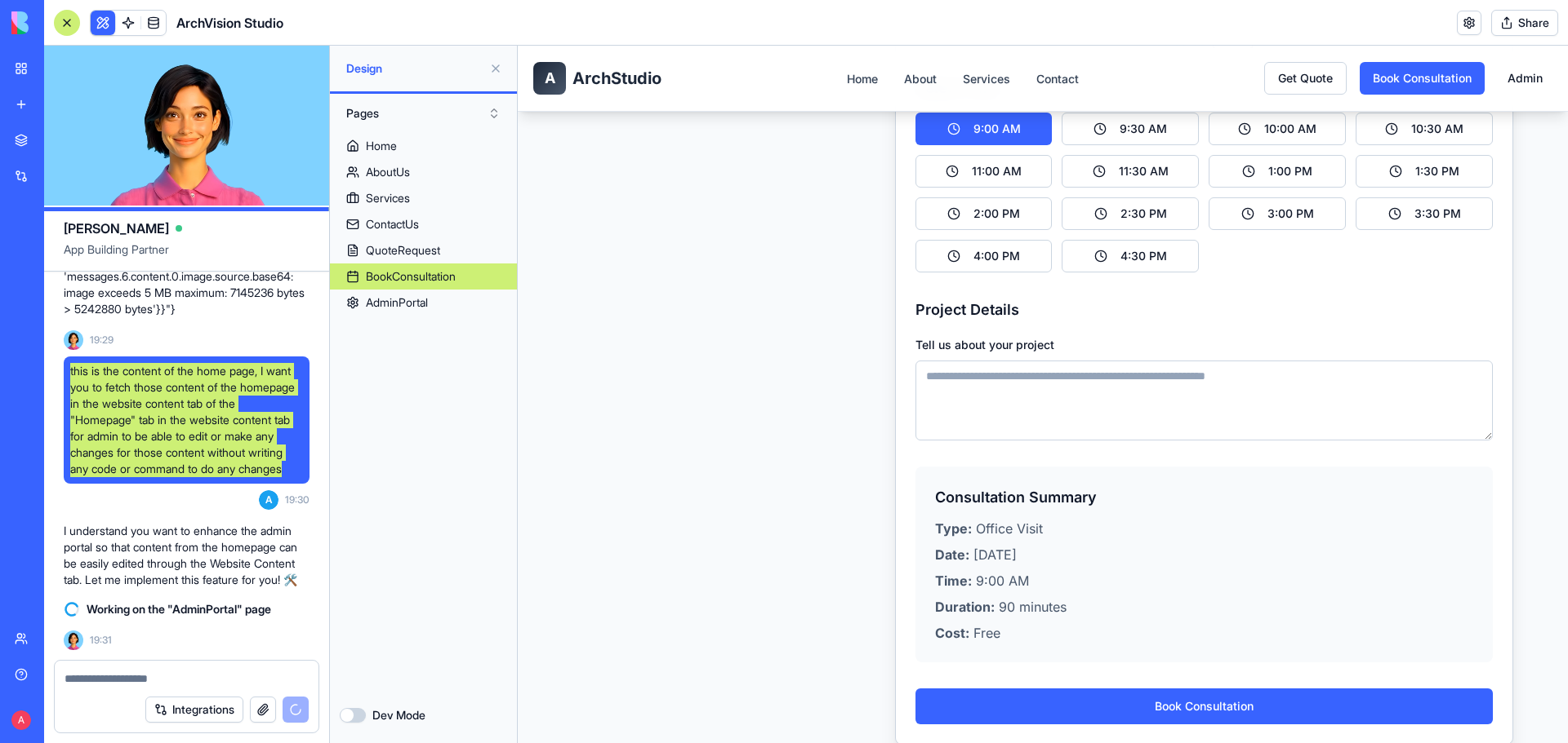
click at [943, 398] on textarea "Tell us about your project" at bounding box center [1204, 401] width 578 height 80
paste textarea "**********"
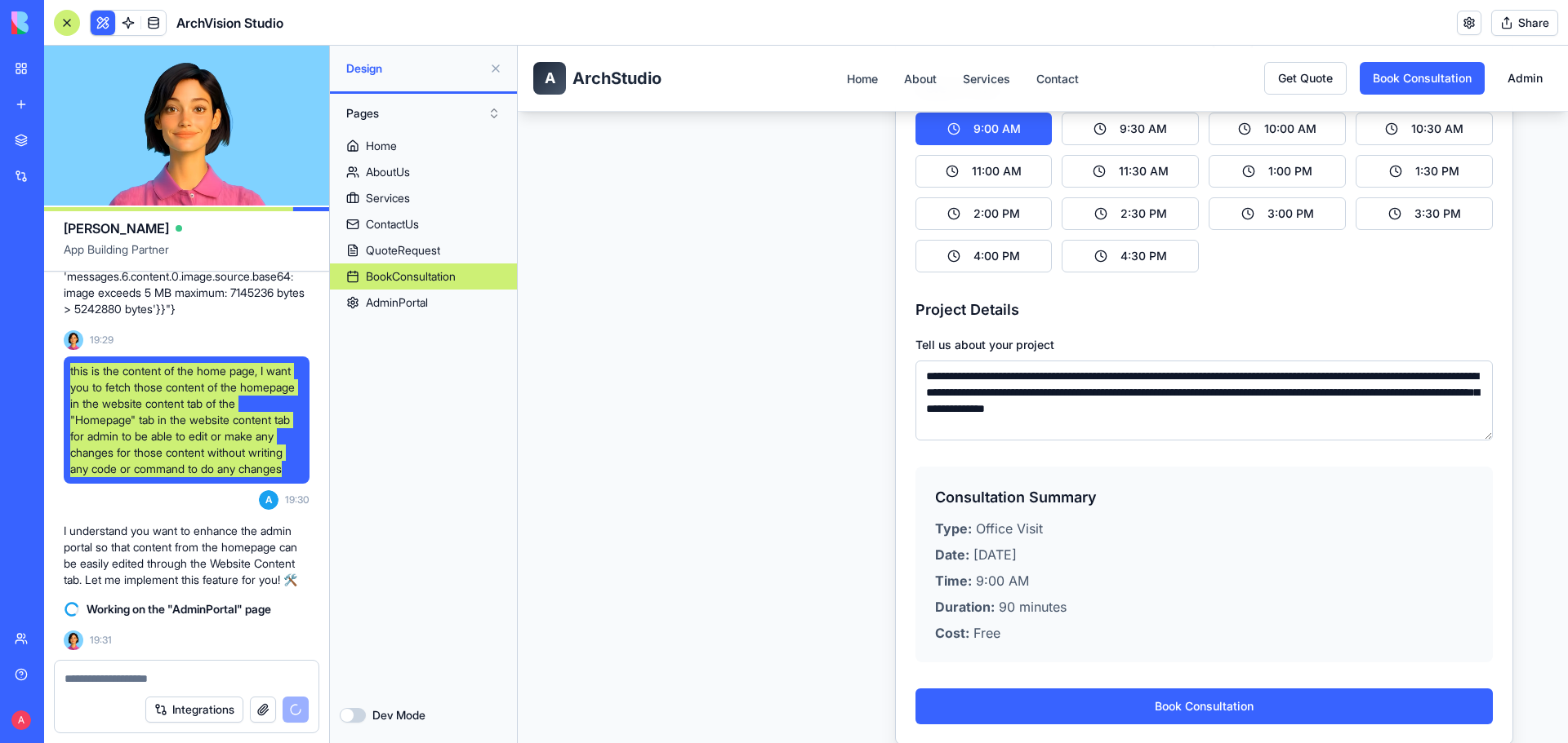
type textarea "**********"
click at [1271, 548] on p "Date: Tuesday, August 12, 2025" at bounding box center [1204, 555] width 538 height 20
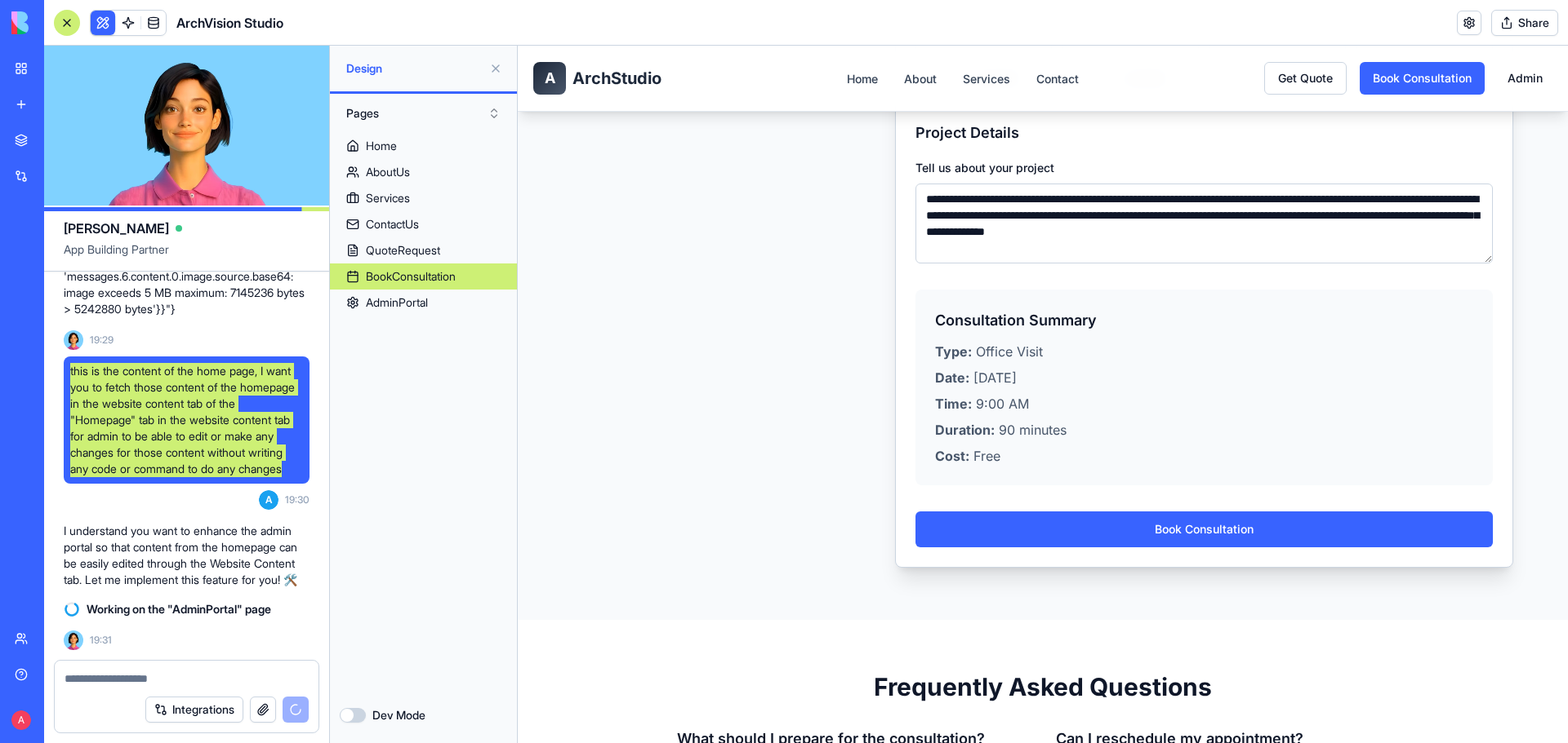
scroll to position [1224, 0]
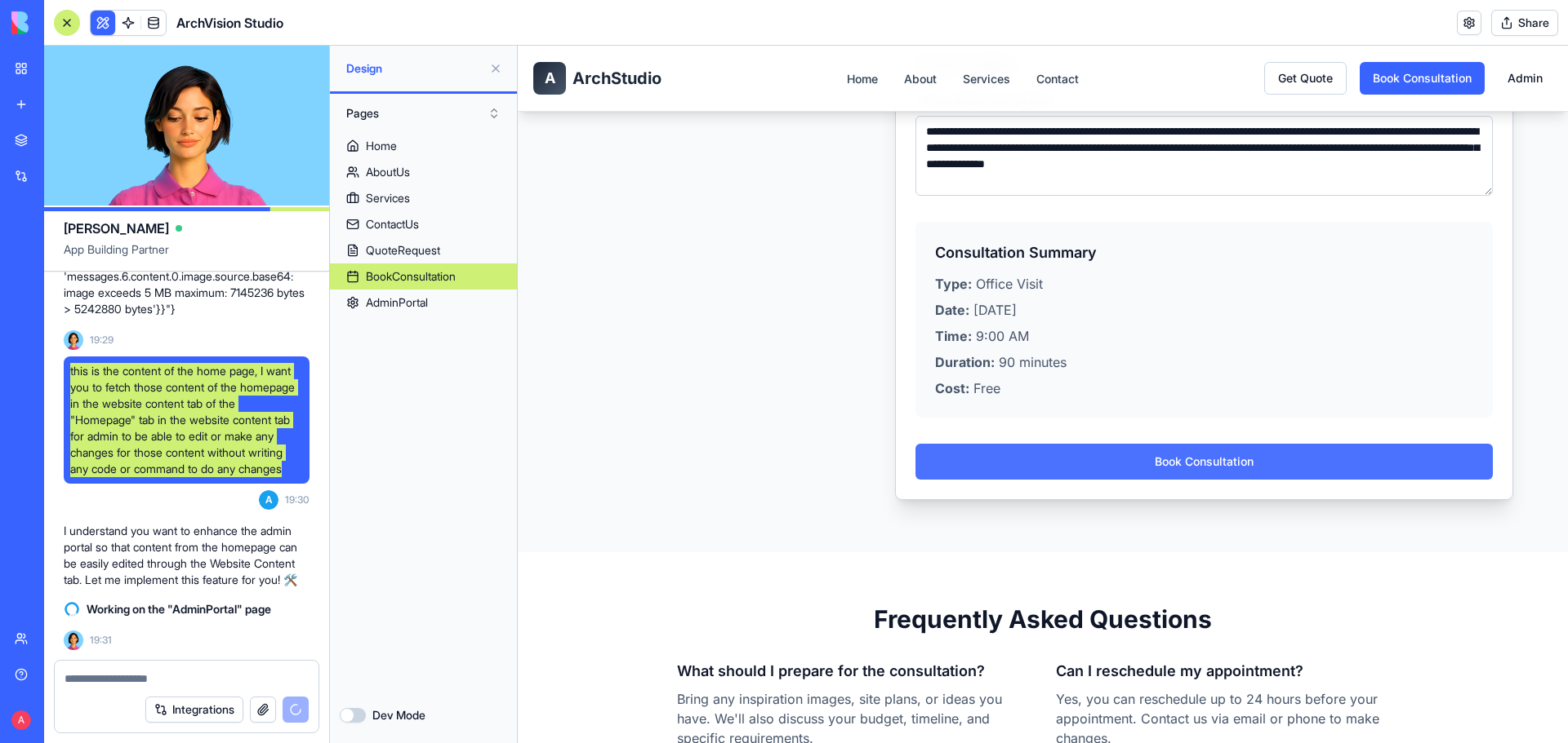
click at [1246, 467] on button "Book Consultation" at bounding box center [1204, 462] width 578 height 36
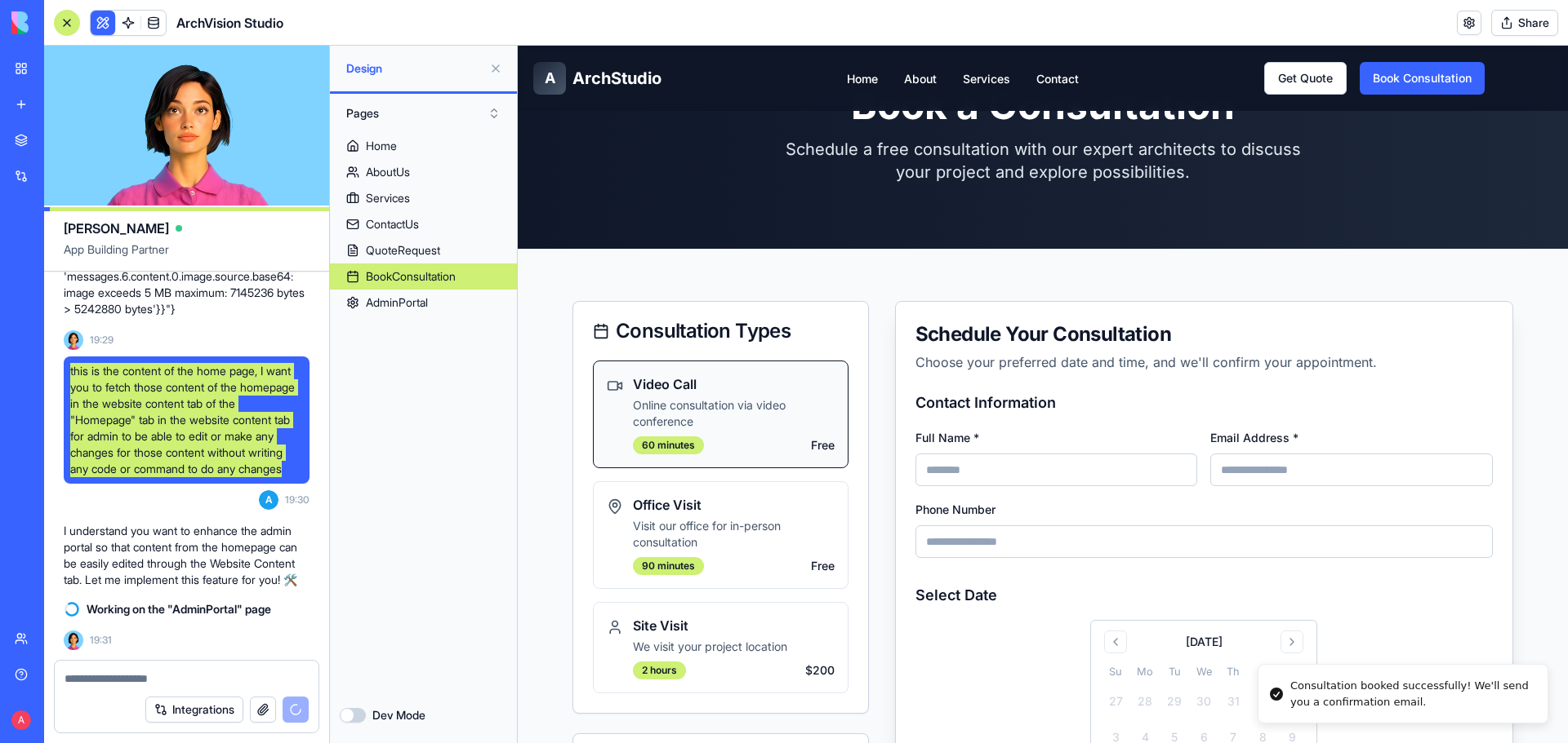
scroll to position [0, 0]
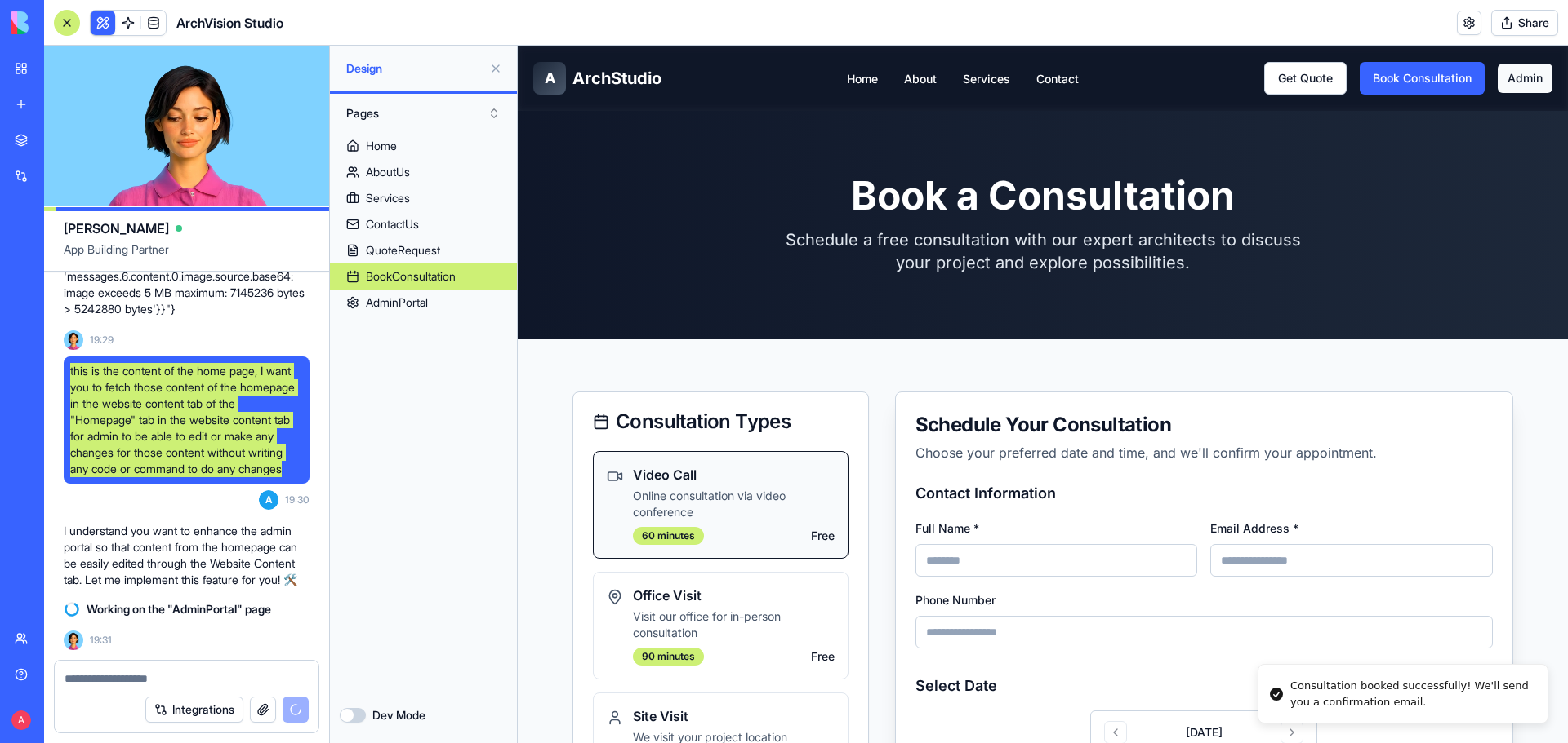
click at [1498, 79] on link "Admin" at bounding box center [1525, 78] width 55 height 30
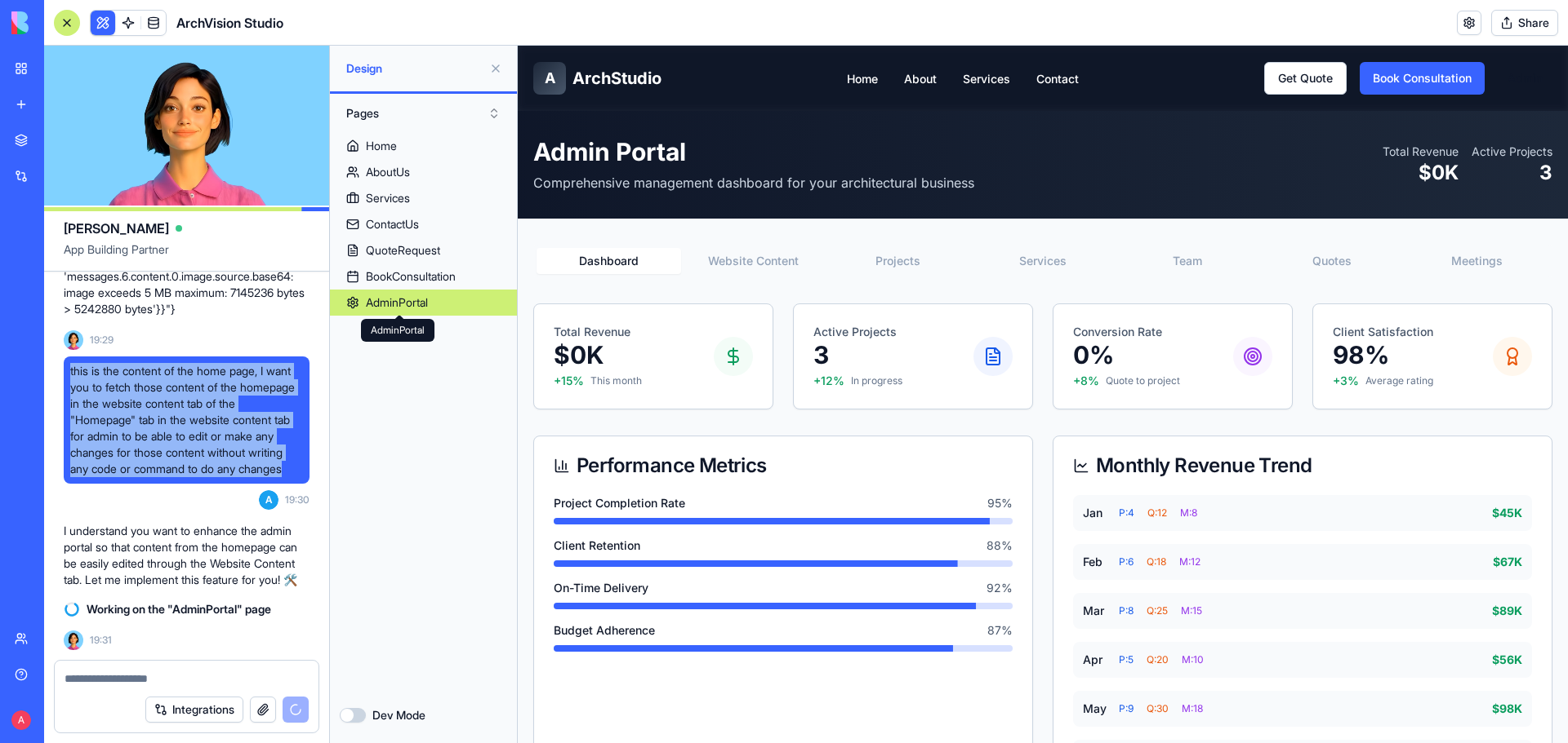
click at [428, 308] on div "AdminPortal" at bounding box center [397, 303] width 62 height 16
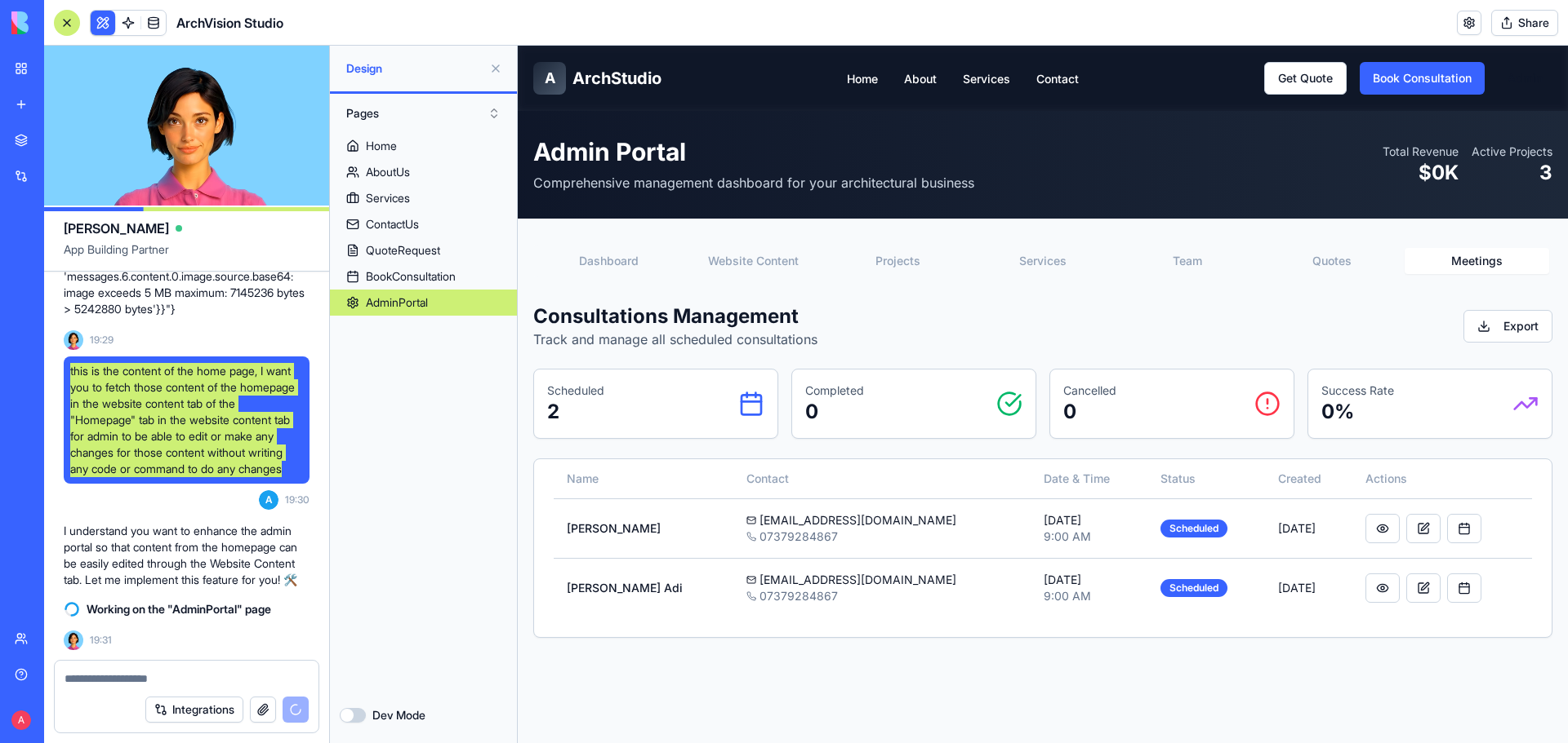
click at [1448, 265] on button "Meetings" at bounding box center [1477, 260] width 144 height 26
click at [1370, 589] on button "button" at bounding box center [1382, 588] width 34 height 30
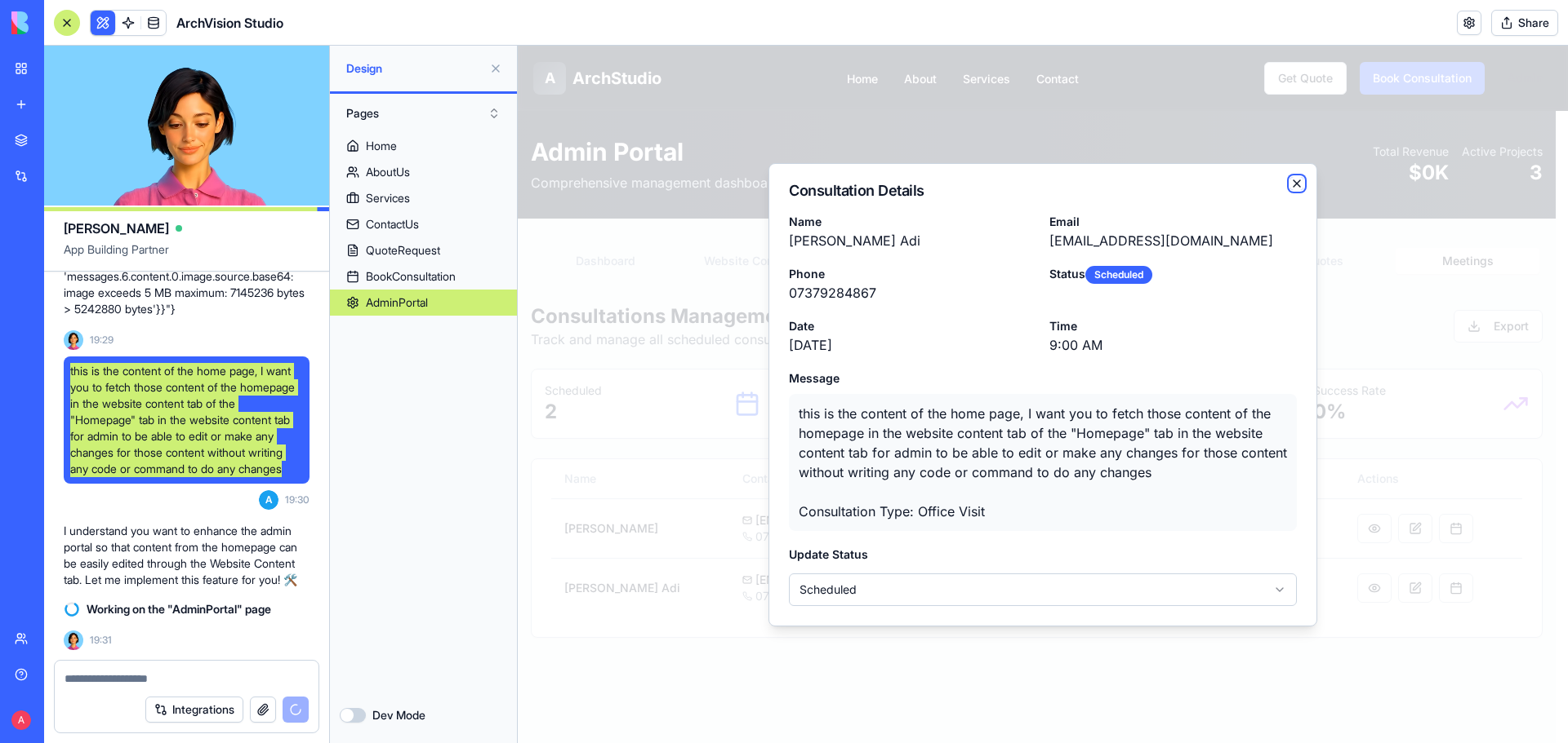
click at [1294, 186] on icon "button" at bounding box center [1296, 183] width 6 height 6
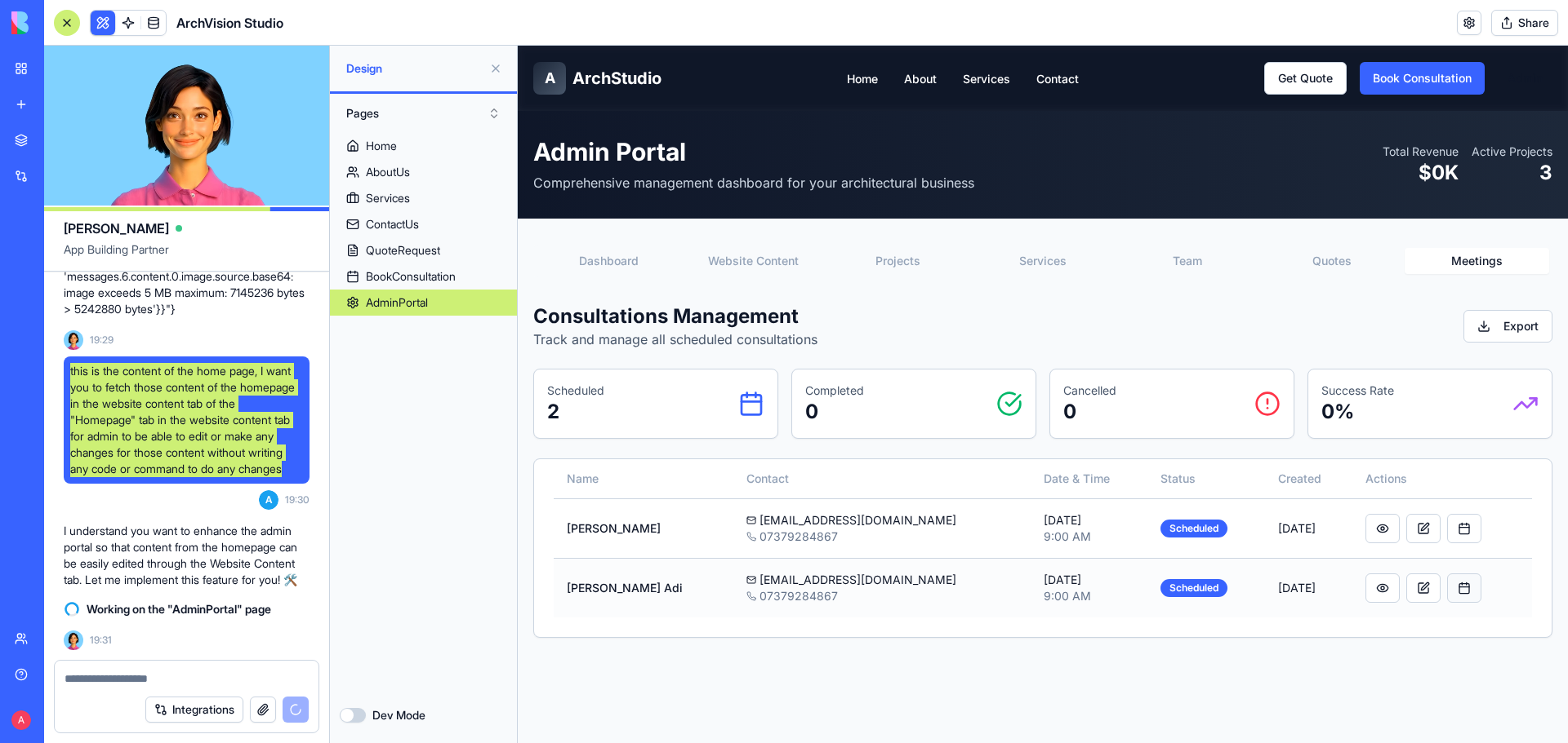
click at [1458, 583] on button "button" at bounding box center [1464, 588] width 34 height 30
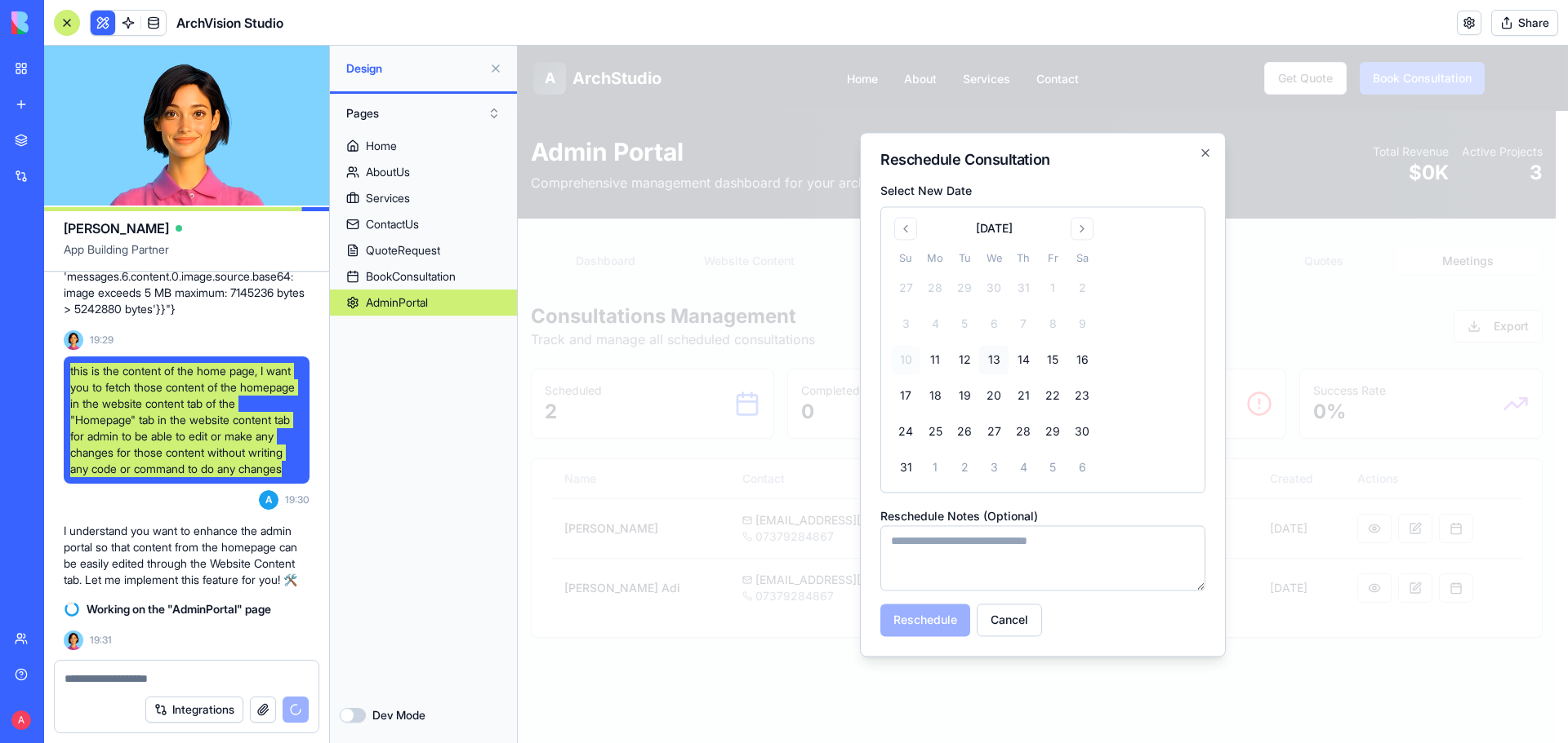
click at [993, 358] on button "13" at bounding box center [993, 359] width 30 height 30
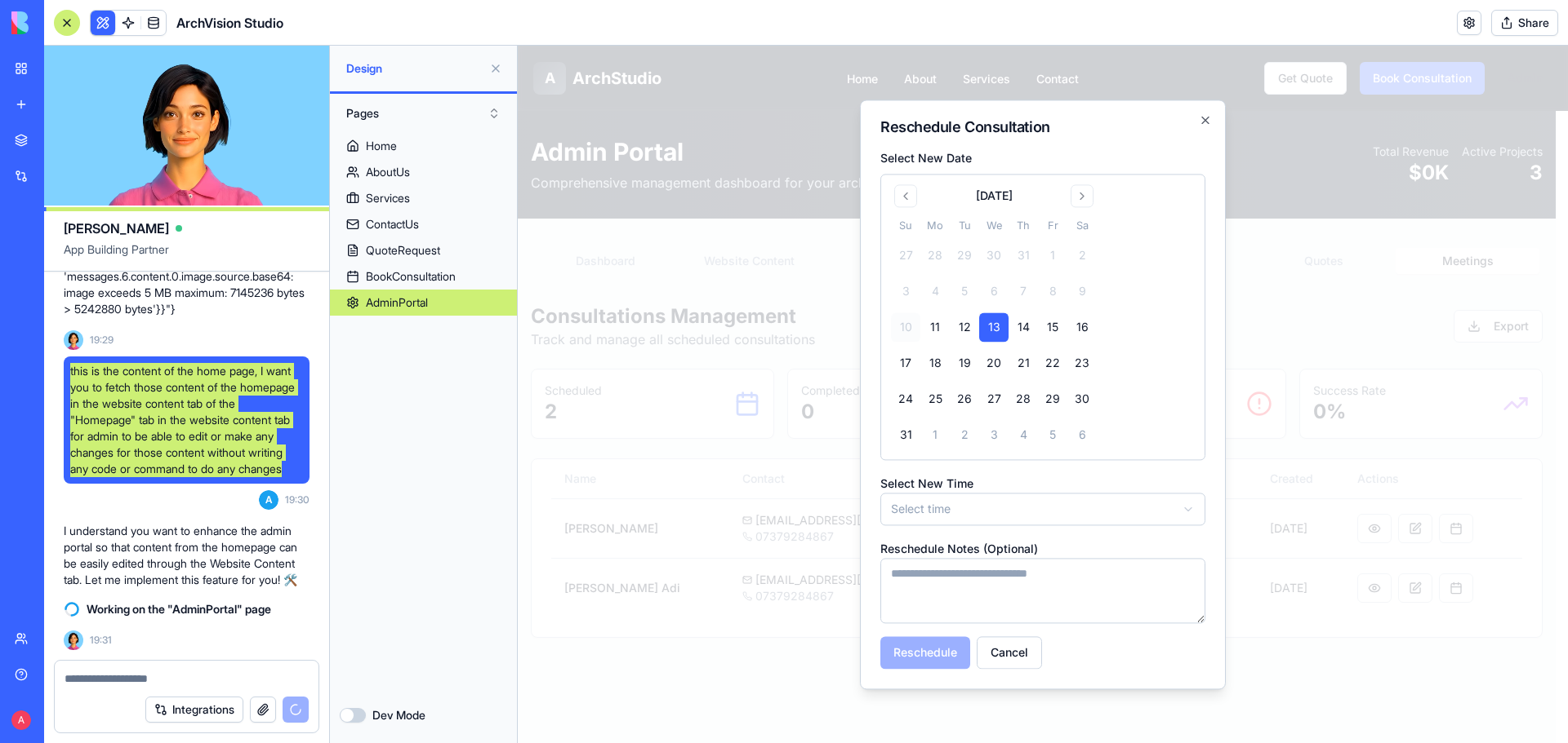
click at [1009, 507] on body "**********" at bounding box center [1036, 593] width 1038 height 1093
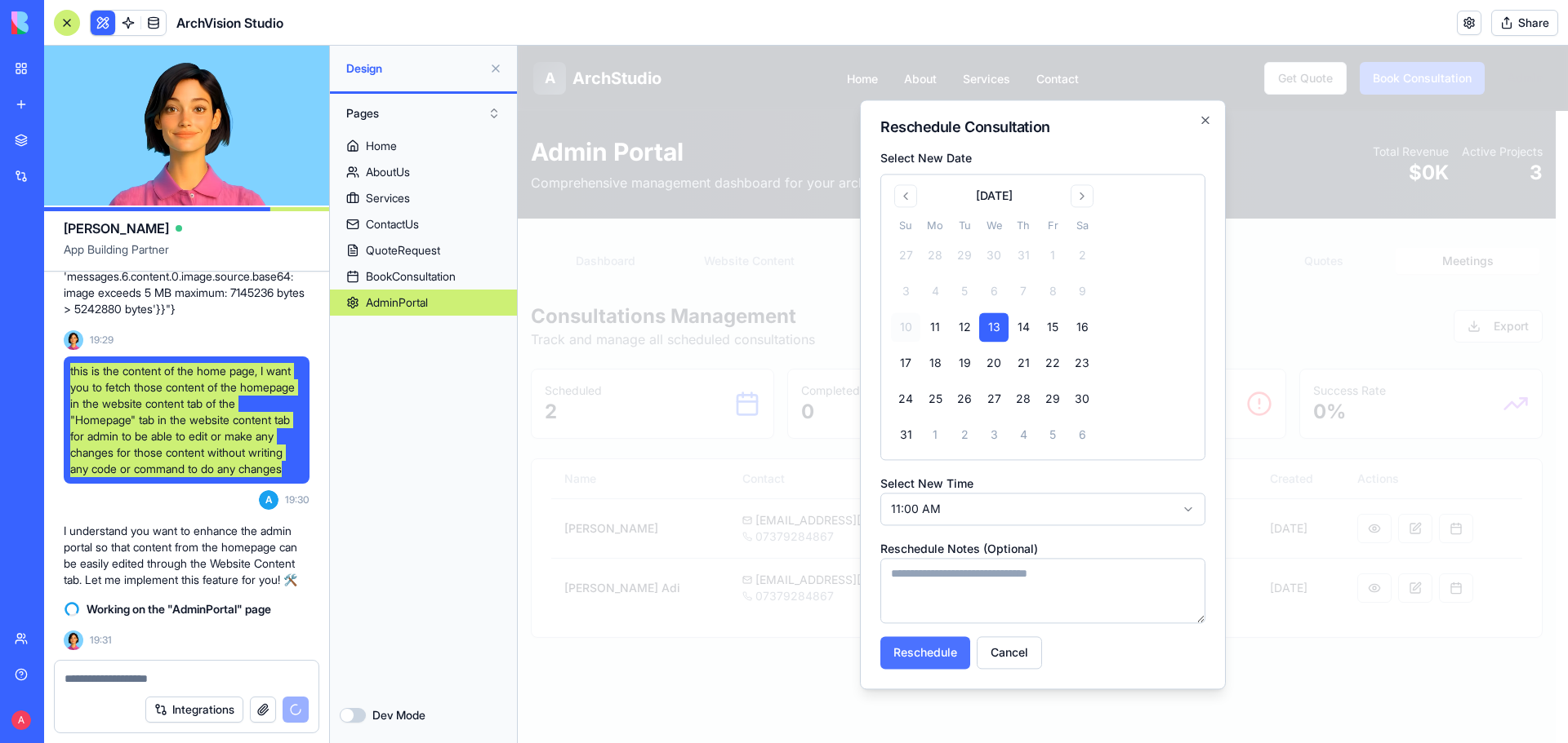
click at [945, 648] on button "Reschedule" at bounding box center [925, 653] width 90 height 32
click at [991, 330] on button "13" at bounding box center [993, 327] width 30 height 30
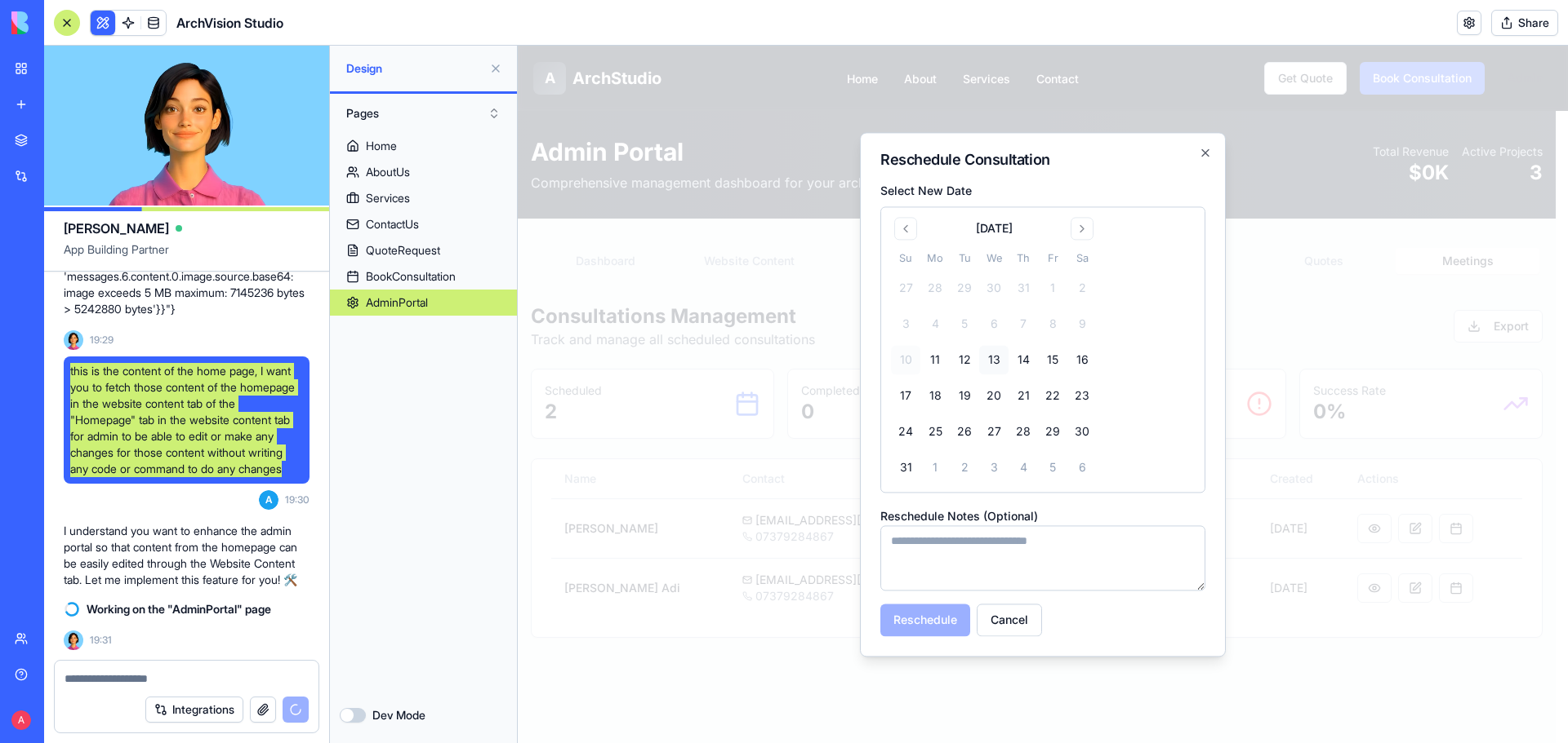
click at [993, 360] on button "13" at bounding box center [993, 359] width 30 height 30
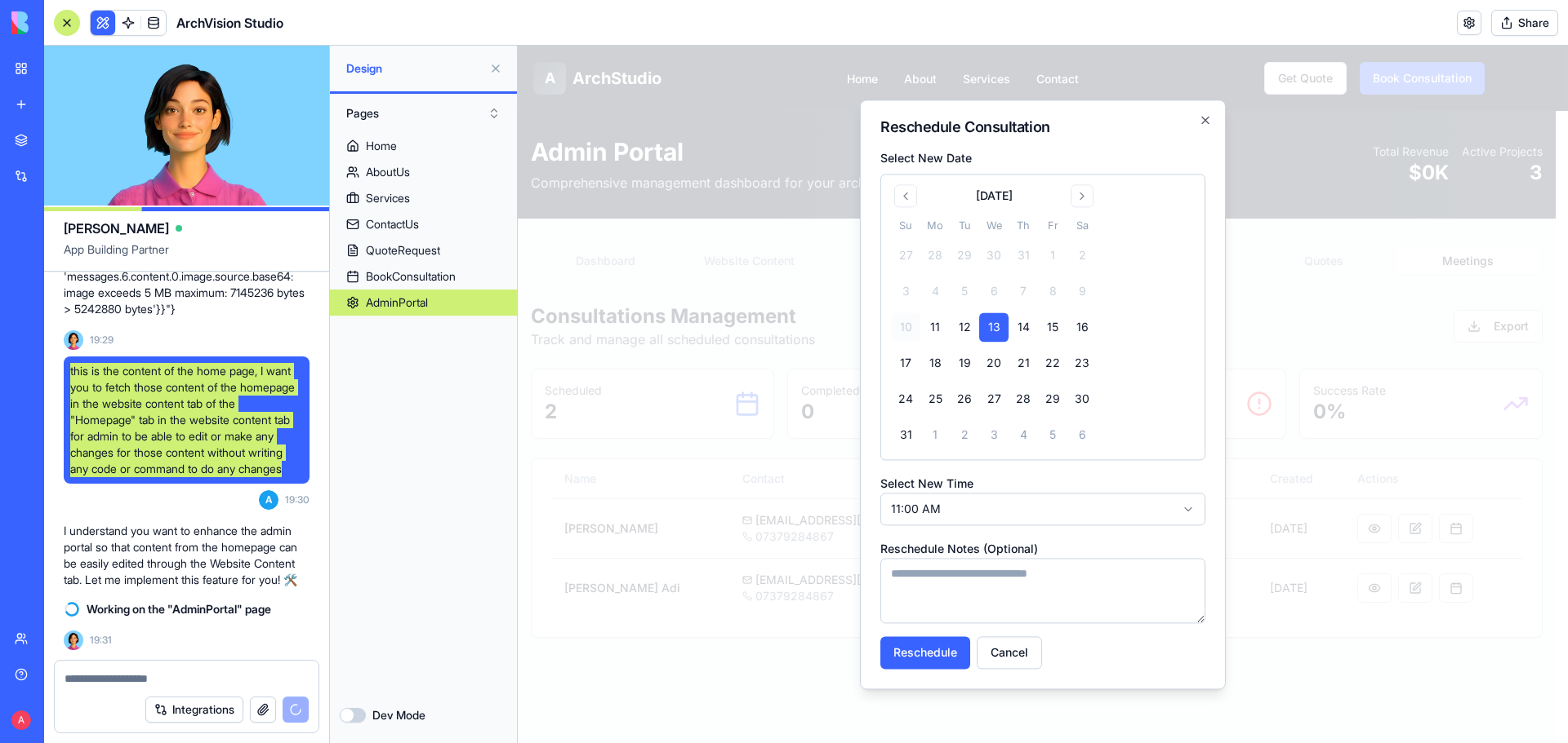
click at [930, 590] on textarea at bounding box center [1043, 591] width 325 height 65
click at [920, 656] on button "Reschedule" at bounding box center [925, 653] width 90 height 32
click at [1203, 118] on icon "button" at bounding box center [1205, 120] width 13 height 13
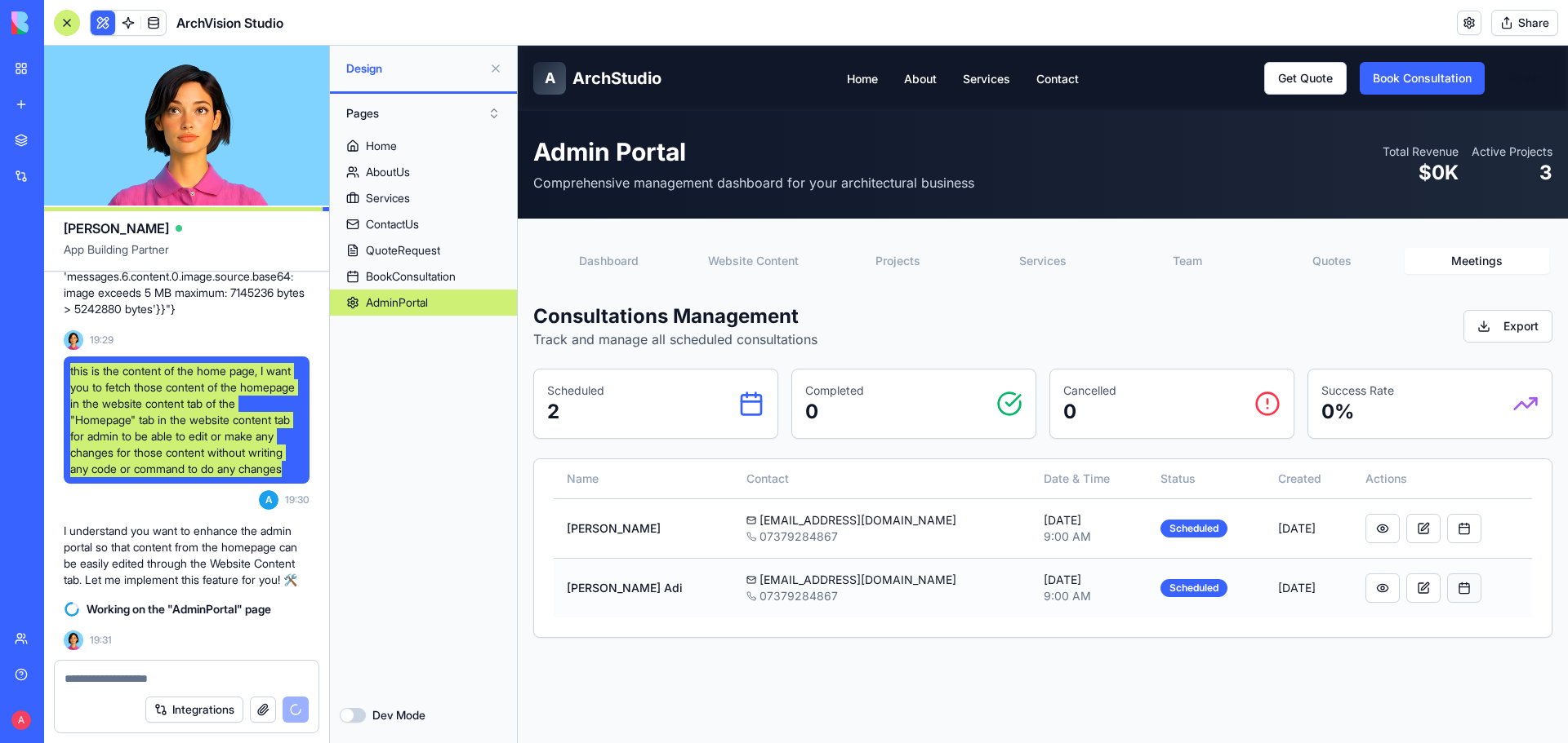
click at [1451, 588] on button "button" at bounding box center [1464, 588] width 34 height 30
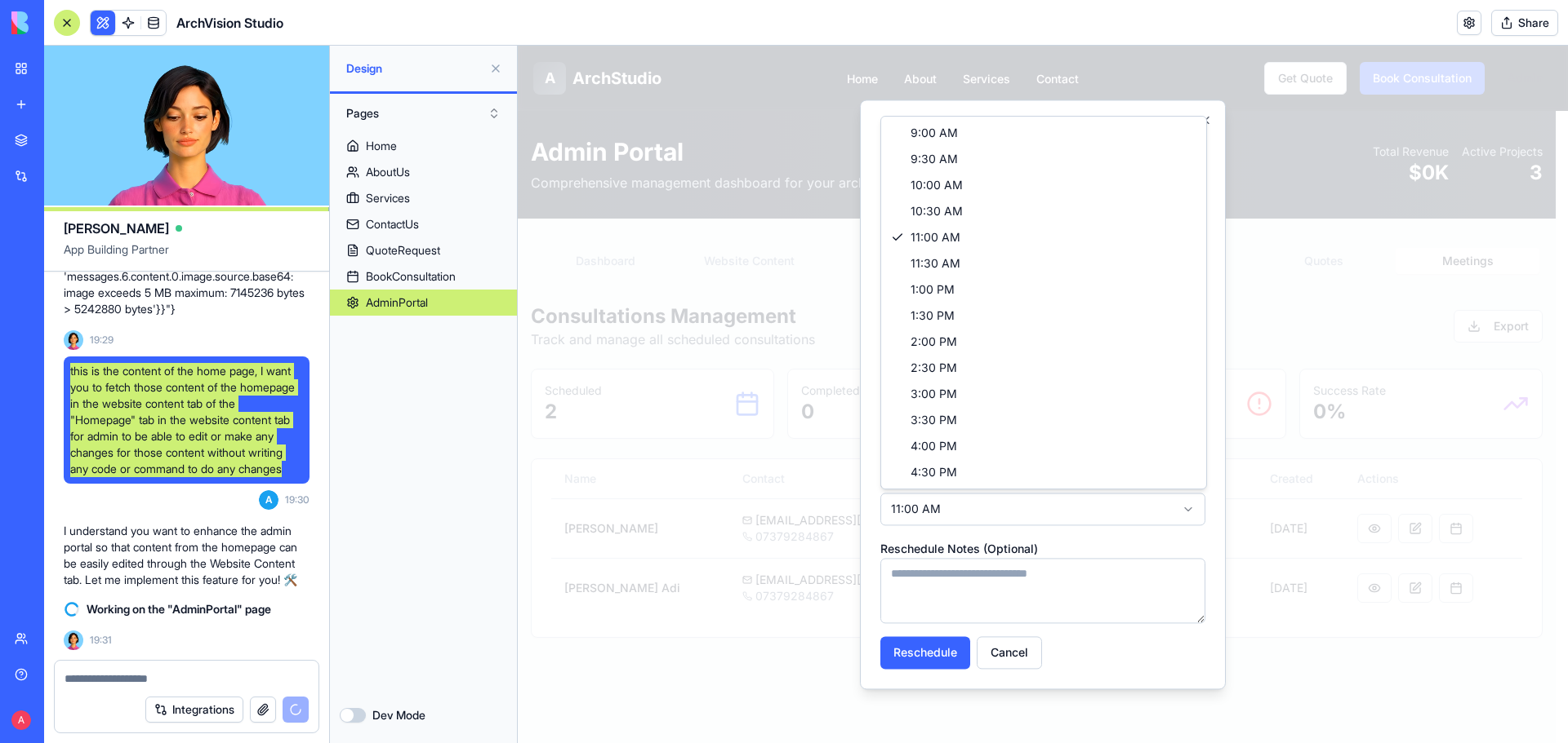
click at [962, 512] on body "**********" at bounding box center [1036, 593] width 1038 height 1093
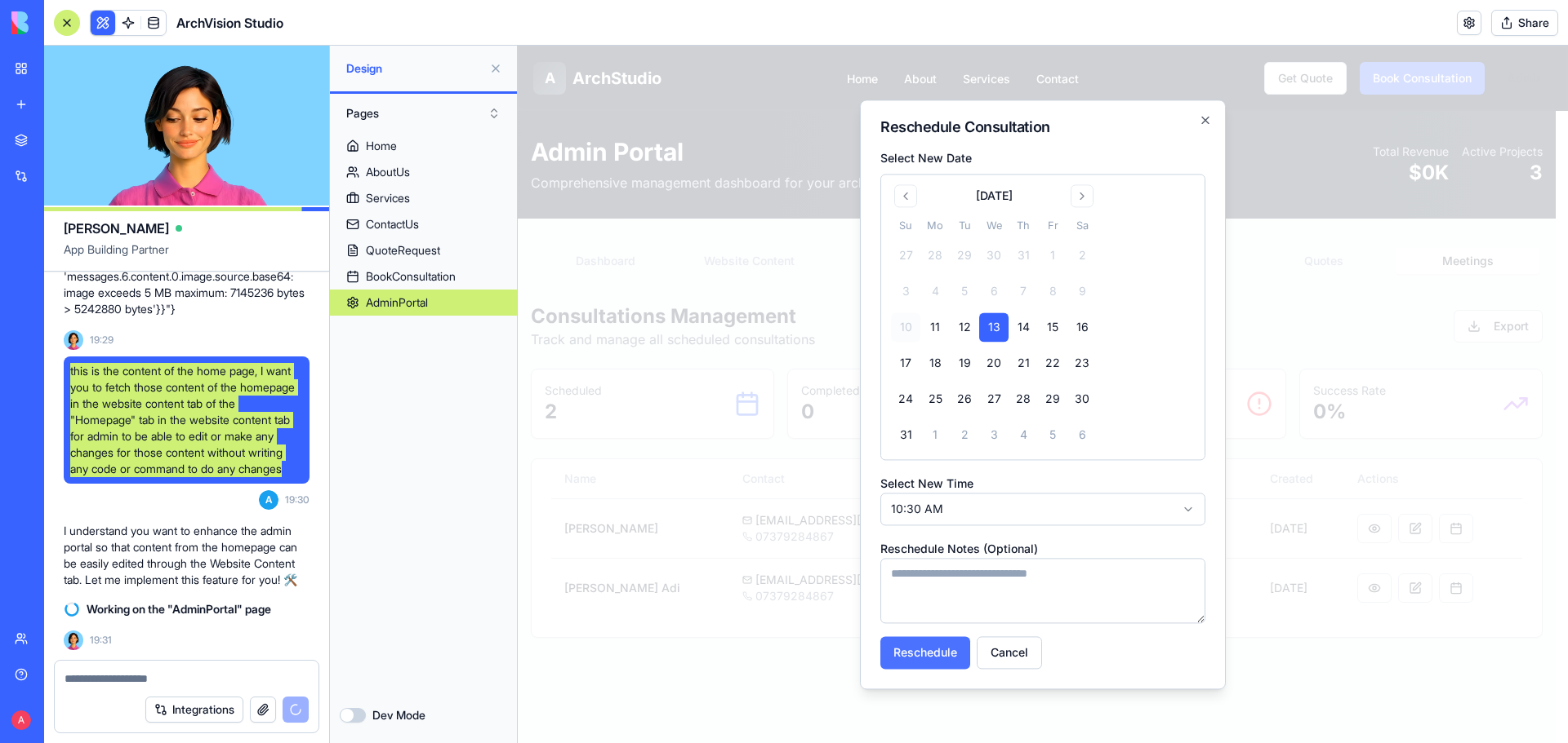
click at [932, 648] on button "Reschedule" at bounding box center [925, 653] width 90 height 32
click at [1023, 652] on button "Cancel" at bounding box center [1009, 653] width 65 height 32
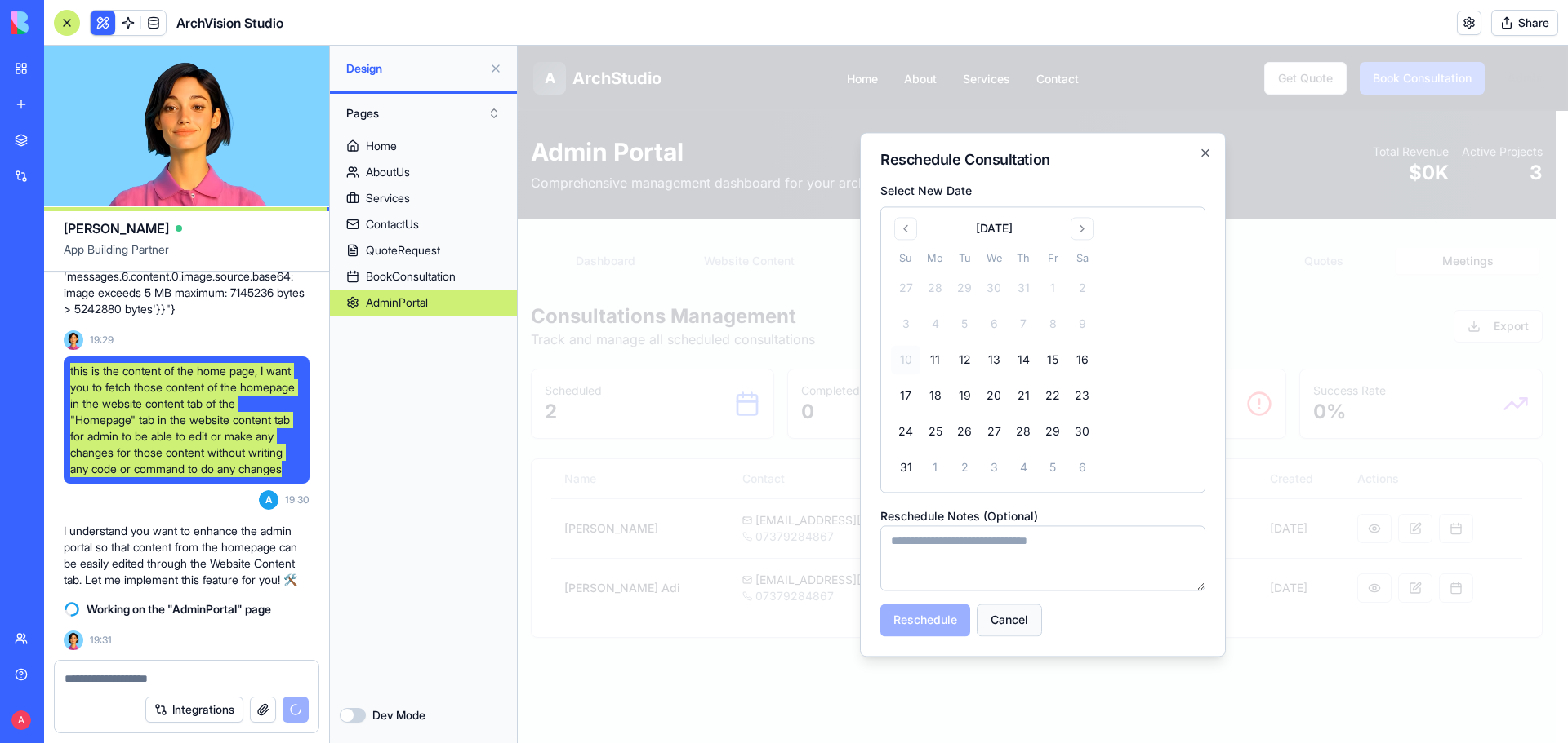
click at [1010, 630] on button "Cancel" at bounding box center [1009, 621] width 65 height 32
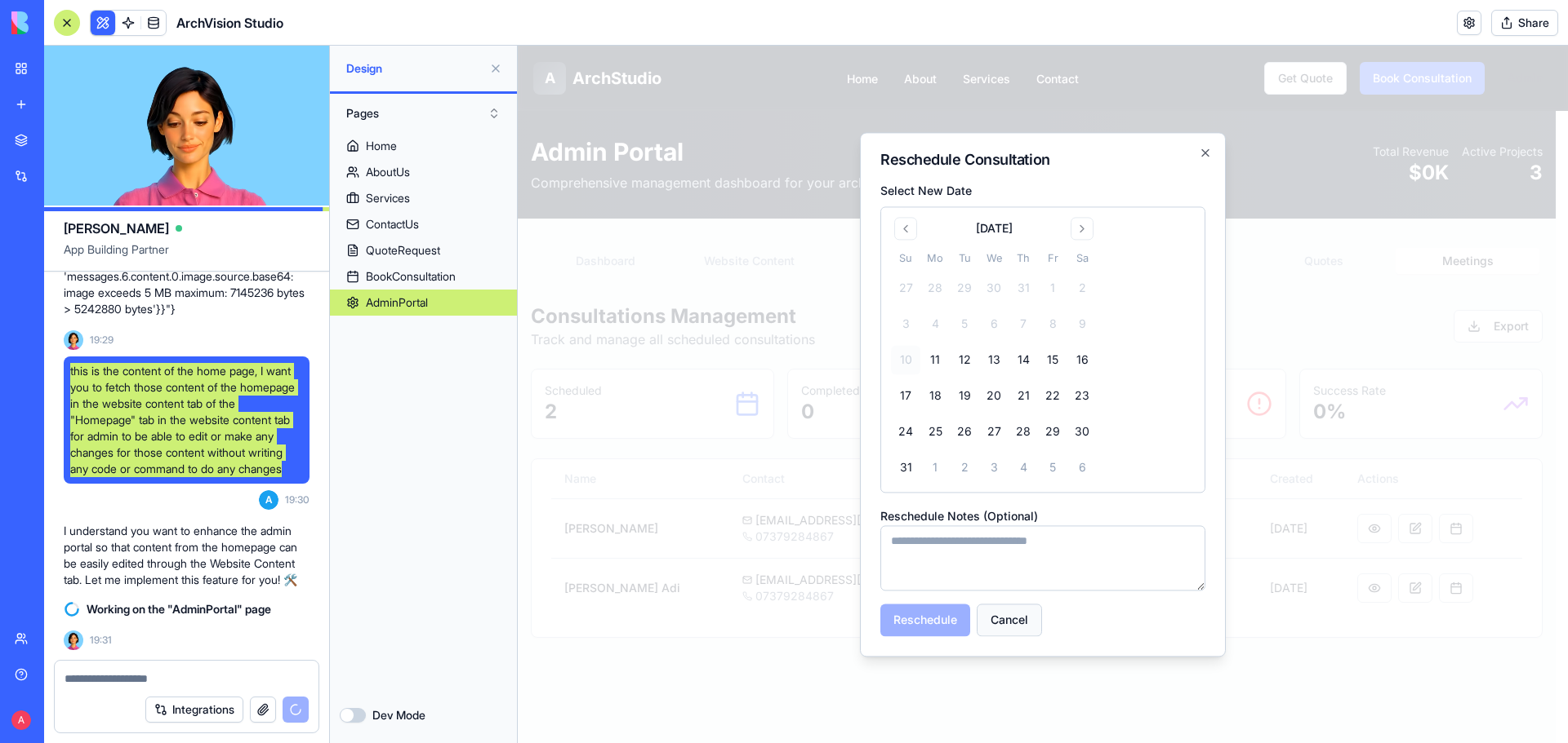
click at [1025, 621] on button "Cancel" at bounding box center [1009, 621] width 65 height 32
click at [1206, 154] on icon "button" at bounding box center [1205, 152] width 13 height 13
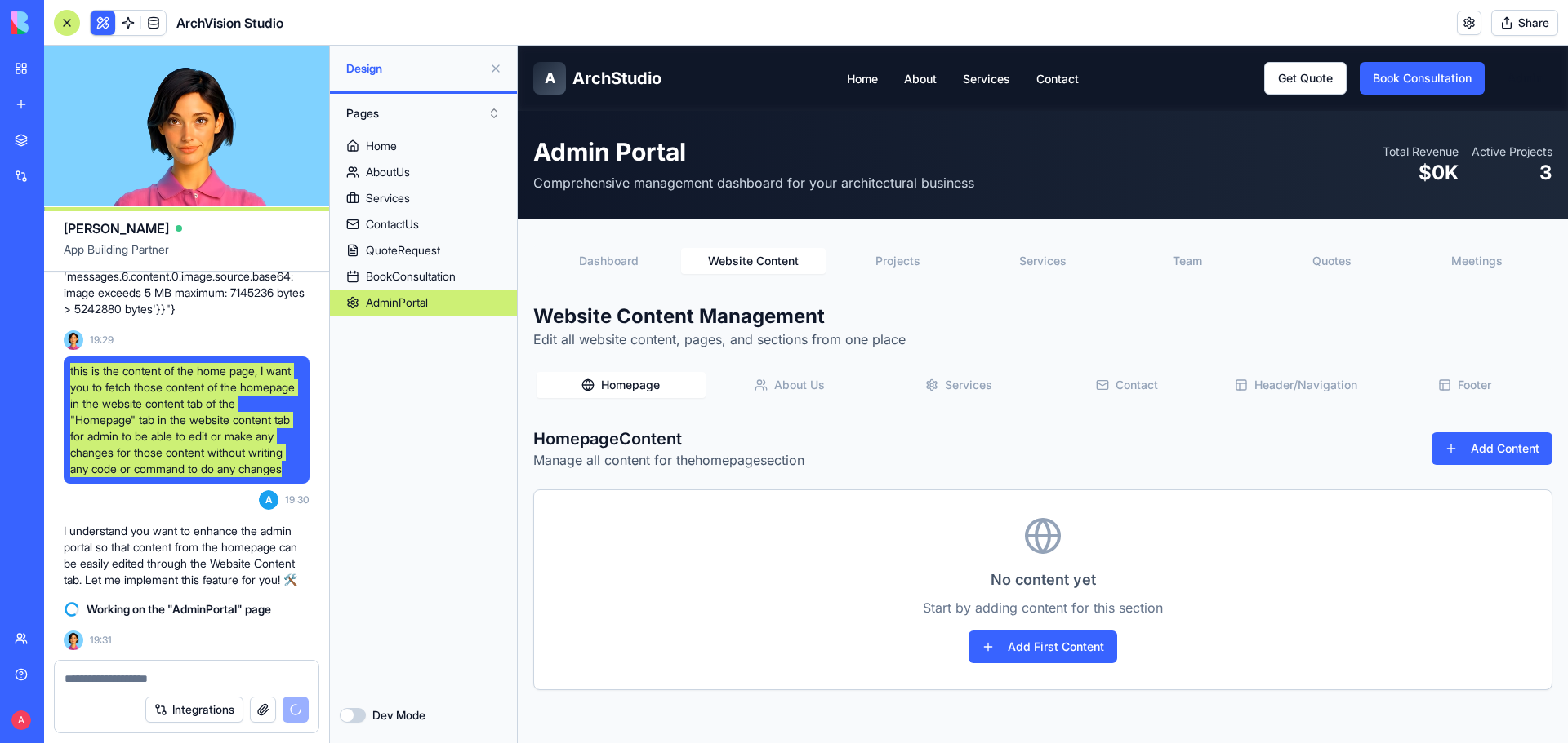
click at [731, 261] on button "Website Content" at bounding box center [753, 260] width 144 height 26
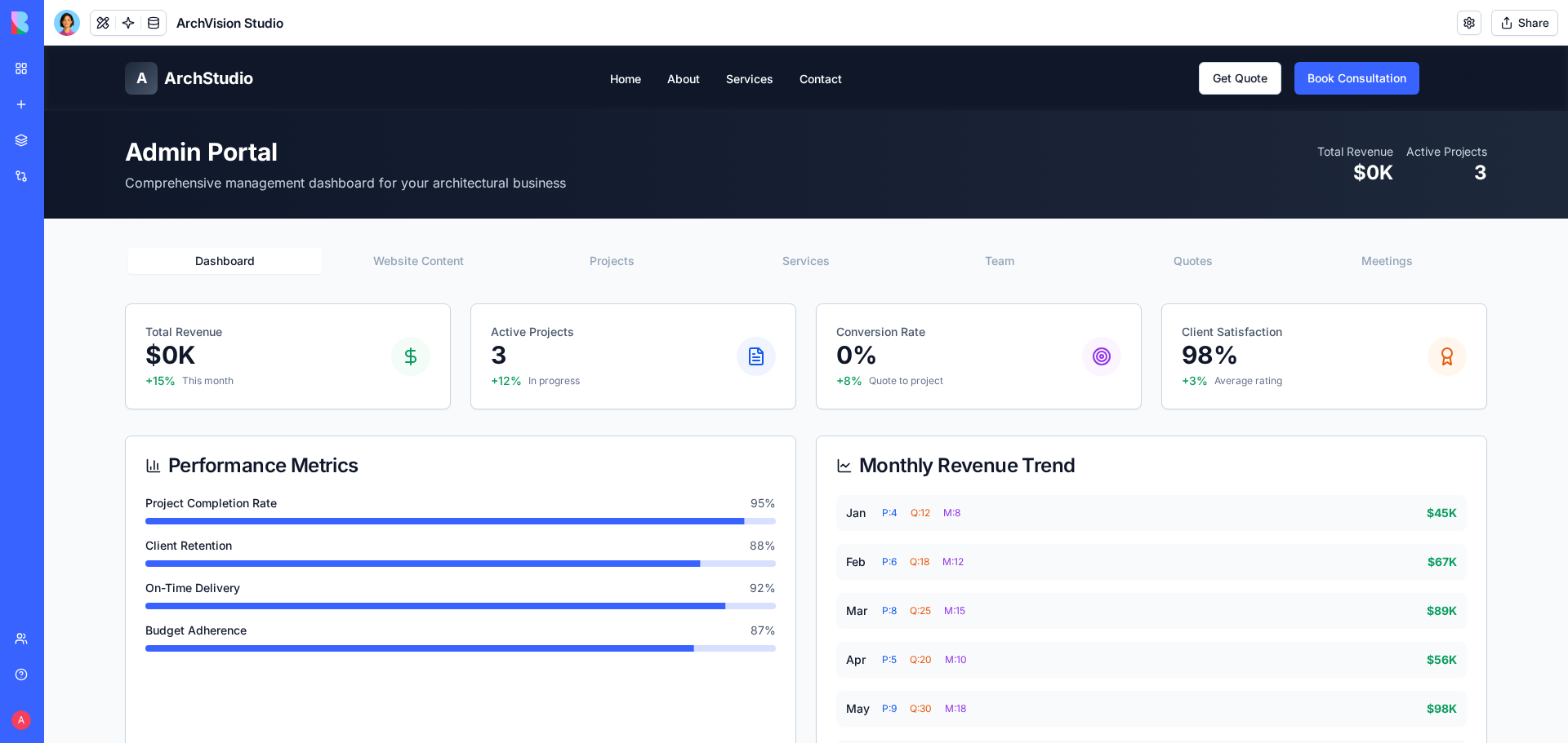
click at [444, 267] on button "Website Content" at bounding box center [418, 260] width 194 height 26
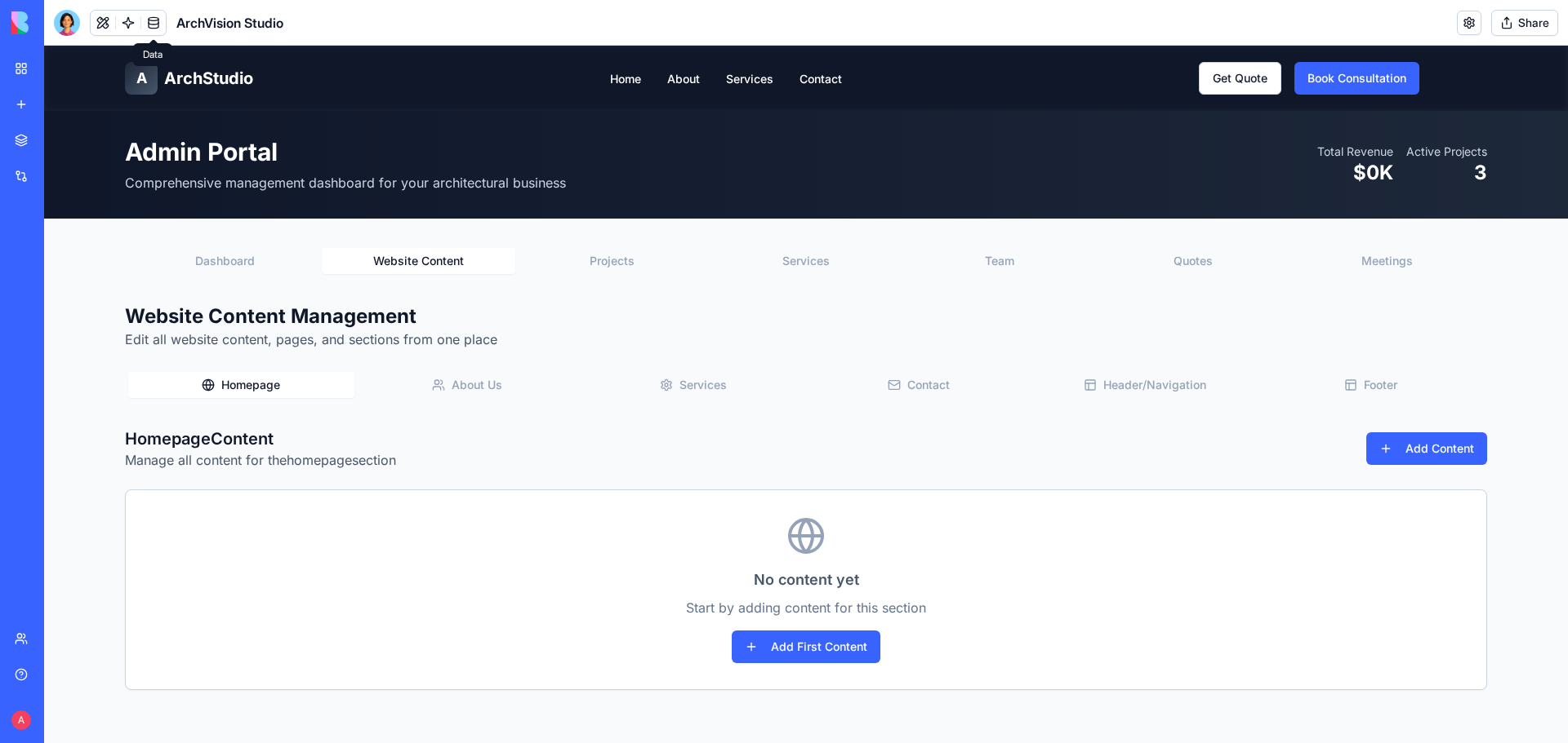
click at [157, 22] on link at bounding box center [153, 23] width 24 height 24
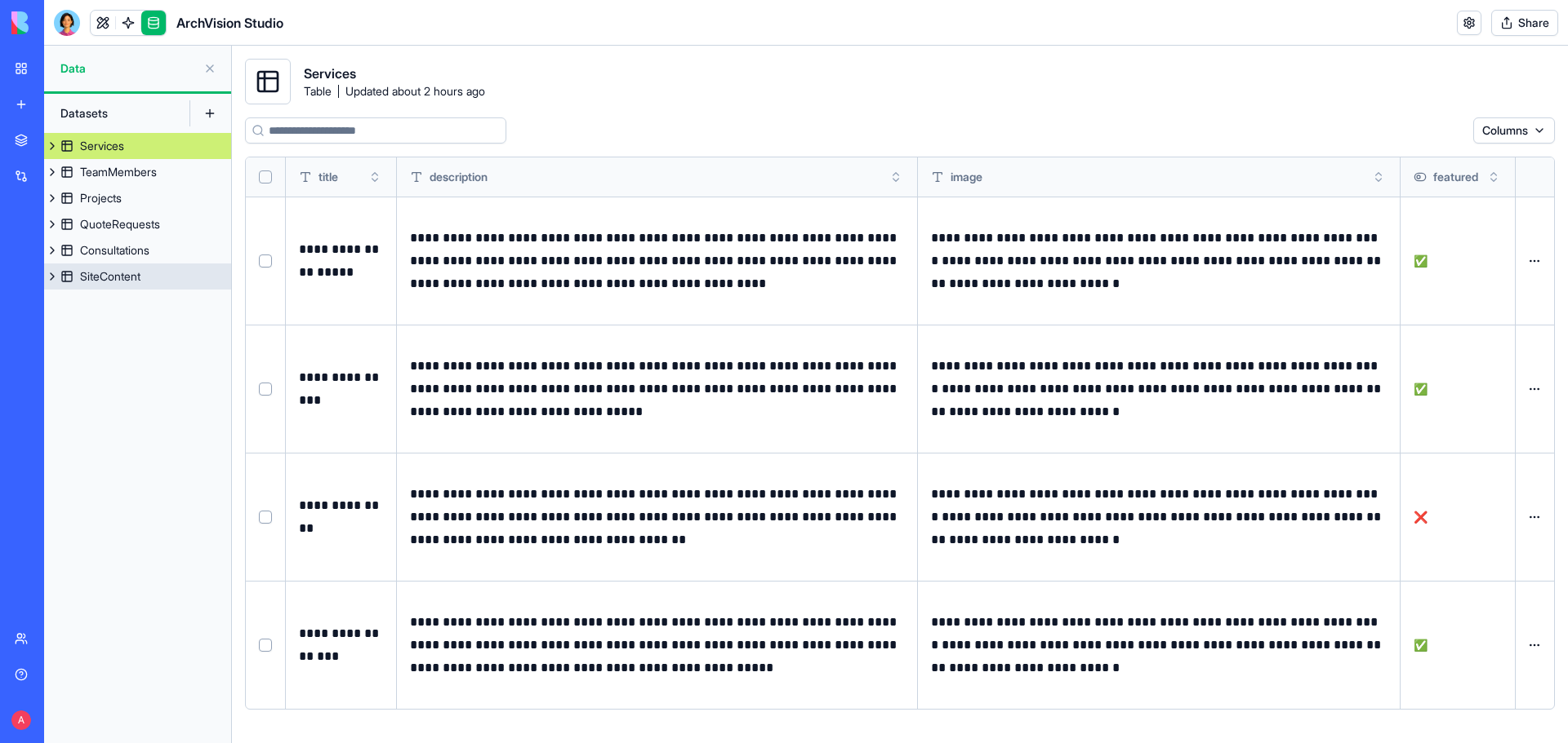
click at [175, 282] on link "SiteContent" at bounding box center [138, 276] width 187 height 26
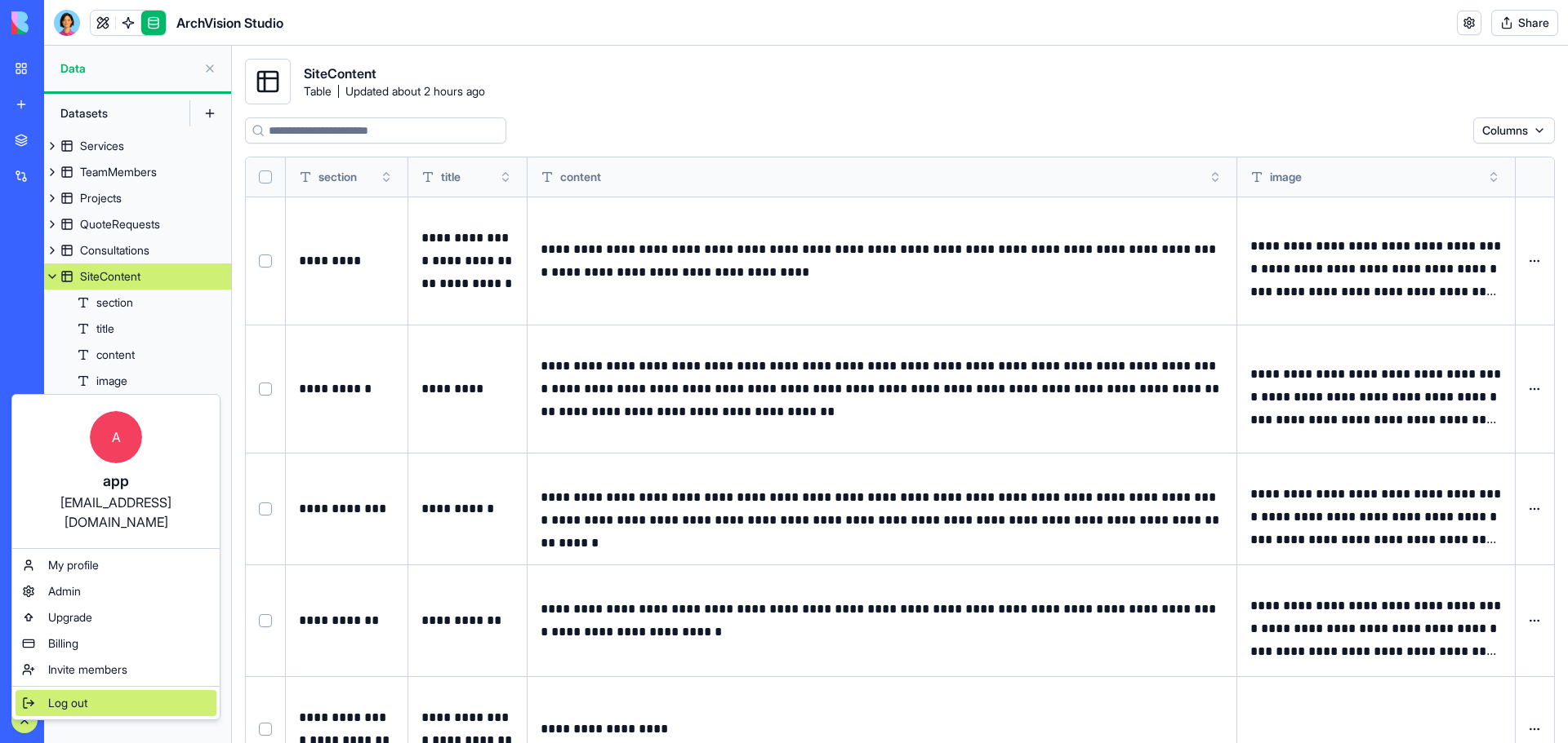
click at [77, 695] on span "Log out" at bounding box center [67, 703] width 39 height 16
